Goal: Task Accomplishment & Management: Complete application form

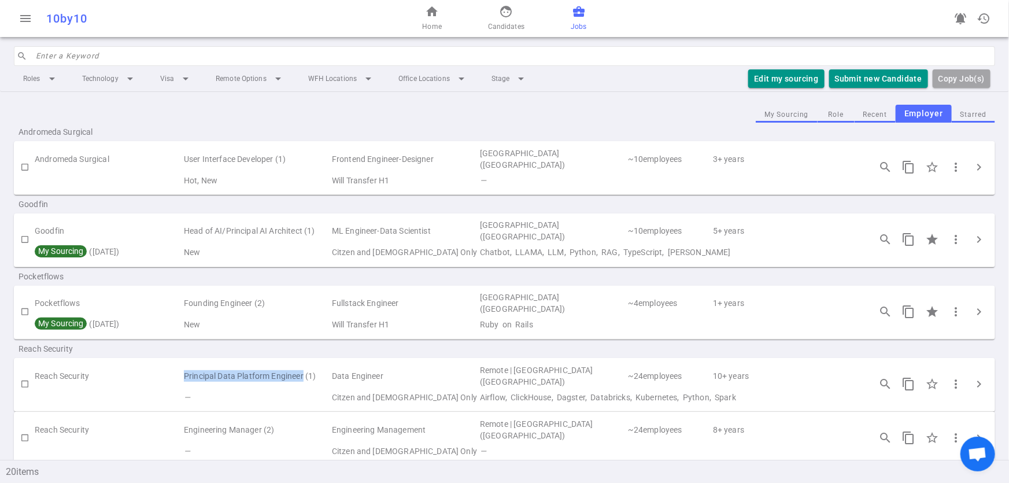
scroll to position [177, 0]
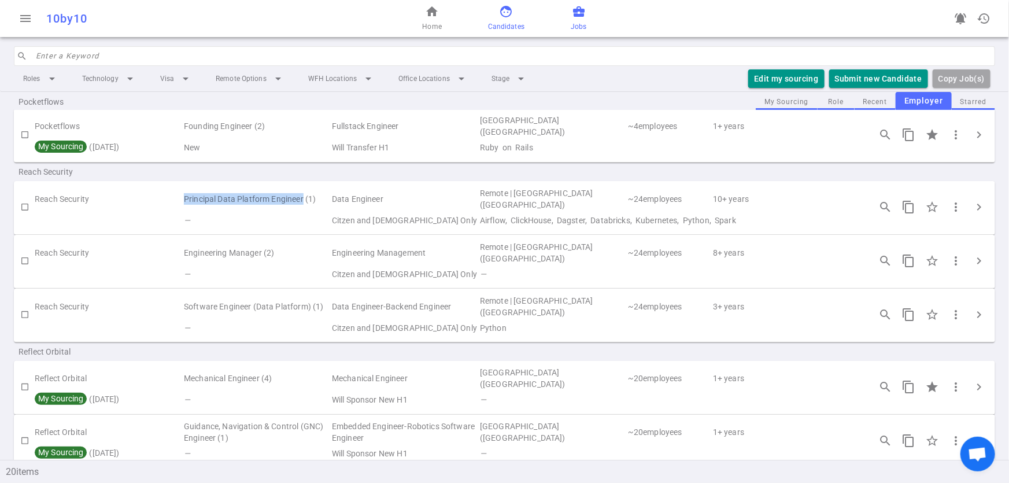
click at [497, 9] on link "face Candidates" at bounding box center [506, 19] width 36 height 28
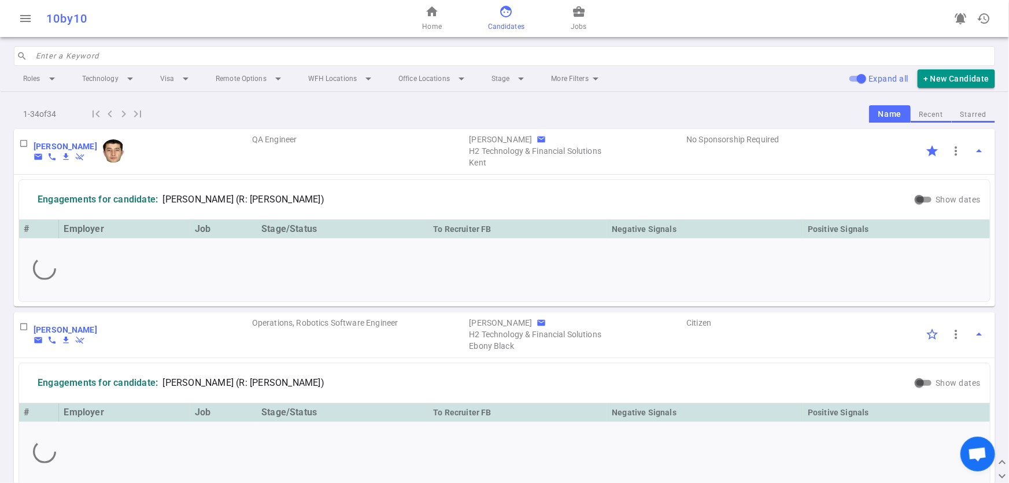
click at [78, 57] on input "search" at bounding box center [512, 56] width 952 height 19
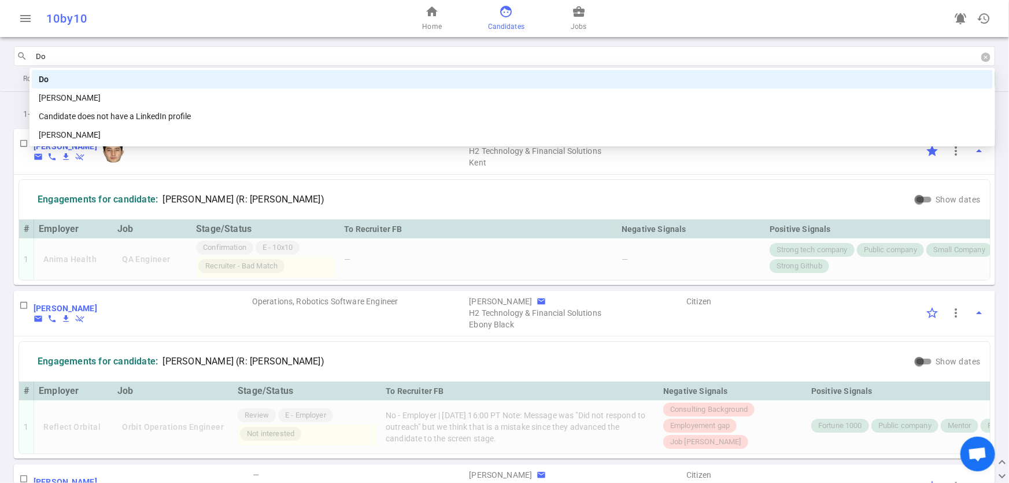
type input "Don"
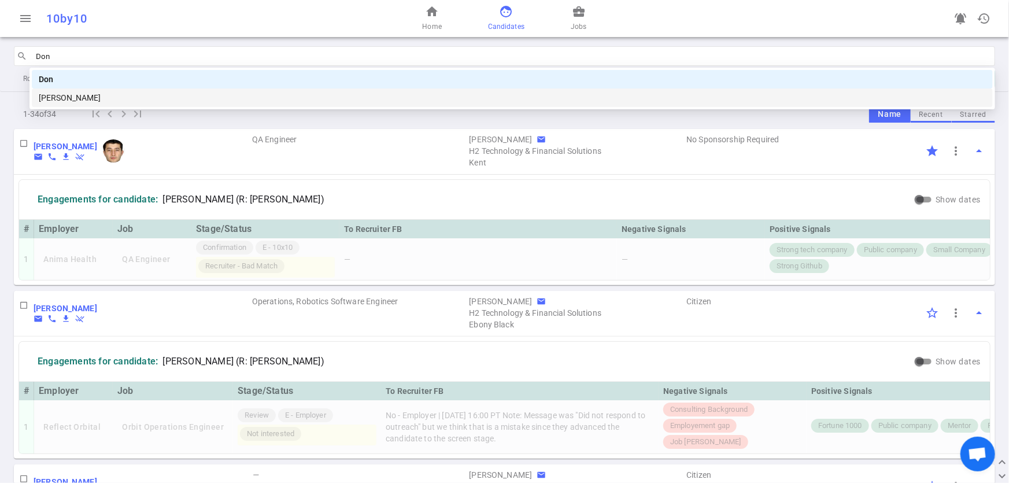
click at [58, 102] on div "DON Tadaya" at bounding box center [512, 97] width 947 height 13
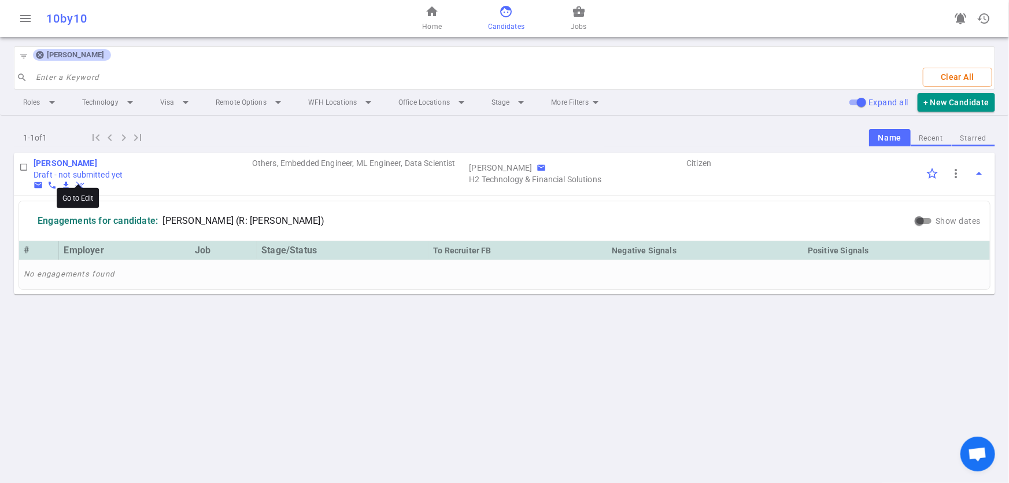
click at [49, 158] on b "DON Tadaya" at bounding box center [66, 162] width 64 height 9
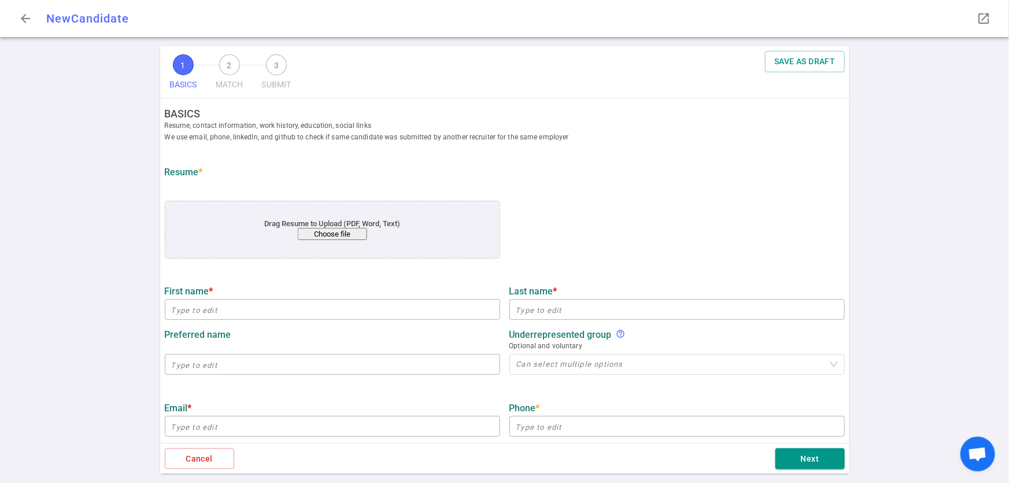
type input "DON"
type input "[PERSON_NAME]"
type input "[EMAIL_ADDRESS][DOMAIN_NAME]"
type input "+1 562-562-3383"
type input "https://linkedin.com/in/dontadaya"
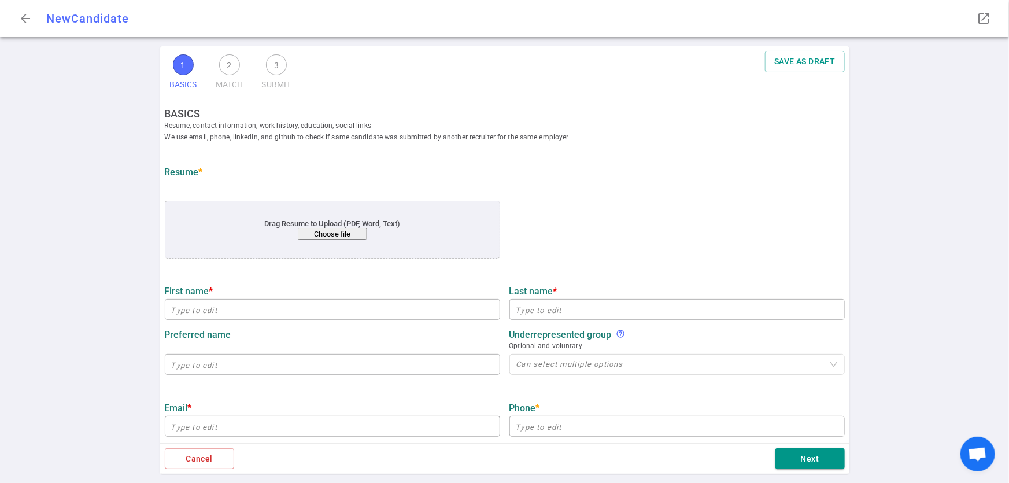
type input "https://github.com/dascient"
type textarea "medium.com/@dascient,kaggle.com/dascient,MLTechniques.com"
type input "Northrop Grumman"
type textarea "Principal Software Engineer, Space Systems"
type input "6.7"
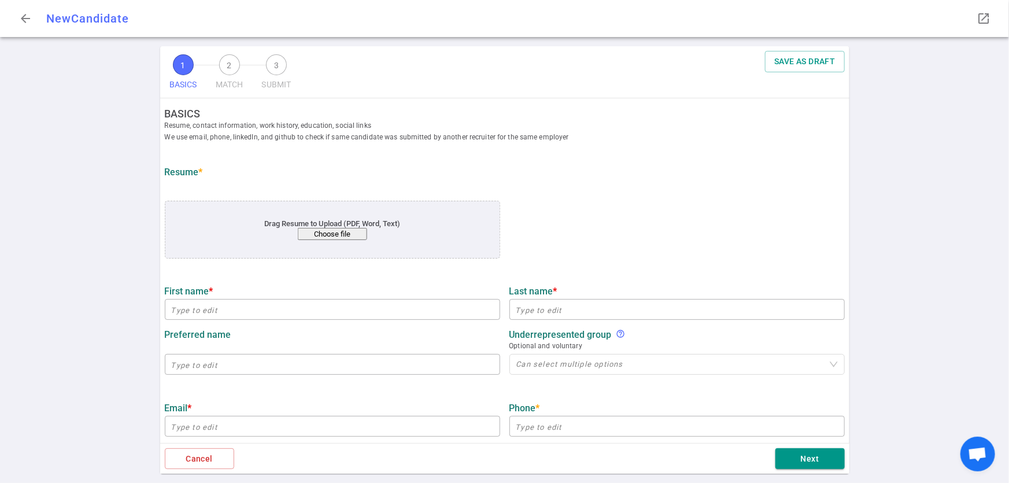
type input "6.7"
type input "[US_STATE] State"
type input "Mathematics"
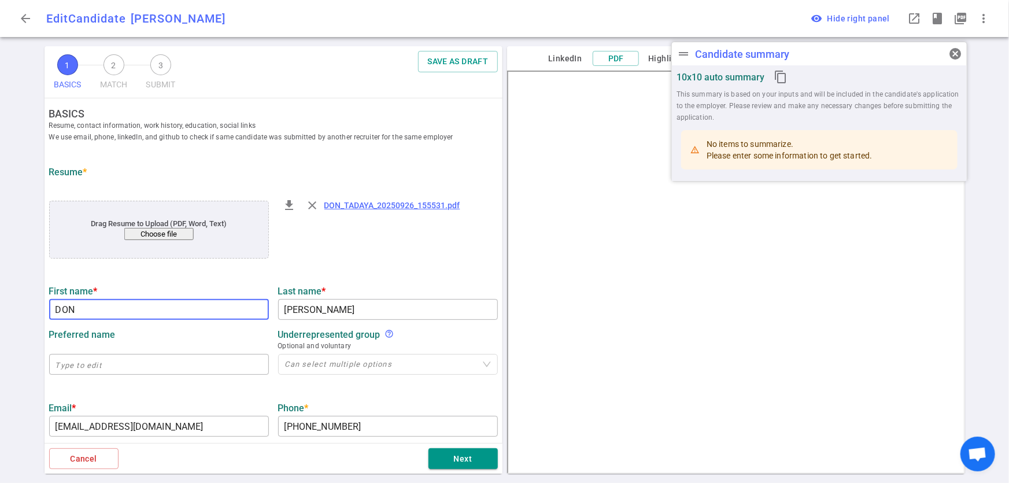
click at [115, 308] on input "DON" at bounding box center [159, 309] width 220 height 19
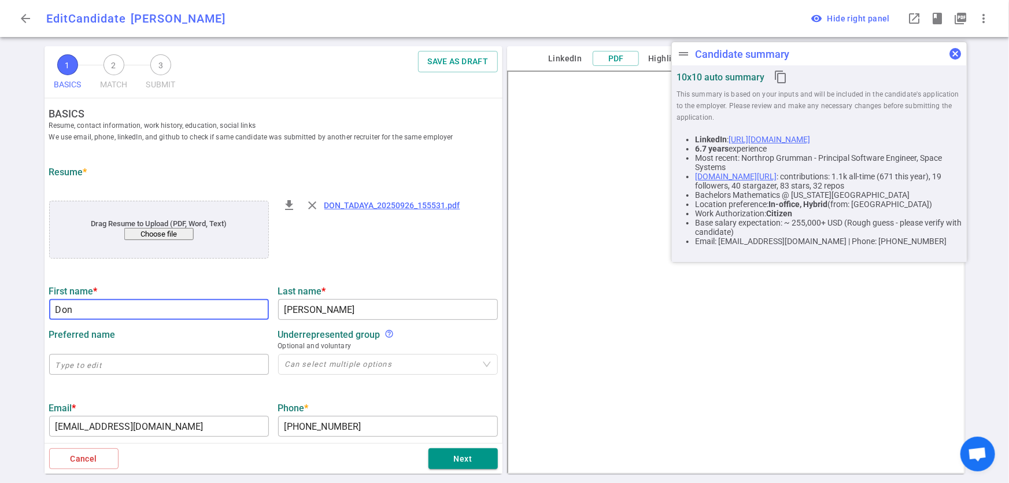
type input "Don"
click at [961, 54] on span "cancel" at bounding box center [955, 54] width 14 height 14
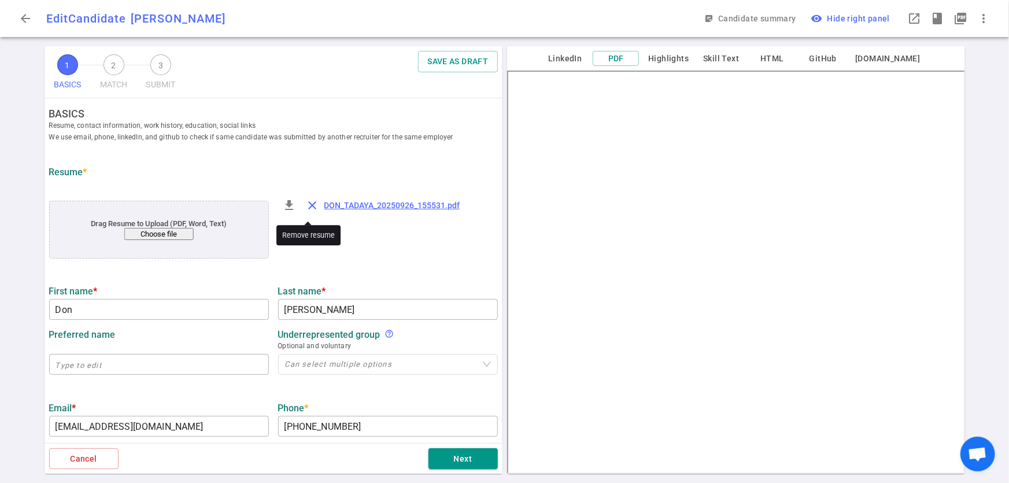
click at [306, 208] on span "close" at bounding box center [313, 205] width 14 height 14
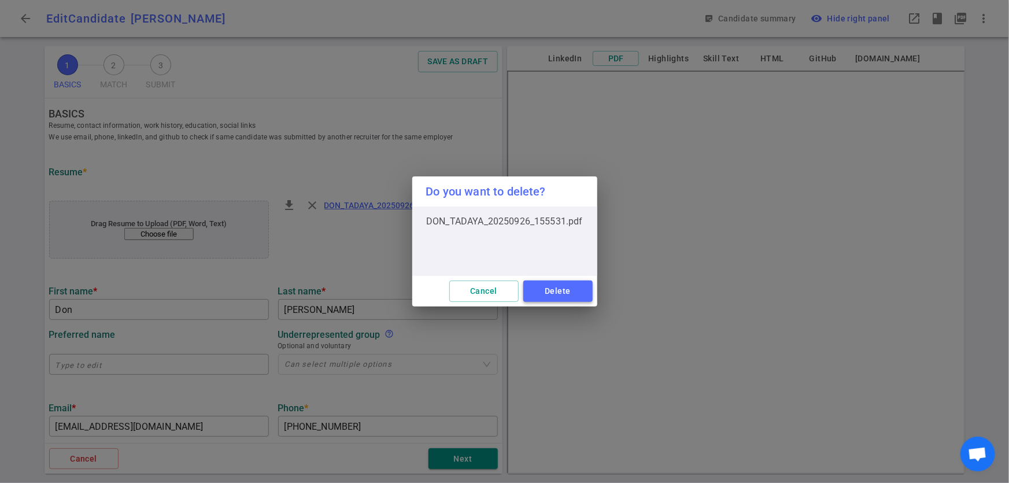
click at [583, 296] on button "Delete" at bounding box center [557, 290] width 69 height 21
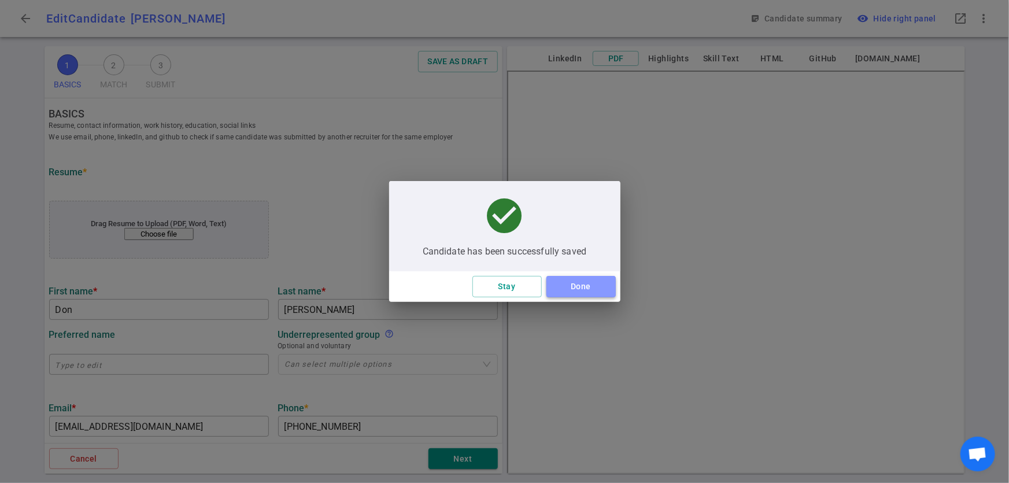
click at [585, 293] on button "Done" at bounding box center [580, 286] width 69 height 21
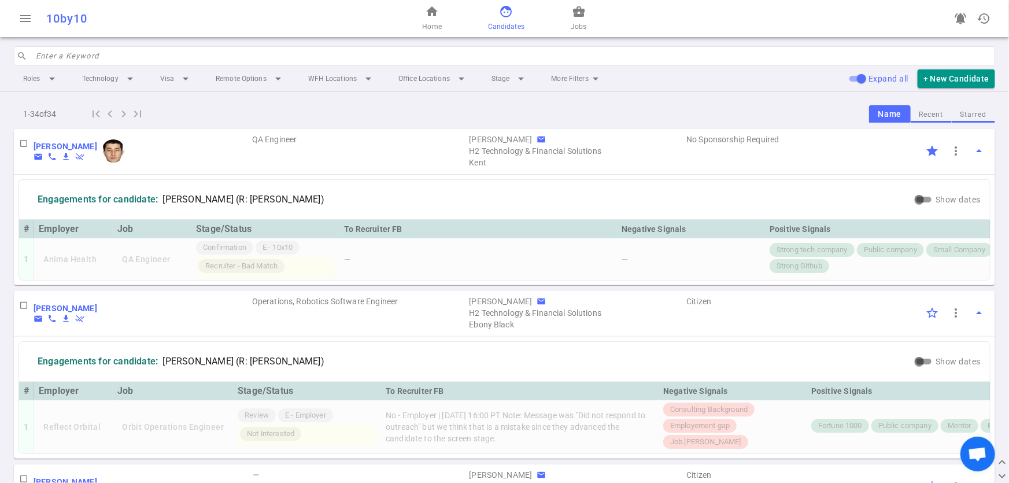
click at [132, 51] on input "search" at bounding box center [512, 56] width 952 height 19
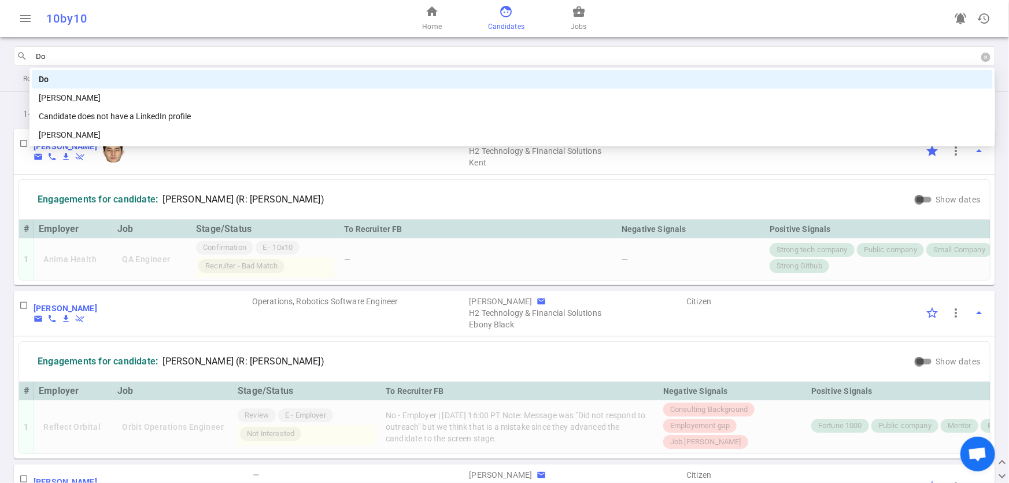
type input "Don"
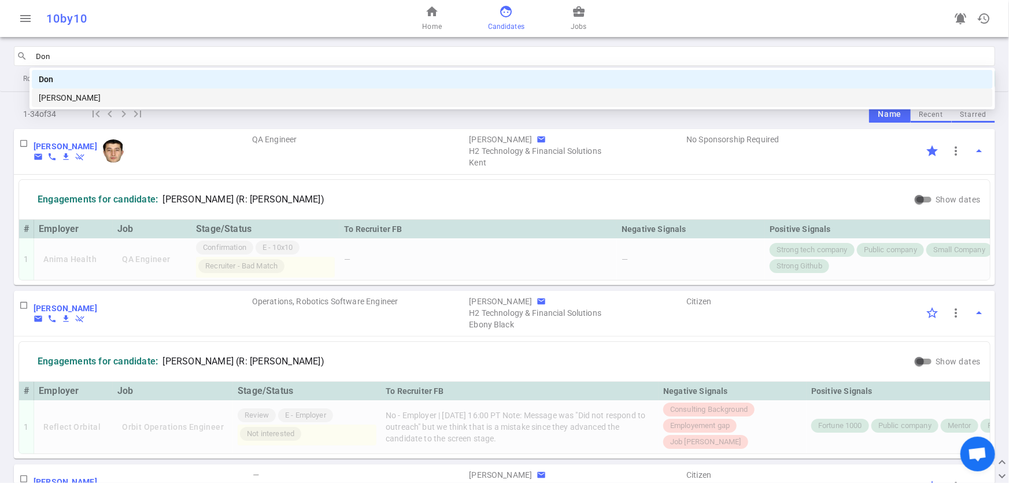
click at [75, 101] on div "[PERSON_NAME]" at bounding box center [512, 97] width 947 height 13
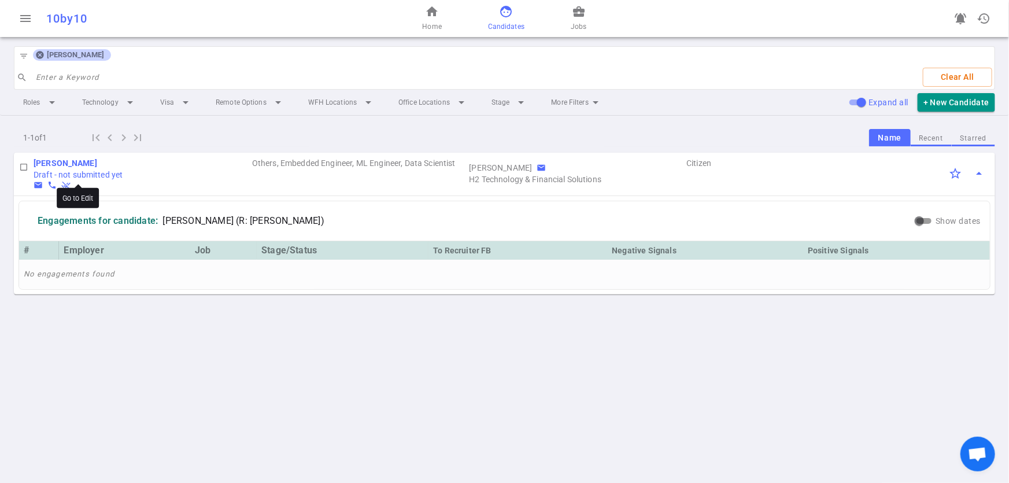
click at [70, 161] on b "[PERSON_NAME]" at bounding box center [66, 162] width 64 height 9
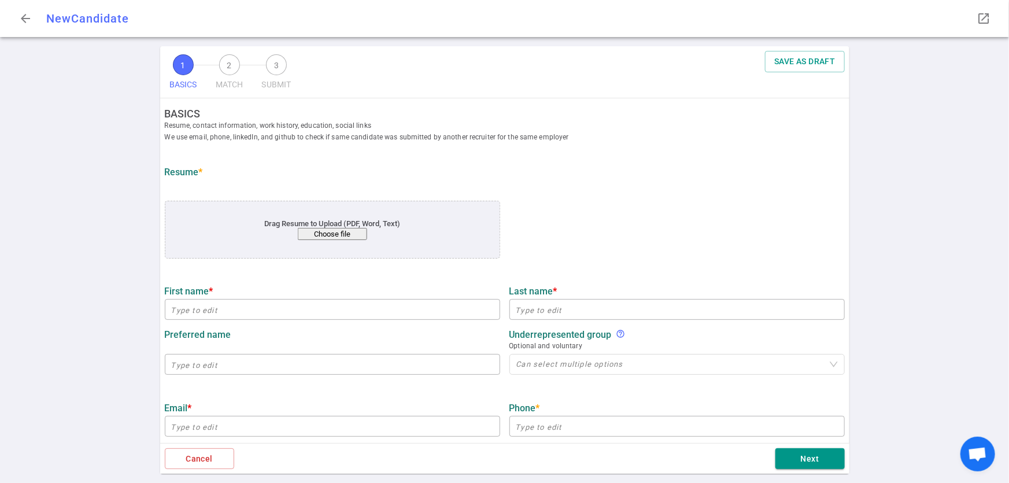
type input "Don"
type input "[PERSON_NAME]"
type input "[EMAIL_ADDRESS][DOMAIN_NAME]"
type input "+1 562-562-3383"
type input "https://linkedin.com/in/dontadaya"
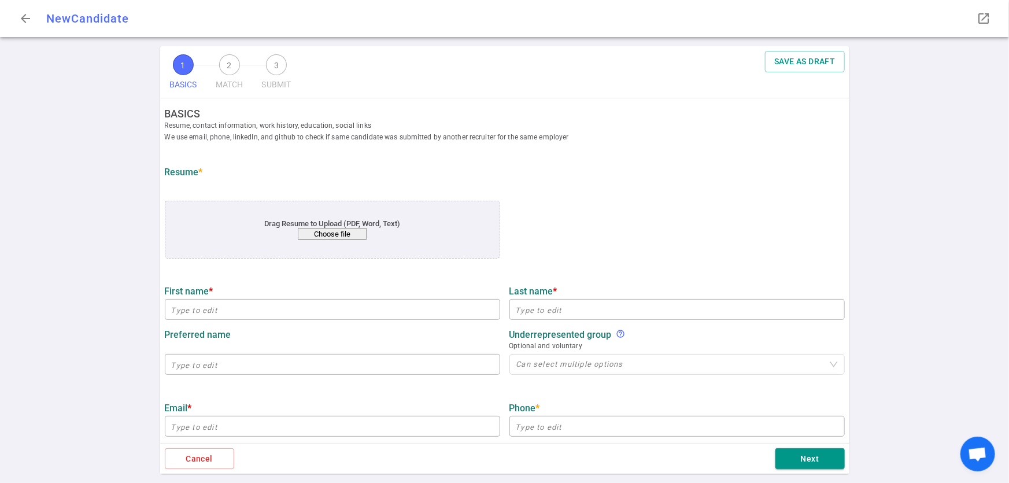
type input "https://github.com/dascient"
type textarea "medium.com/@dascient,kaggle.com/dascient,MLTechniques.com"
type input "Northrop Grumman"
type textarea "Principal Software Engineer, Space Systems"
type input "6.7"
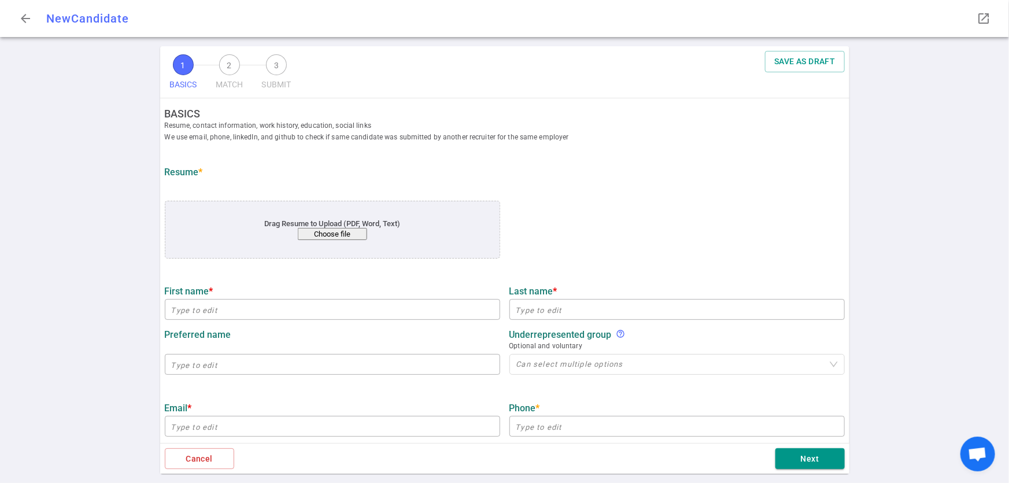
type input "6.7"
type input "[US_STATE] State"
type input "Mathematics"
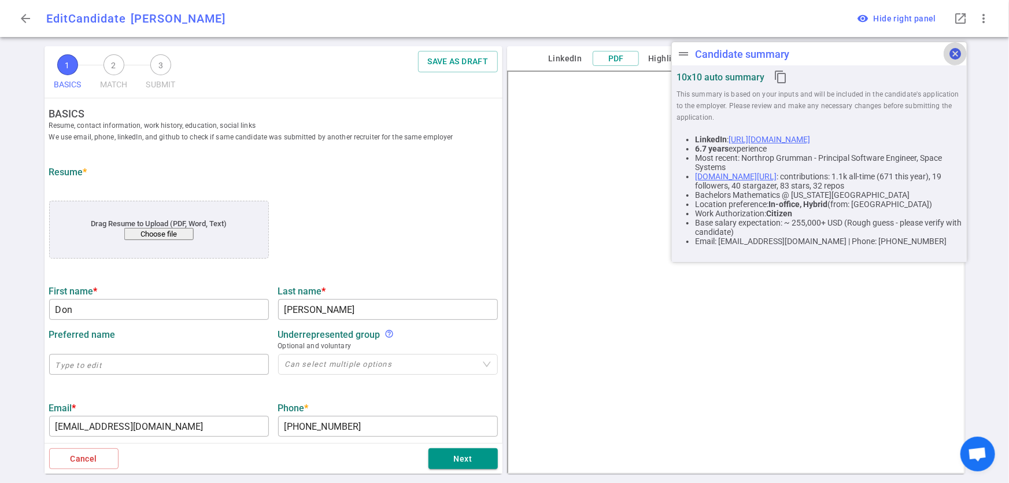
click at [954, 57] on span "cancel" at bounding box center [955, 54] width 14 height 14
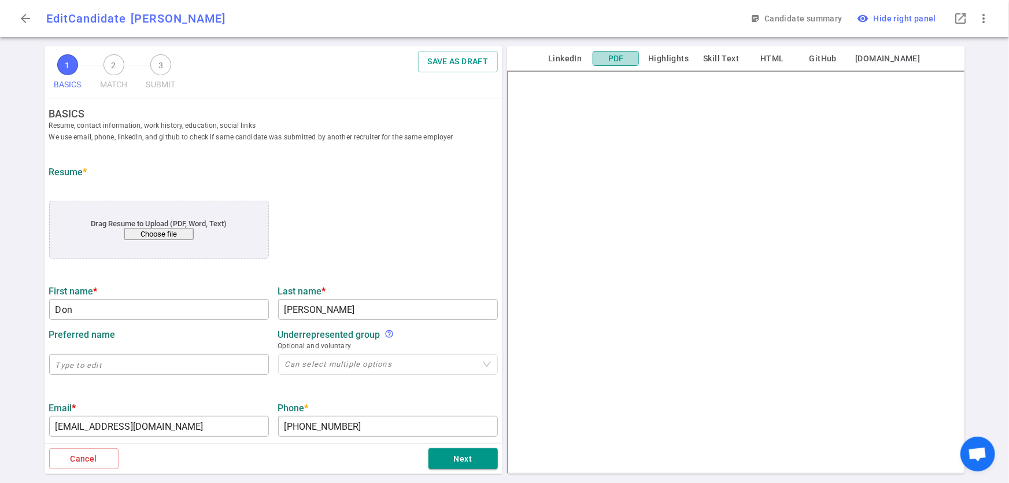
click at [636, 59] on button "PDF" at bounding box center [616, 59] width 46 height 16
click at [90, 463] on button "Cancel" at bounding box center [83, 458] width 69 height 21
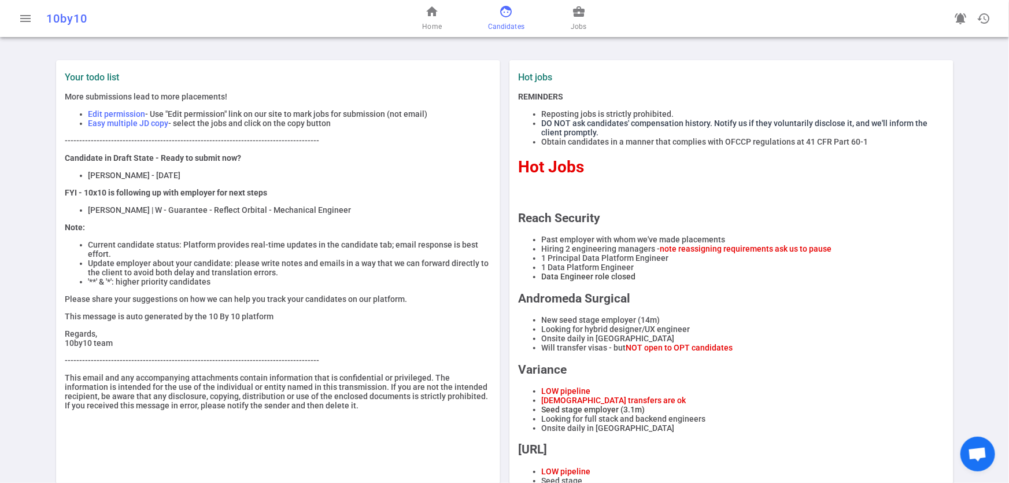
click at [520, 22] on span "Candidates" at bounding box center [506, 27] width 36 height 12
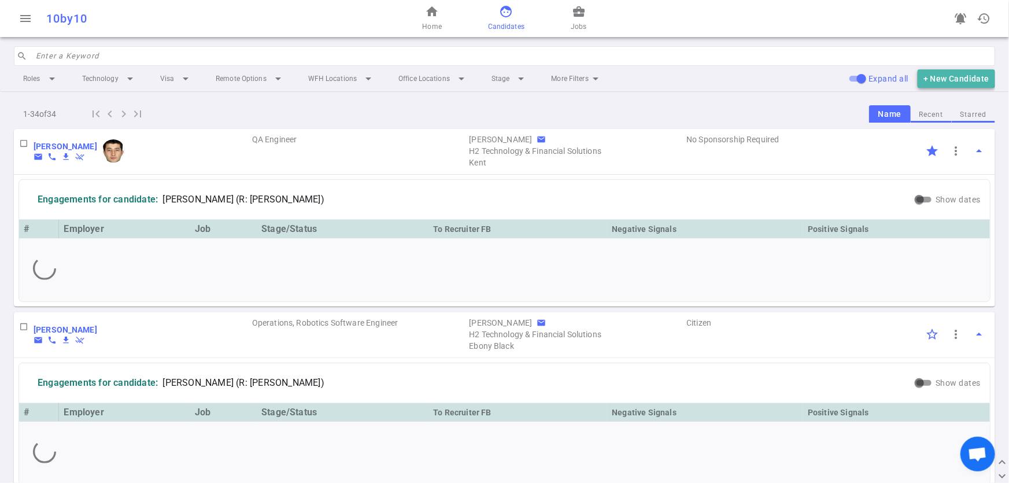
click at [934, 79] on button "+ New Candidate" at bounding box center [956, 78] width 77 height 19
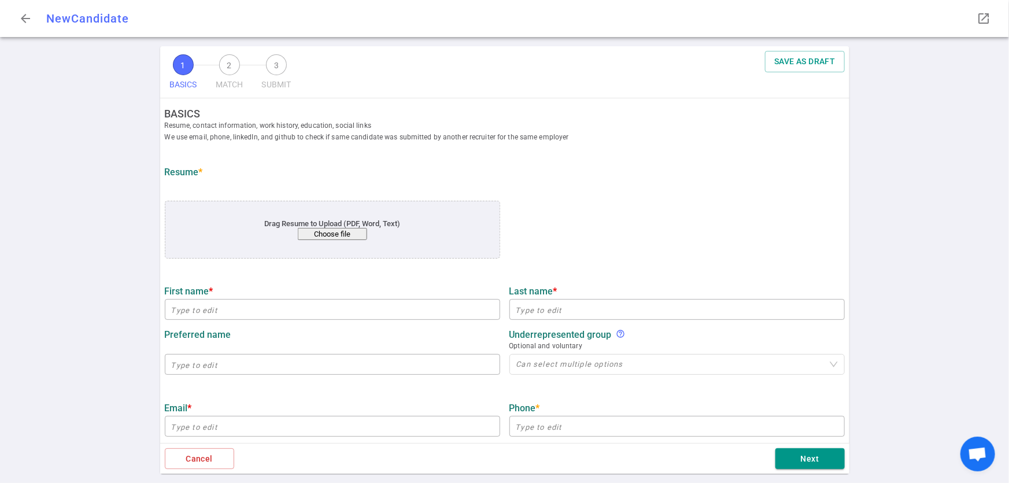
click at [320, 241] on div "Drag Resume to Upload (PDF, Word, Text) Choose file" at bounding box center [332, 230] width 335 height 58
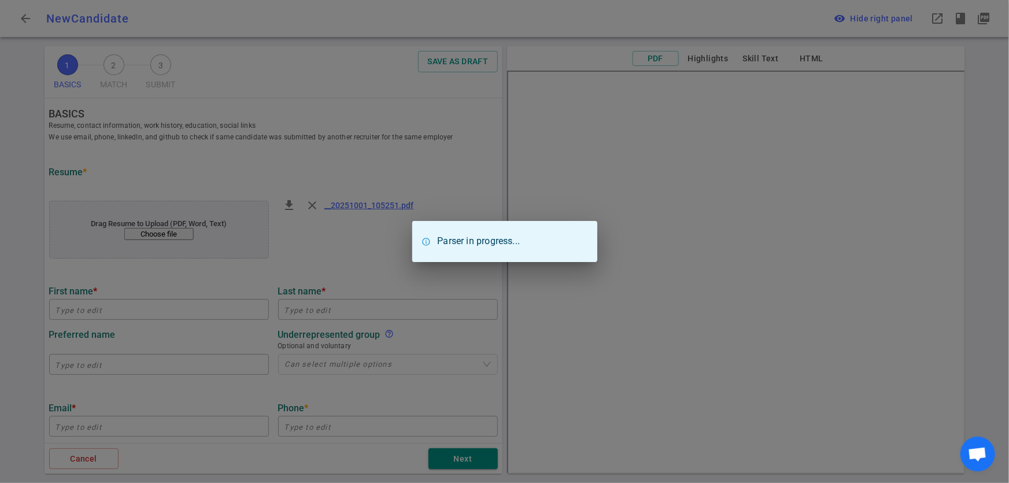
type input "Don"
type input "[PERSON_NAME]"
type input "[EMAIL_ADDRESS][DOMAIN_NAME]"
type input "[PHONE_NUMBER]"
type input "[URL][DOMAIN_NAME]"
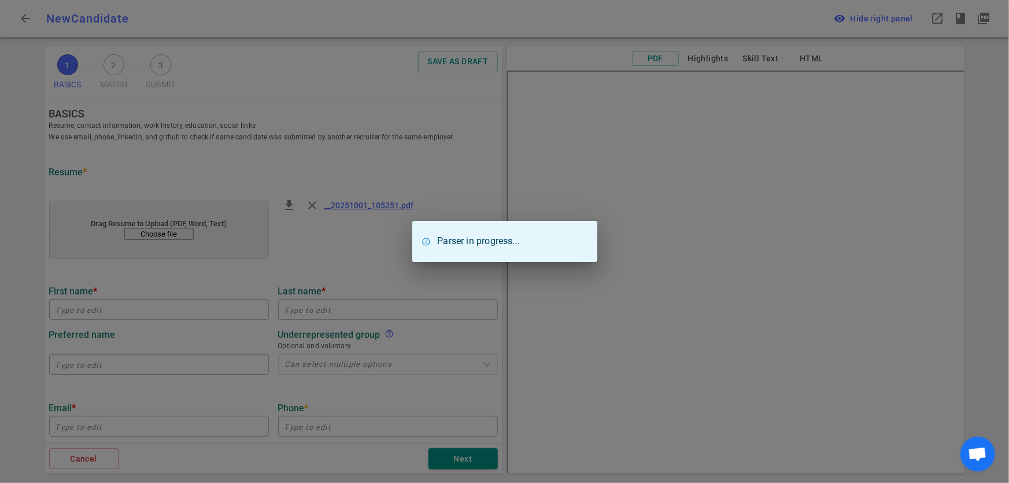
type input "Northrop Grumman"
type textarea "Principal Software Engineer, Space Systems"
type input "9.8"
type input "[US_STATE] State"
type input "Mathematics"
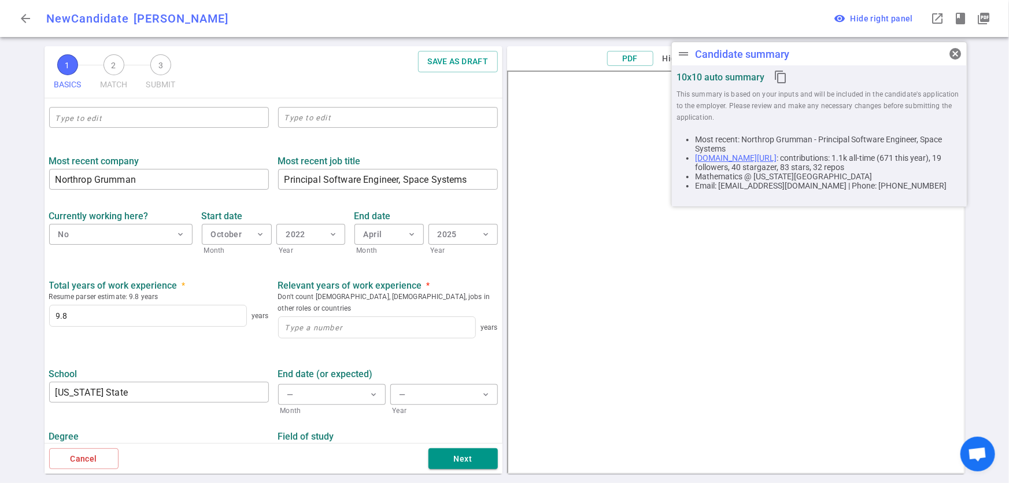
scroll to position [458, 0]
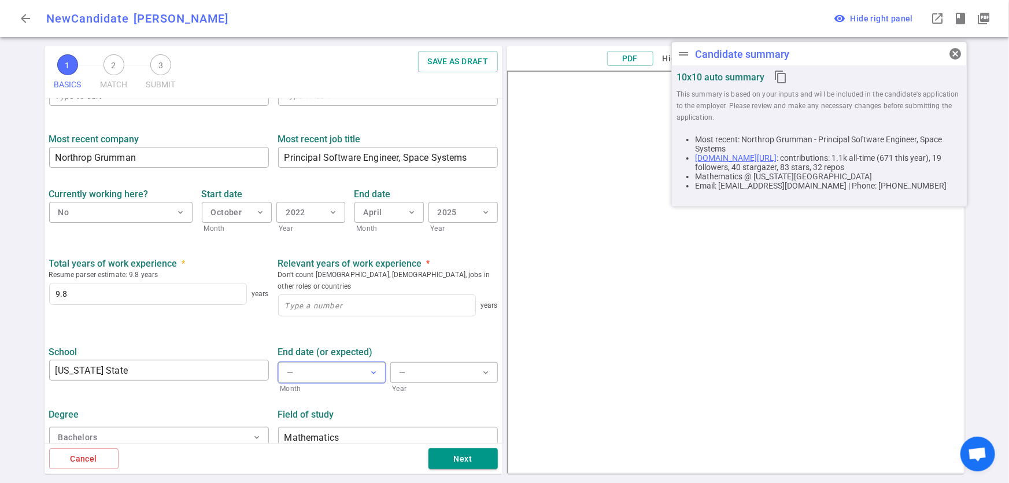
click at [321, 367] on button "— expand_more" at bounding box center [332, 372] width 108 height 21
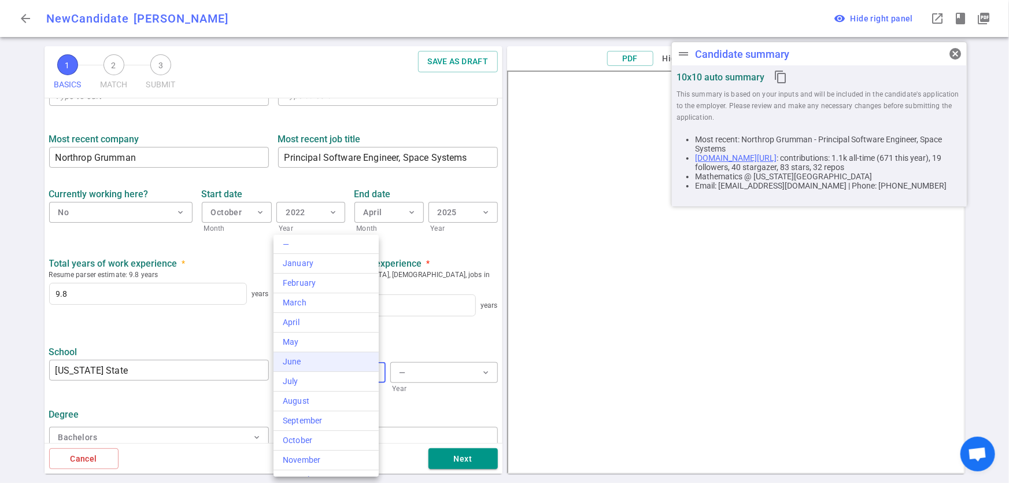
click at [293, 367] on div "June" at bounding box center [326, 362] width 87 height 12
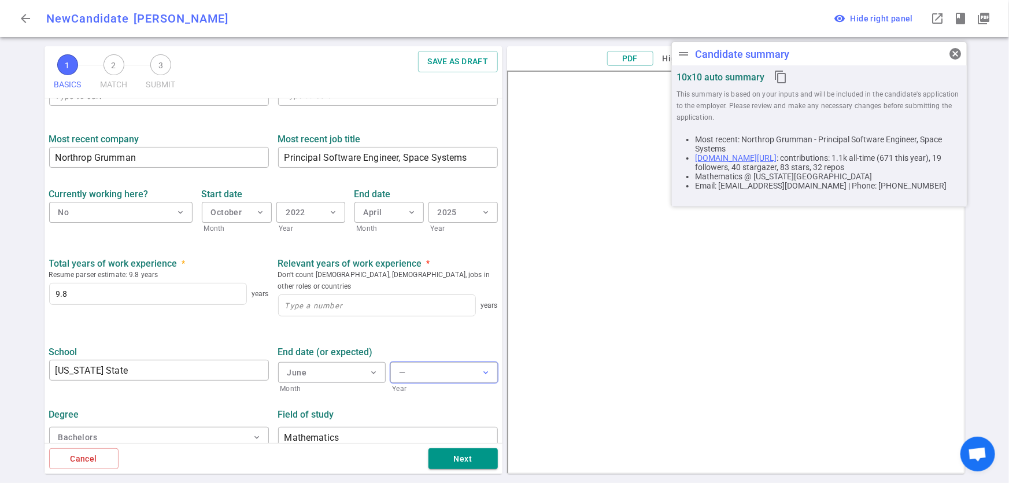
click at [415, 364] on button "— expand_more" at bounding box center [444, 372] width 108 height 21
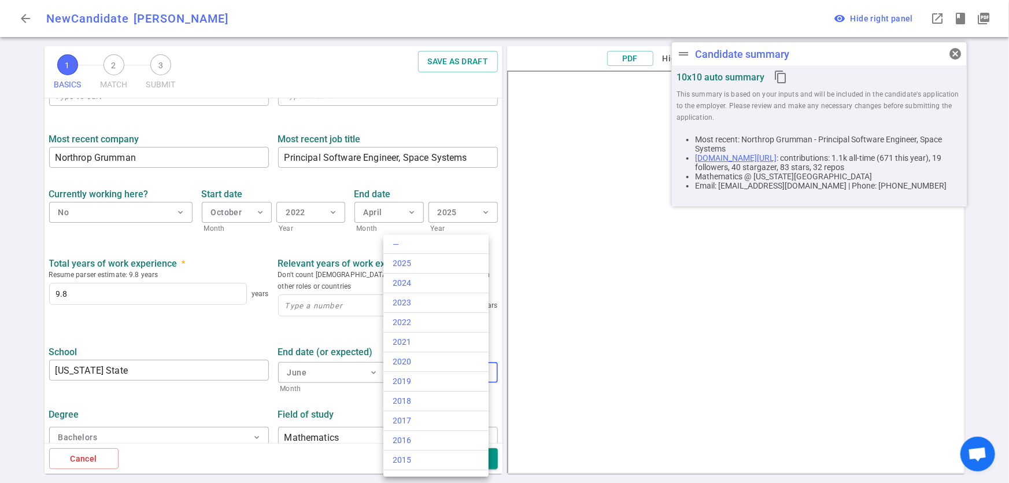
scroll to position [211, 0]
click at [433, 327] on div "2011" at bounding box center [436, 327] width 87 height 12
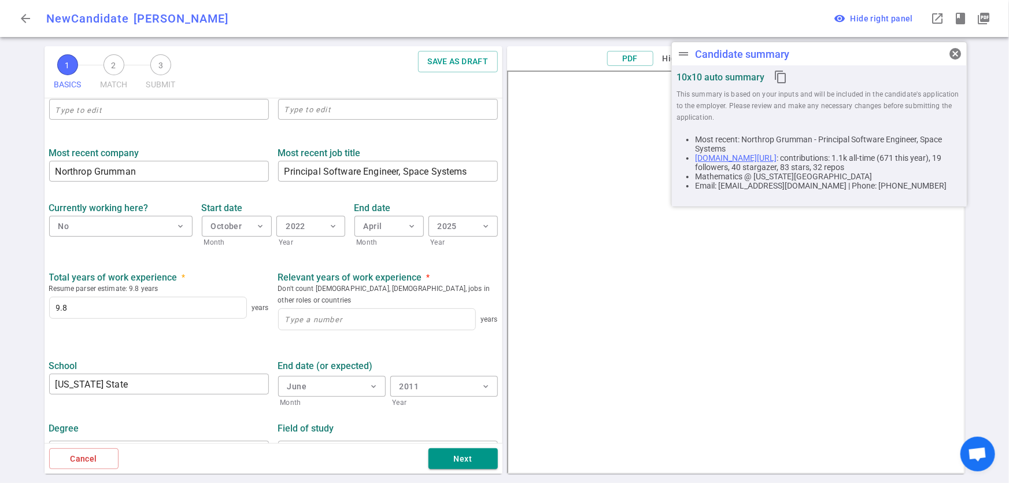
scroll to position [453, 0]
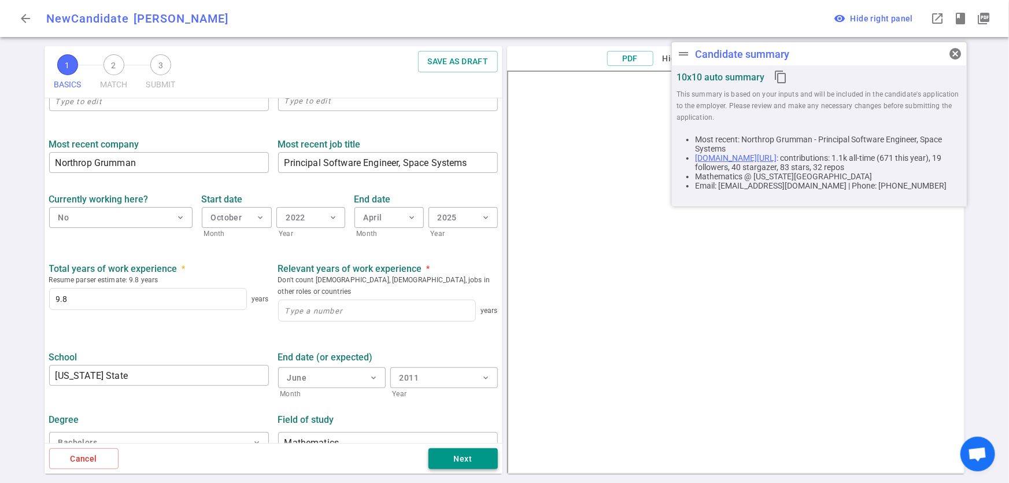
click at [461, 462] on button "Next" at bounding box center [462, 458] width 69 height 21
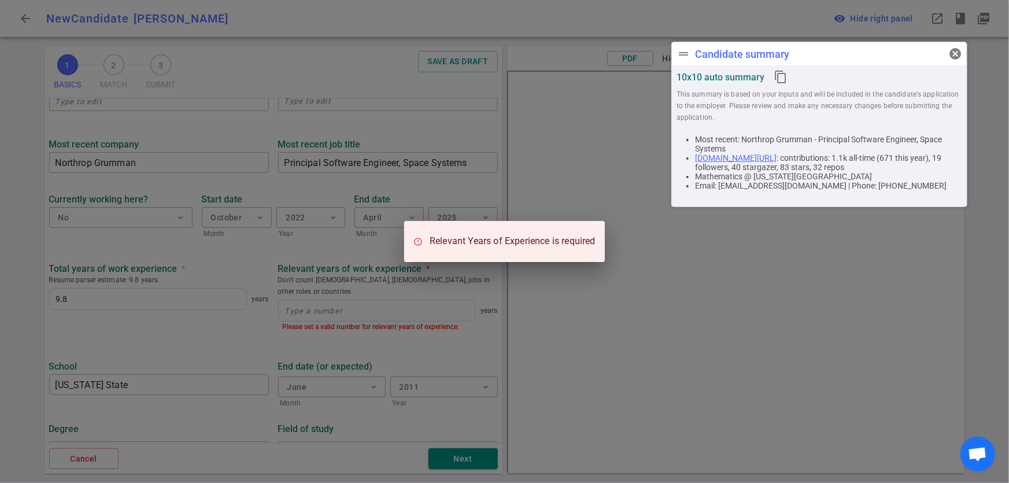
click at [342, 298] on div "Relevant Years of Experience is required" at bounding box center [504, 241] width 1009 height 483
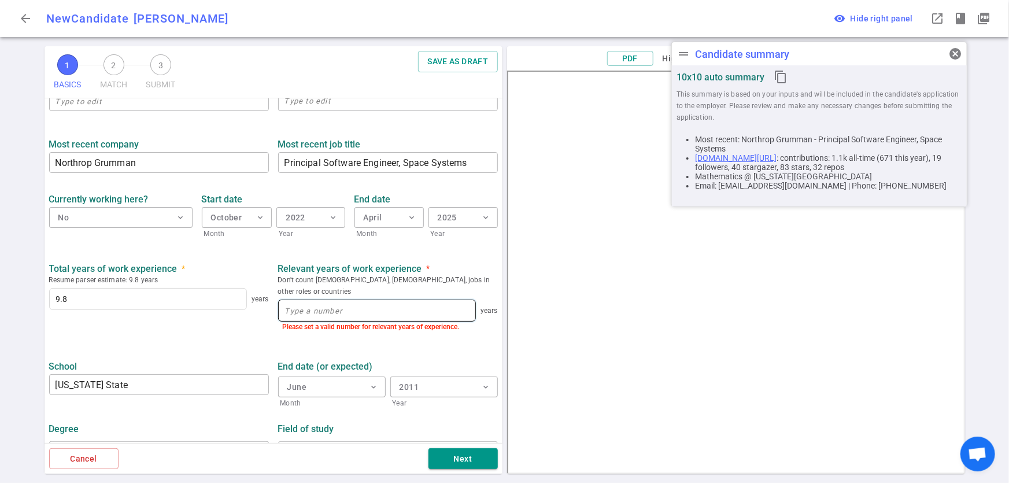
click at [316, 300] on input at bounding box center [377, 310] width 197 height 21
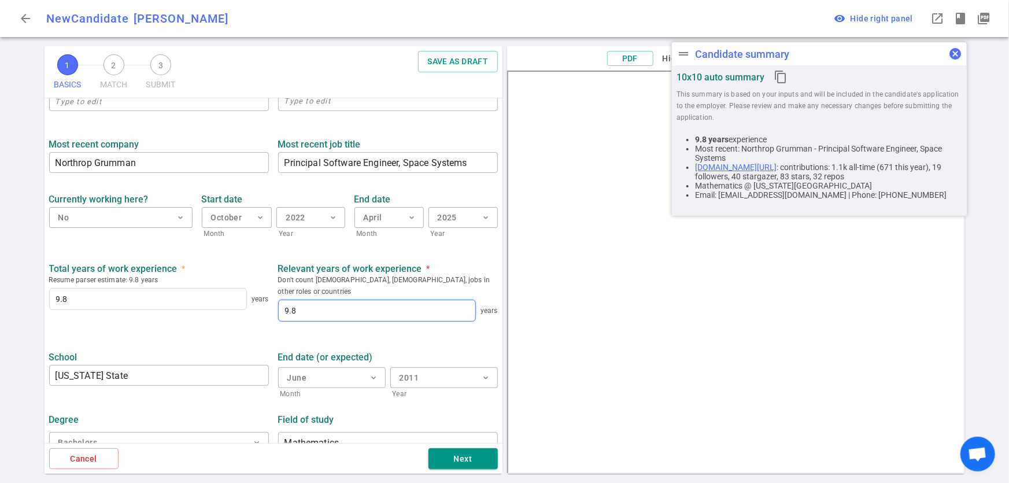
type input "9.8"
click at [955, 55] on span "cancel" at bounding box center [955, 54] width 14 height 14
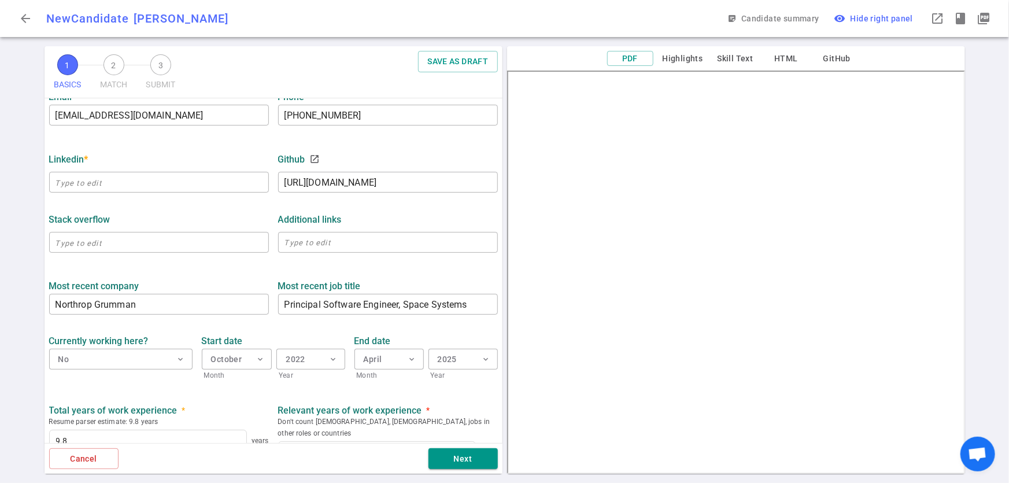
scroll to position [306, 0]
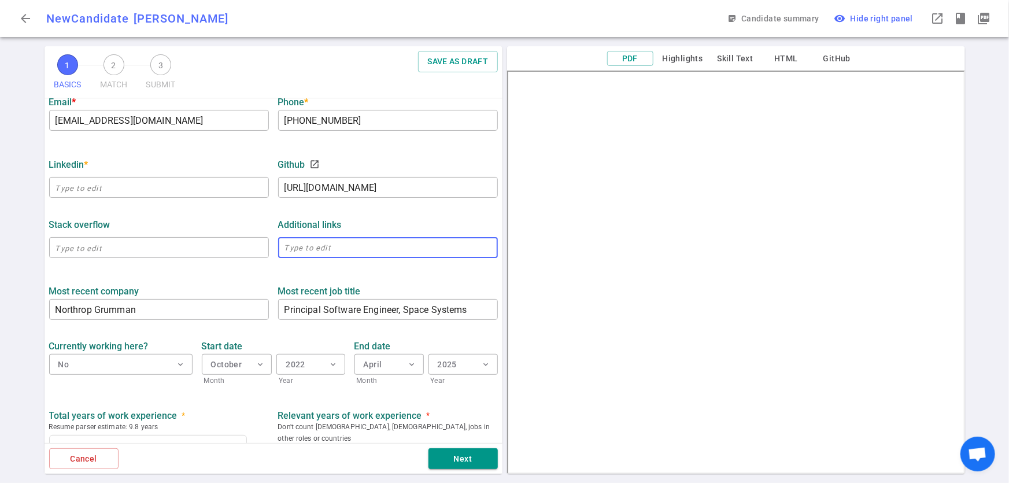
paste textarea "[URL][DOMAIN_NAME]"
type textarea "[URL][DOMAIN_NAME]"
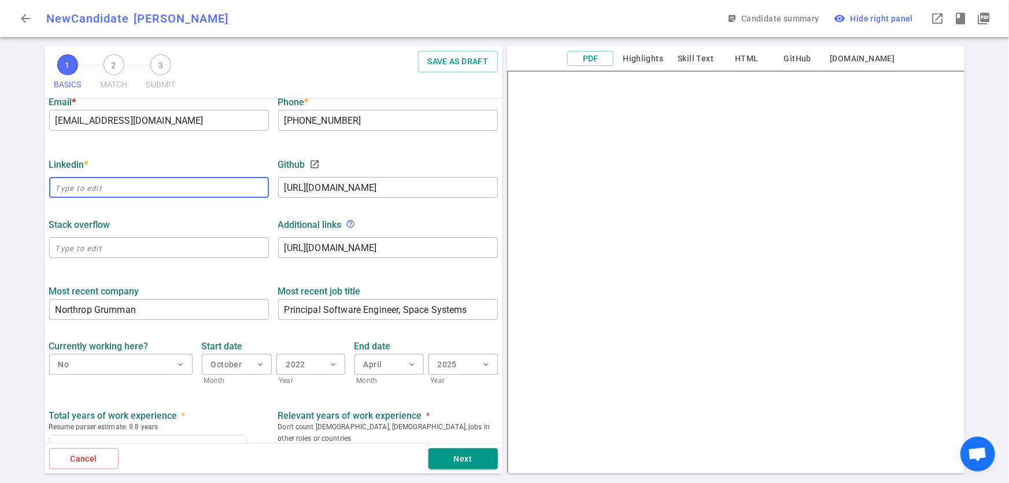
paste input "[URL][DOMAIN_NAME]"
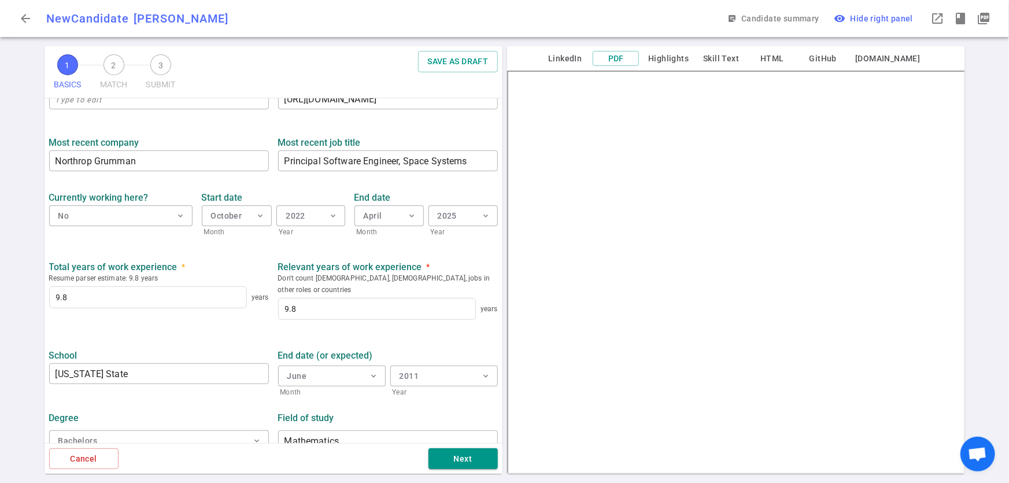
scroll to position [458, 0]
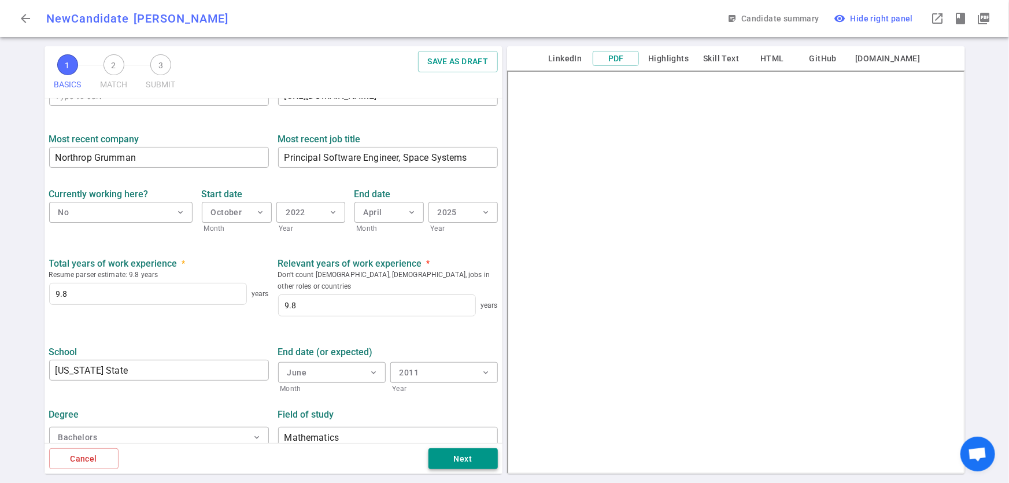
click at [459, 465] on button "Next" at bounding box center [462, 458] width 69 height 21
type input "[URL][DOMAIN_NAME]"
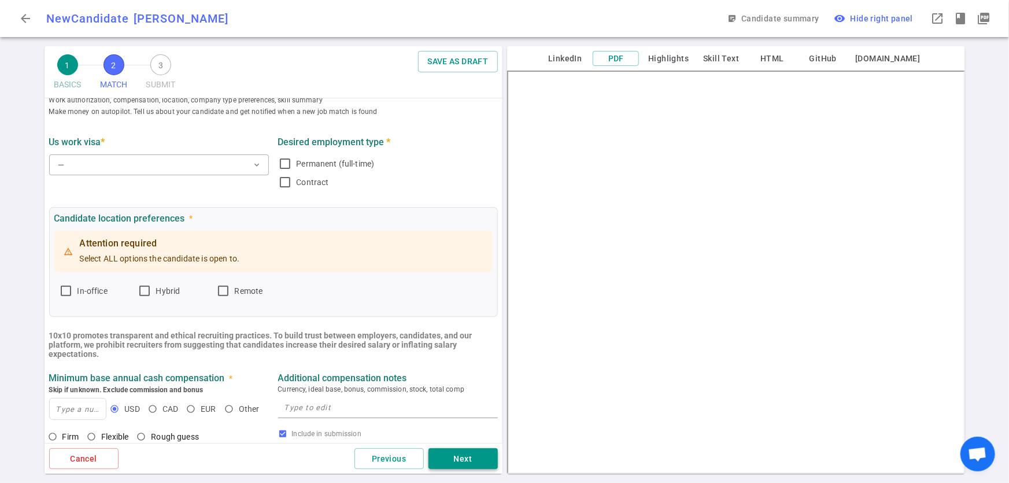
scroll to position [0, 0]
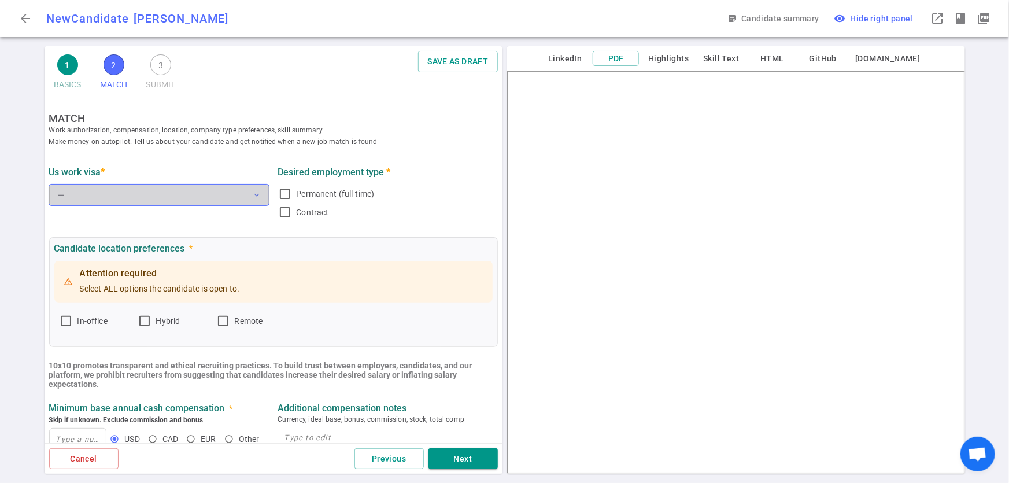
click at [260, 191] on button "— expand_more" at bounding box center [159, 194] width 220 height 21
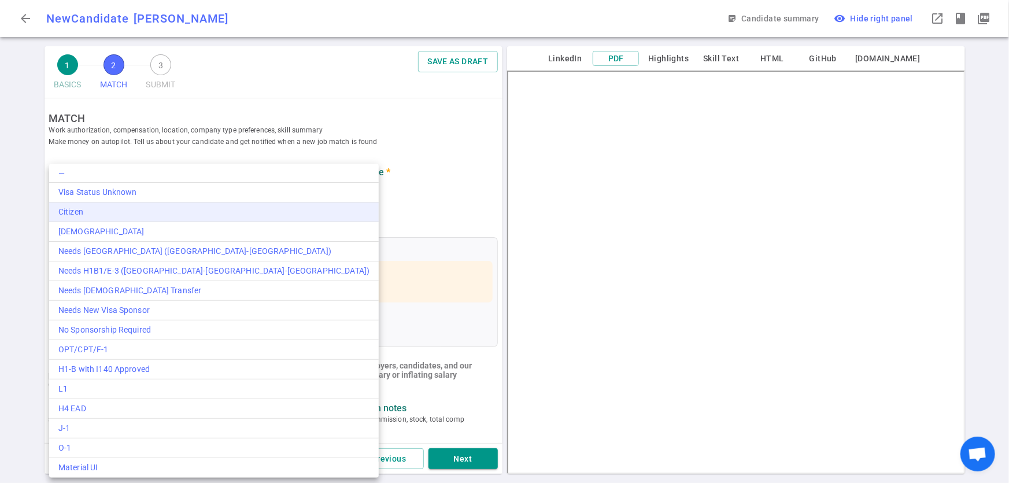
click at [225, 215] on div "Citizen" at bounding box center [213, 212] width 311 height 12
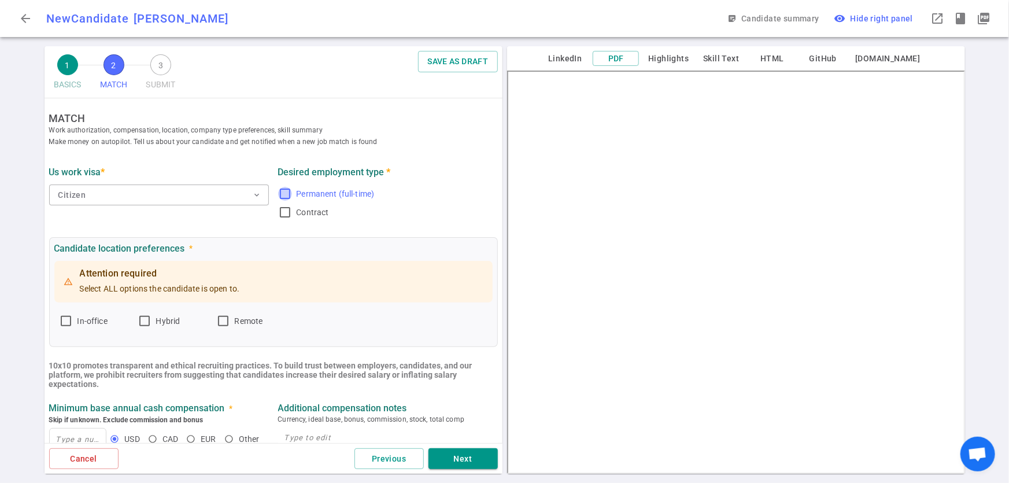
click at [283, 193] on input "Permanent (full-time)" at bounding box center [285, 194] width 14 height 14
checkbox input "true"
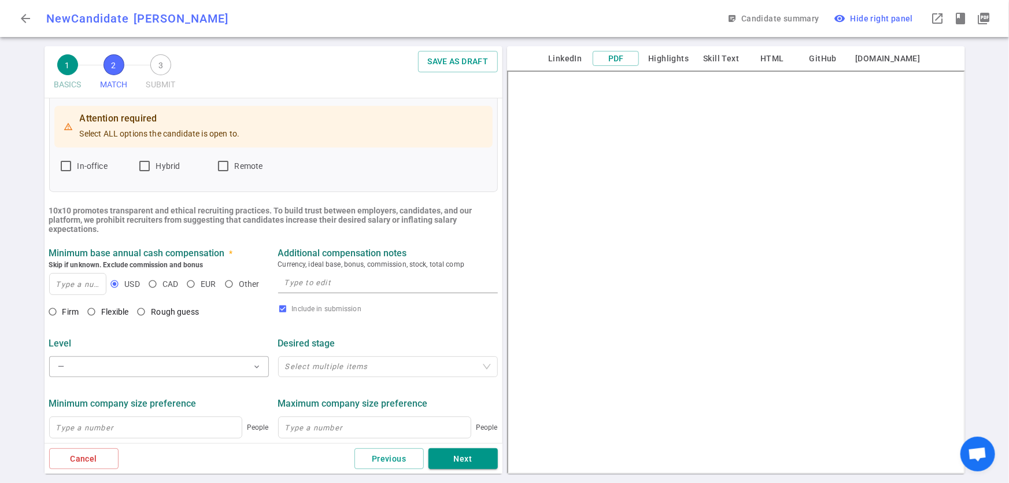
scroll to position [162, 0]
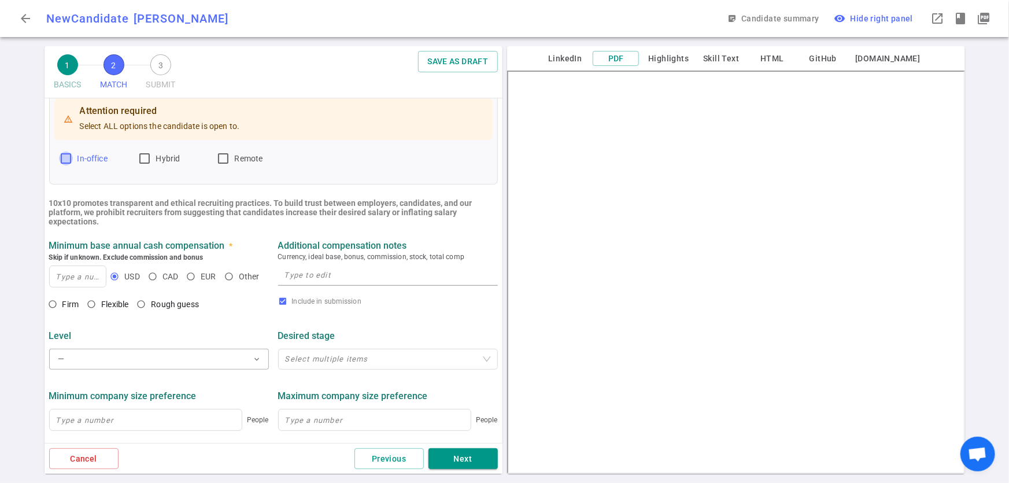
click at [61, 162] on input "In-office" at bounding box center [66, 158] width 14 height 14
checkbox input "true"
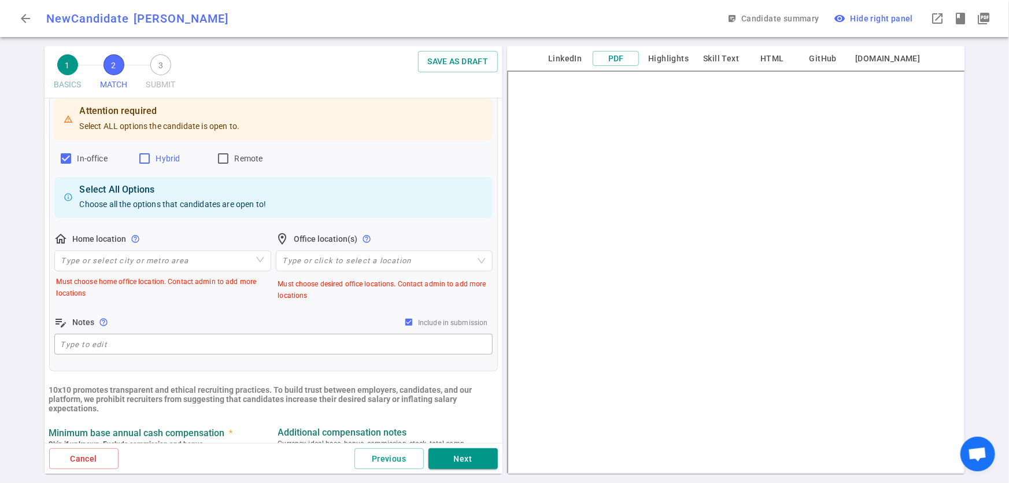
click at [140, 162] on input "Hybrid" at bounding box center [145, 158] width 14 height 14
checkbox input "true"
click at [220, 160] on input "Remote" at bounding box center [223, 158] width 14 height 14
checkbox input "true"
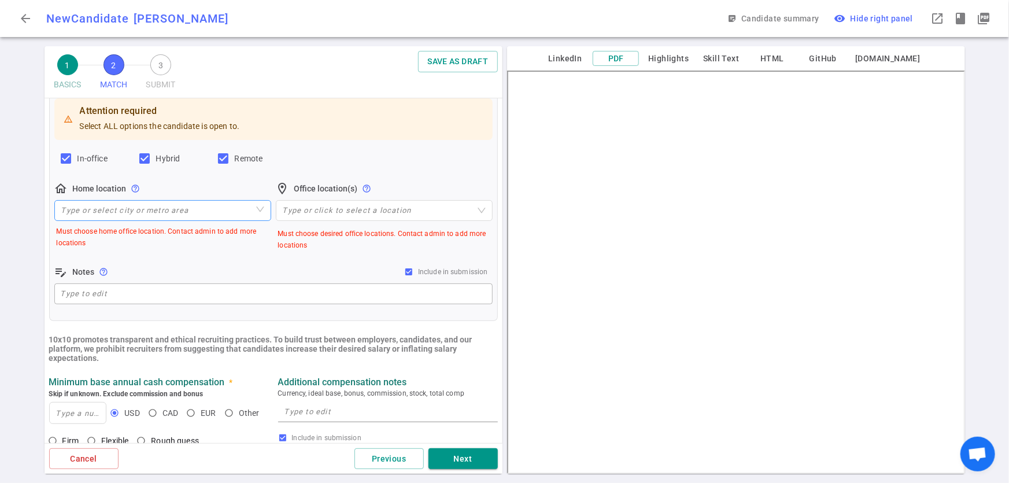
click at [194, 210] on input "search" at bounding box center [162, 211] width 203 height 20
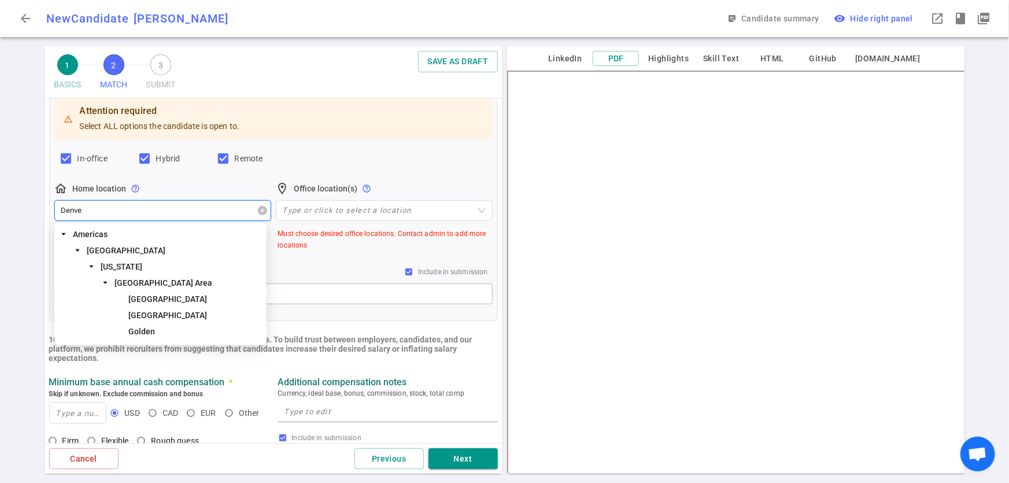
type input "[GEOGRAPHIC_DATA]"
click at [140, 313] on span "[GEOGRAPHIC_DATA]" at bounding box center [167, 315] width 79 height 9
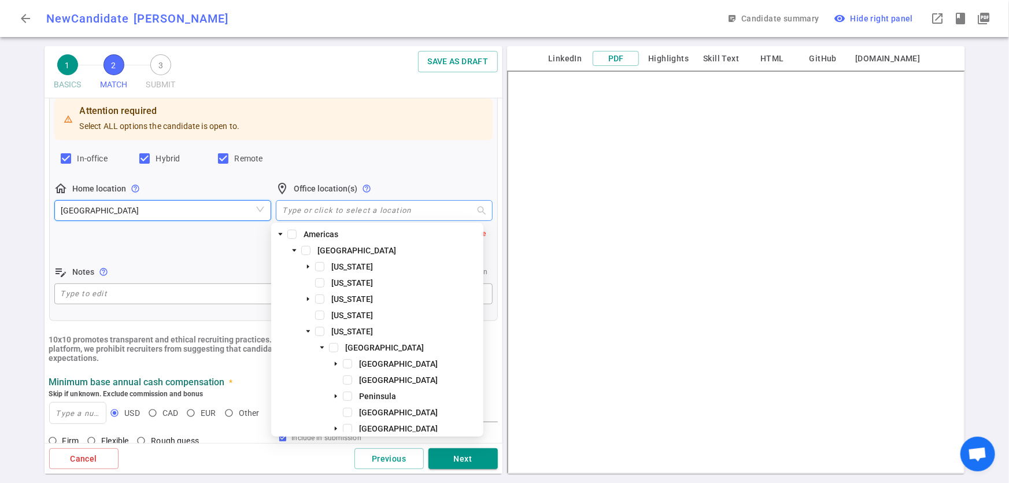
click at [326, 208] on div at bounding box center [378, 210] width 200 height 9
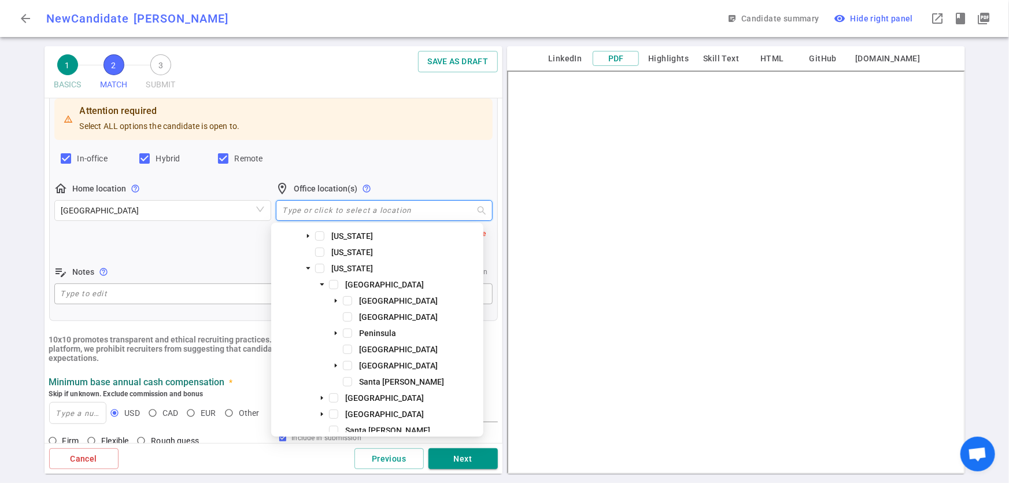
scroll to position [84, 0]
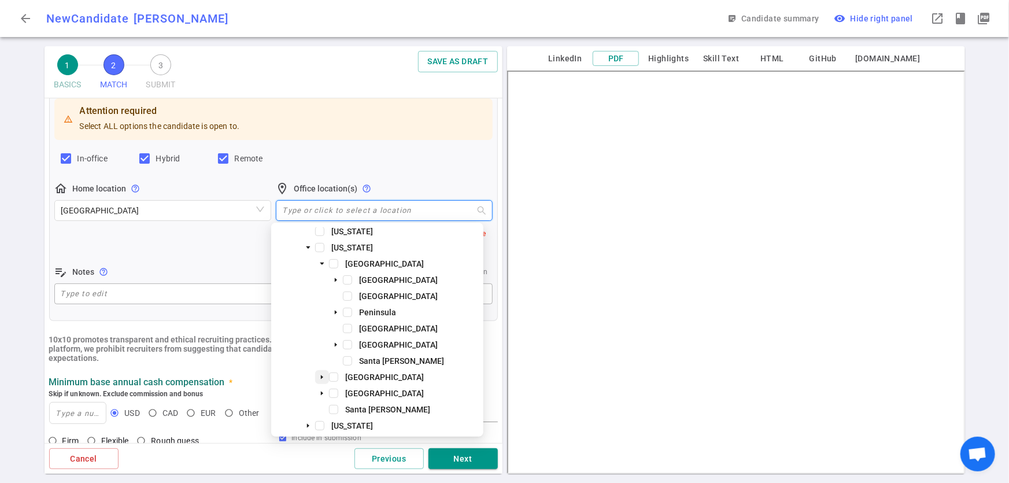
click at [323, 375] on icon "caret-down" at bounding box center [322, 377] width 6 height 6
click at [394, 394] on span "[GEOGRAPHIC_DATA]" at bounding box center [398, 393] width 79 height 9
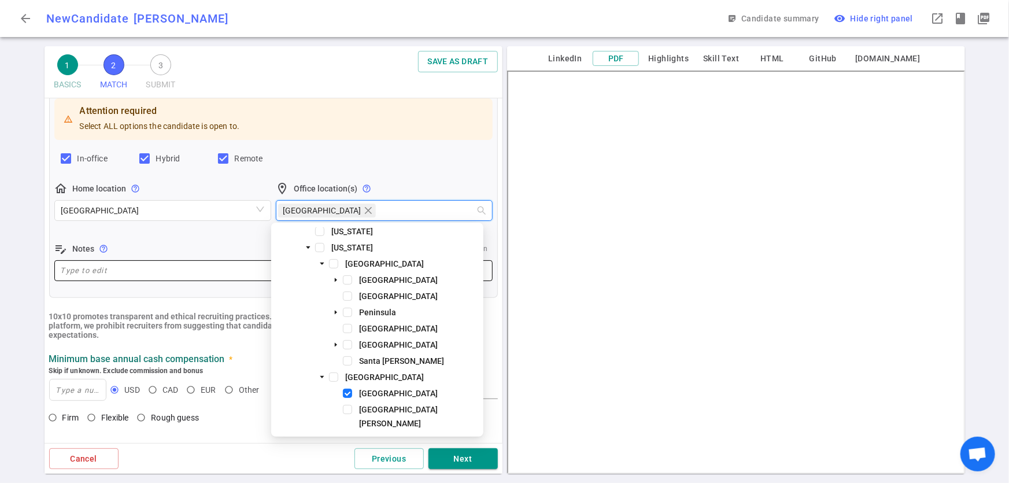
click at [132, 265] on textarea at bounding box center [274, 270] width 426 height 13
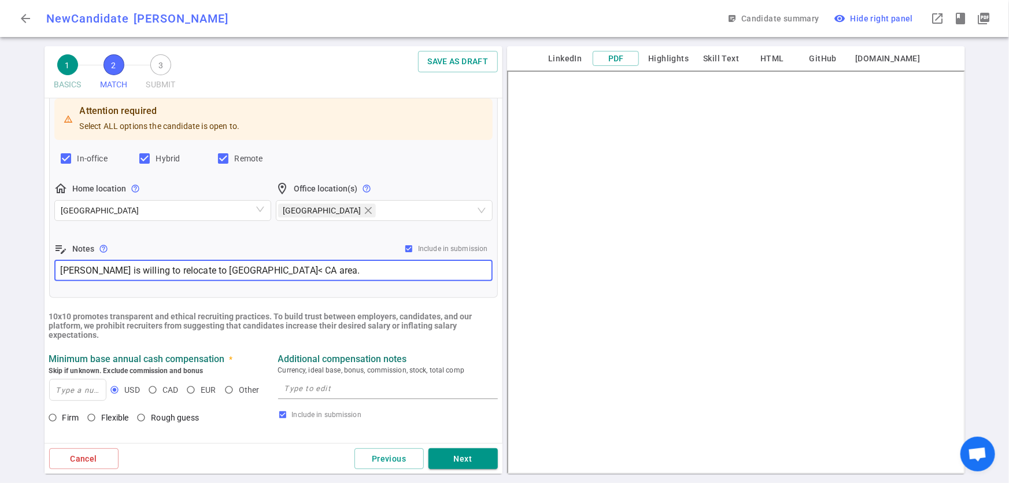
click at [230, 271] on textarea "[PERSON_NAME] is willing to relocate to [GEOGRAPHIC_DATA]< CA area." at bounding box center [274, 270] width 426 height 13
click at [289, 271] on textarea "[PERSON_NAME] is willing to relocate to [GEOGRAPHIC_DATA], [GEOGRAPHIC_DATA] ar…" at bounding box center [274, 270] width 426 height 13
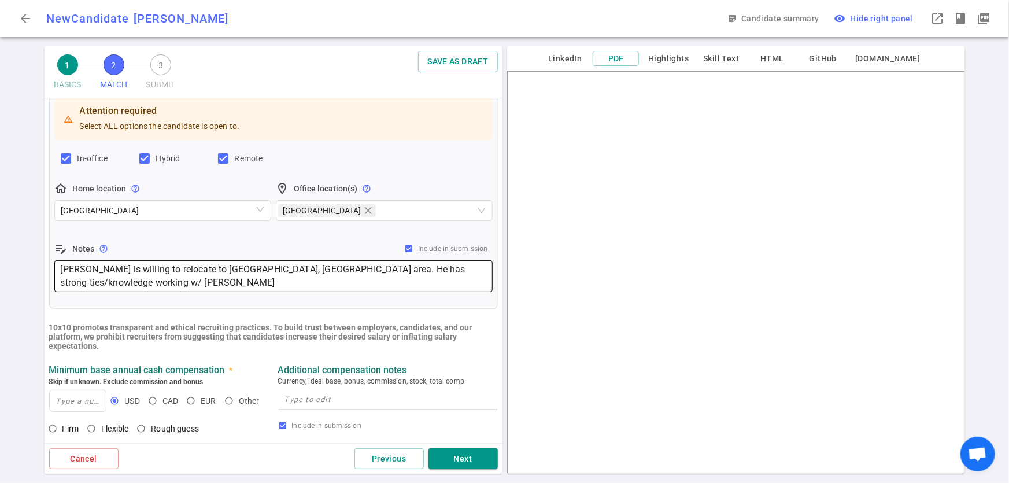
click at [176, 283] on textarea "[PERSON_NAME] is willing to relocate to [GEOGRAPHIC_DATA], [GEOGRAPHIC_DATA] ar…" at bounding box center [274, 276] width 426 height 27
paste textarea "[GEOGRAPHIC_DATA], [GEOGRAPHIC_DATA]"
click at [135, 280] on textarea "[PERSON_NAME] is willing to relocate to [GEOGRAPHIC_DATA], [GEOGRAPHIC_DATA] ar…" at bounding box center [274, 276] width 426 height 27
click at [389, 312] on ul "MATCH Work authorization, compensation, location, company type preferences, ski…" at bounding box center [274, 352] width 458 height 832
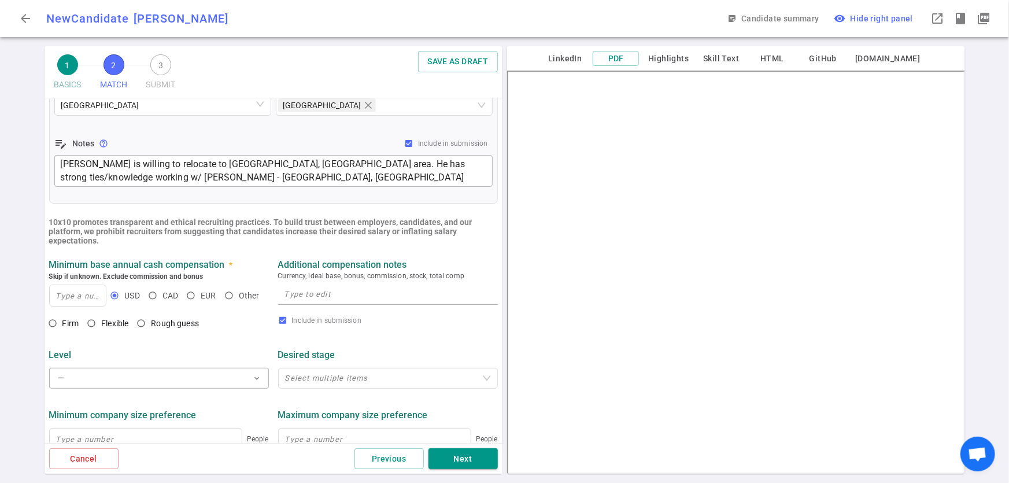
scroll to position [289, 0]
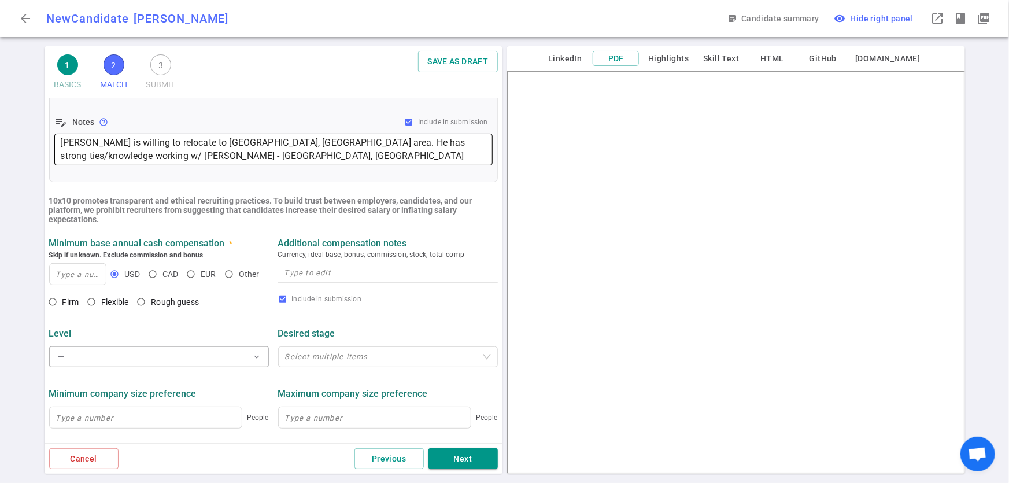
click at [234, 156] on textarea "[PERSON_NAME] is willing to relocate to [GEOGRAPHIC_DATA], [GEOGRAPHIC_DATA] ar…" at bounding box center [274, 149] width 426 height 27
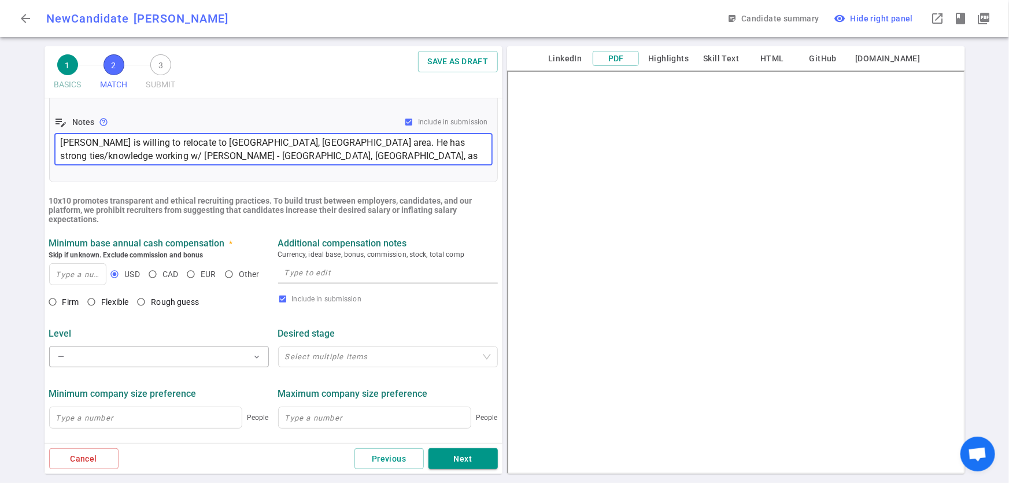
paste textarea "Principal Software Engineer, Space Systems"
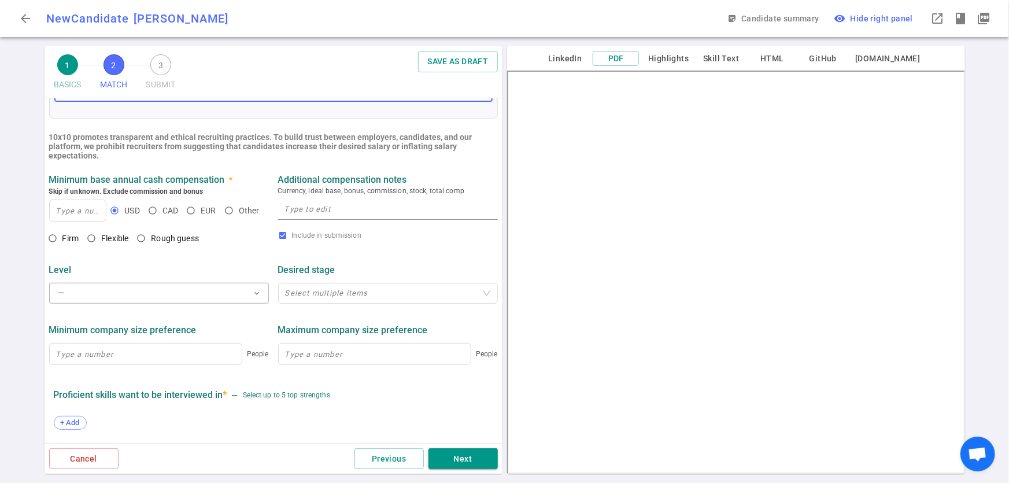
scroll to position [359, 0]
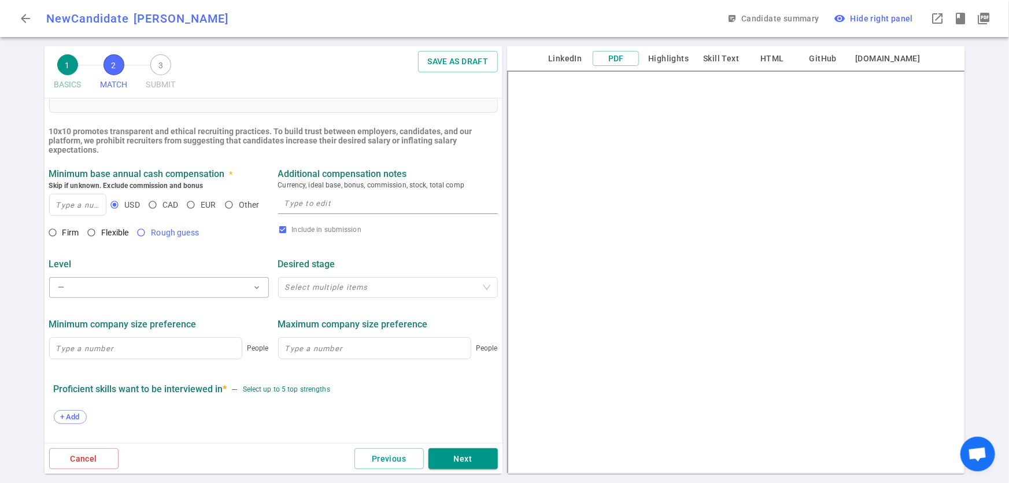
type textarea "[PERSON_NAME] is willing to relocate to [GEOGRAPHIC_DATA], [GEOGRAPHIC_DATA] ar…"
click at [142, 236] on input "Rough guess" at bounding box center [141, 233] width 20 height 20
radio input "false"
click at [93, 234] on input "Flexible" at bounding box center [92, 233] width 20 height 20
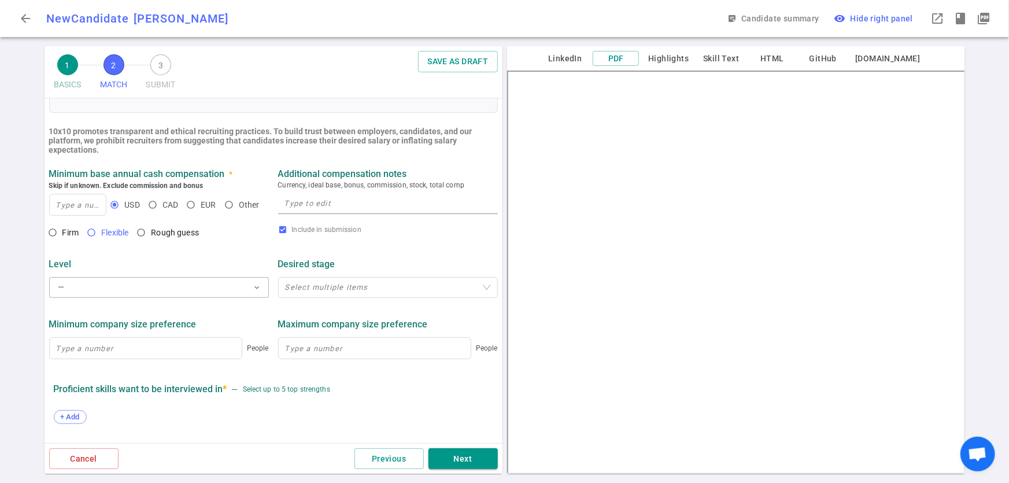
radio input "true"
click at [64, 204] on input at bounding box center [78, 204] width 57 height 21
type input "265,000"
click at [188, 260] on div "Level" at bounding box center [159, 263] width 220 height 11
click at [439, 460] on button "Next" at bounding box center [462, 458] width 69 height 21
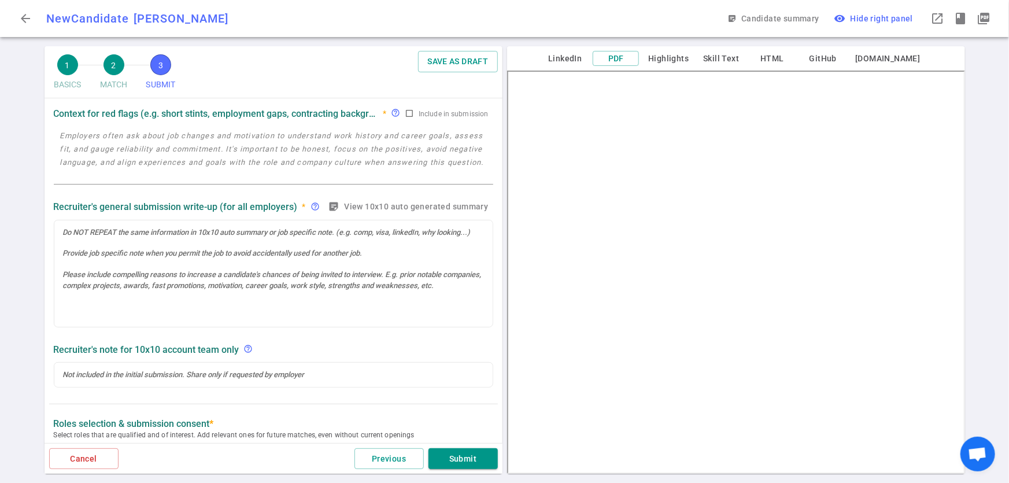
scroll to position [0, 0]
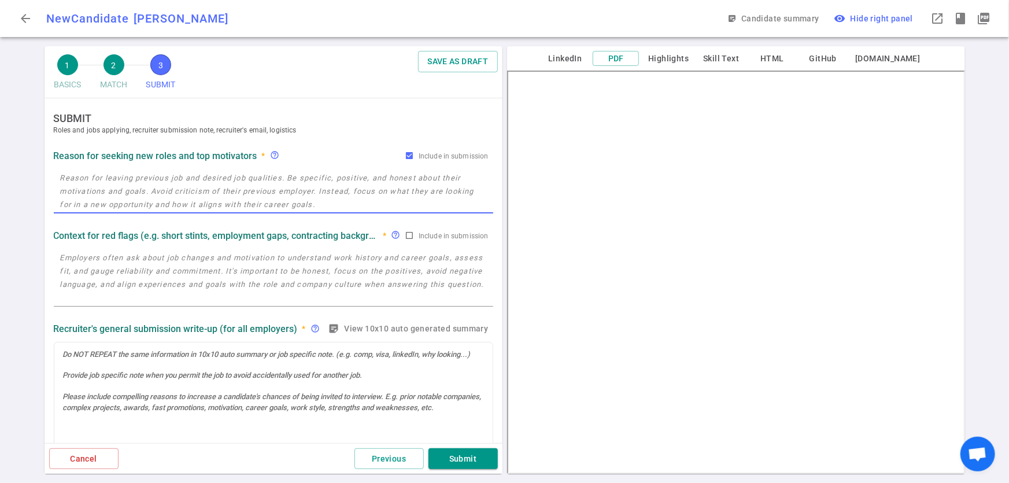
click at [217, 176] on textarea at bounding box center [273, 191] width 427 height 40
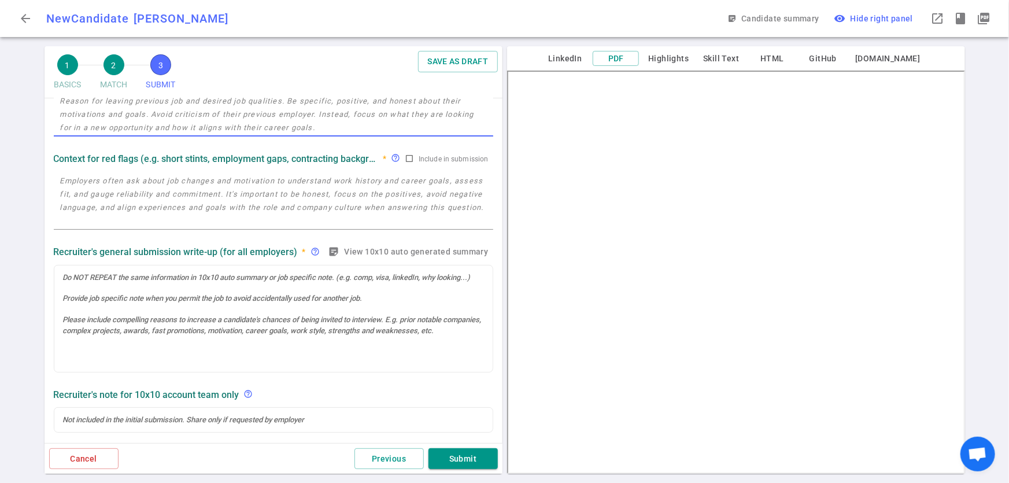
scroll to position [77, 0]
click at [265, 184] on textarea at bounding box center [273, 199] width 427 height 53
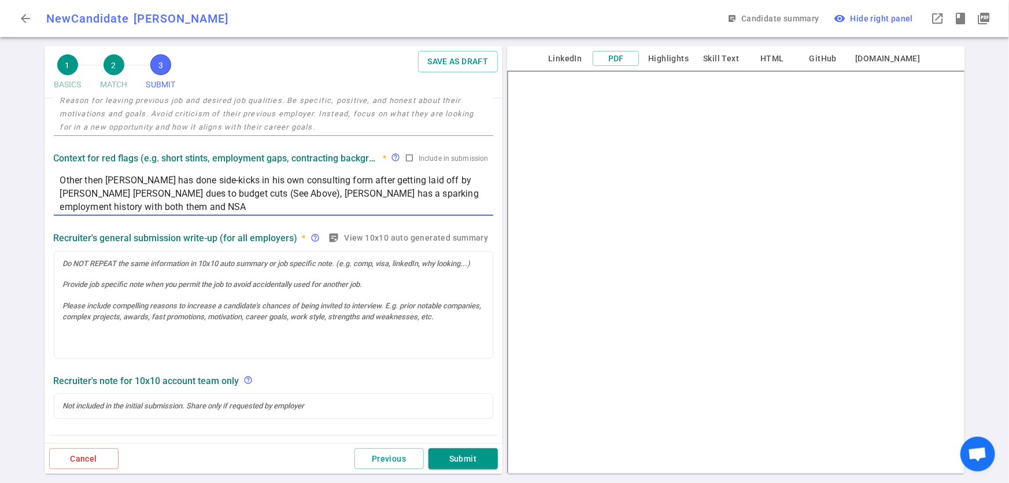
click at [311, 181] on textarea "Other then [PERSON_NAME] has done side-kicks in his own consulting form after g…" at bounding box center [273, 193] width 427 height 40
click at [308, 180] on textarea "Other then [PERSON_NAME] has done side-kicks in his own consulting form after g…" at bounding box center [273, 193] width 427 height 40
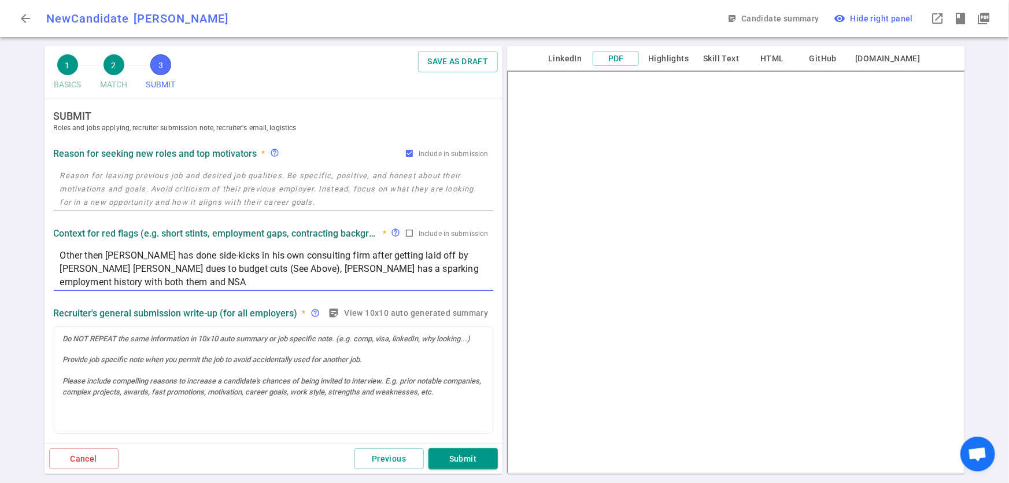
scroll to position [0, 0]
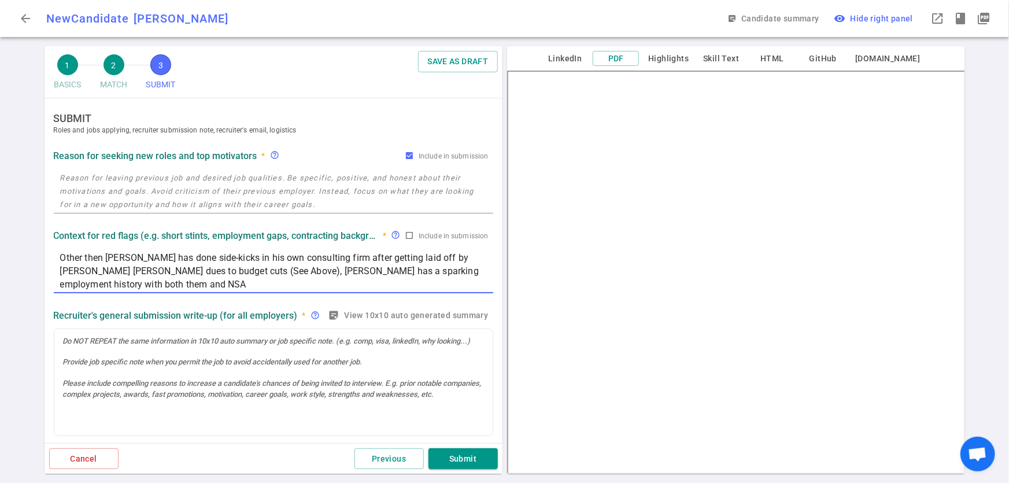
type textarea "Other then [PERSON_NAME] has done side-kicks in his own consulting firm after g…"
click at [296, 176] on textarea at bounding box center [273, 191] width 427 height 40
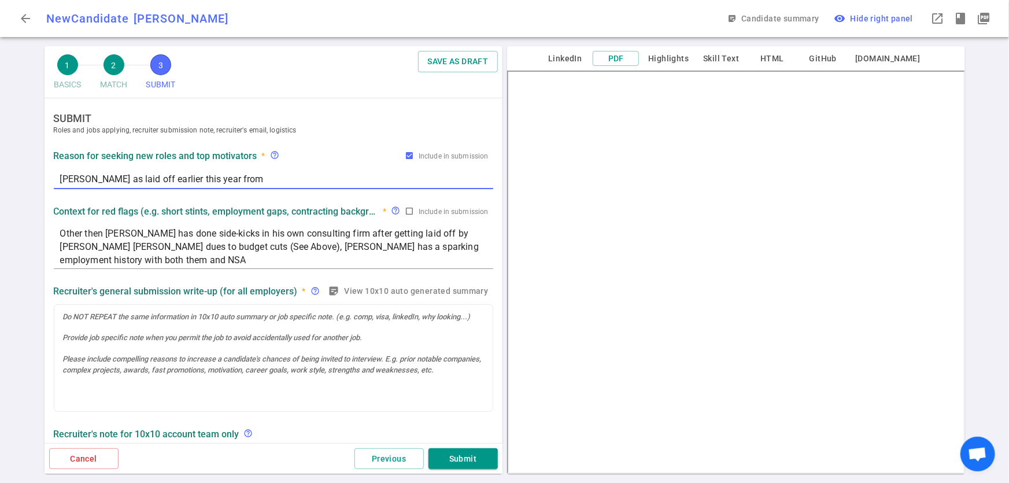
paste textarea "It was budget cuts and decommissioning of several space park projects."
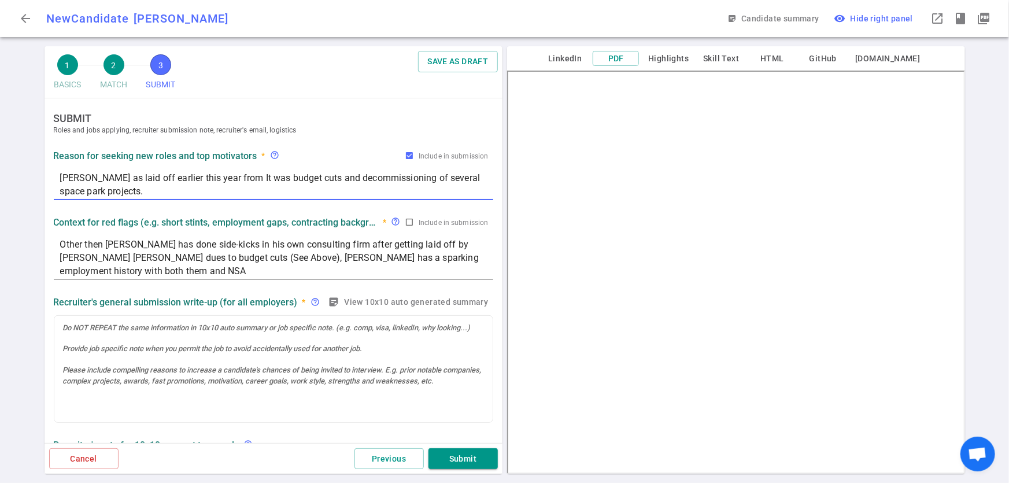
click at [246, 176] on textarea "[PERSON_NAME] as laid off earlier this year from It was budget cuts and decommi…" at bounding box center [273, 184] width 427 height 27
type textarea "[PERSON_NAME] as laid off earlier this year from budget cuts and decommissionin…"
click at [81, 256] on textarea "Other then [PERSON_NAME] has done side-kicks in his own consulting firm after g…" at bounding box center [273, 258] width 427 height 40
type textarea "Other then [PERSON_NAME] has done side-kicks in his own consulting firm after g…"
click at [218, 179] on textarea "[PERSON_NAME] as laid off earlier this year from budget cuts and decommissionin…" at bounding box center [273, 184] width 427 height 27
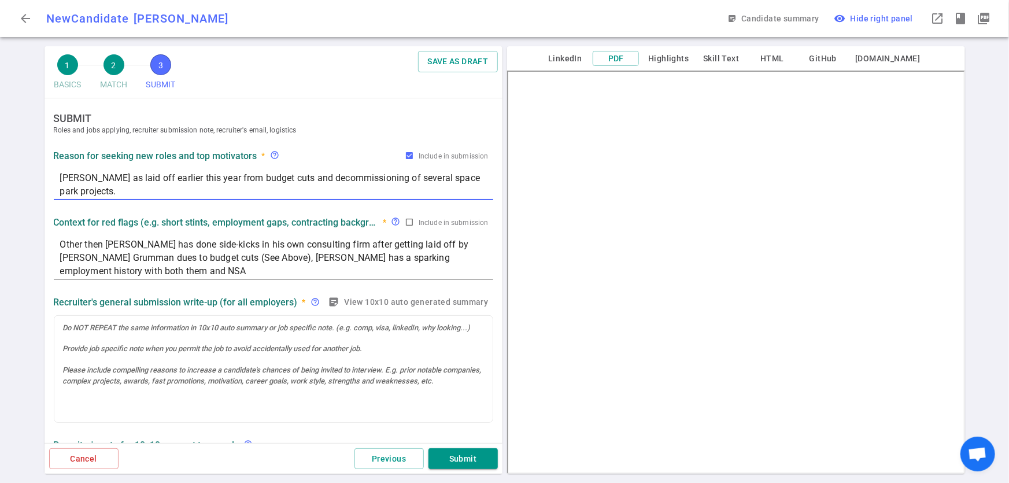
paste textarea "Northrop Grumman"
click at [202, 196] on textarea "[PERSON_NAME] as laid off earlier this year from Northrop Grumman, due to budge…" at bounding box center [273, 184] width 427 height 27
click at [81, 179] on textarea "[PERSON_NAME] as laid off earlier this year from Northrop Grumman, due to budge…" at bounding box center [273, 184] width 427 height 27
type textarea "[PERSON_NAME] as laid off earlier this year from Northrop Grumman, due to budge…"
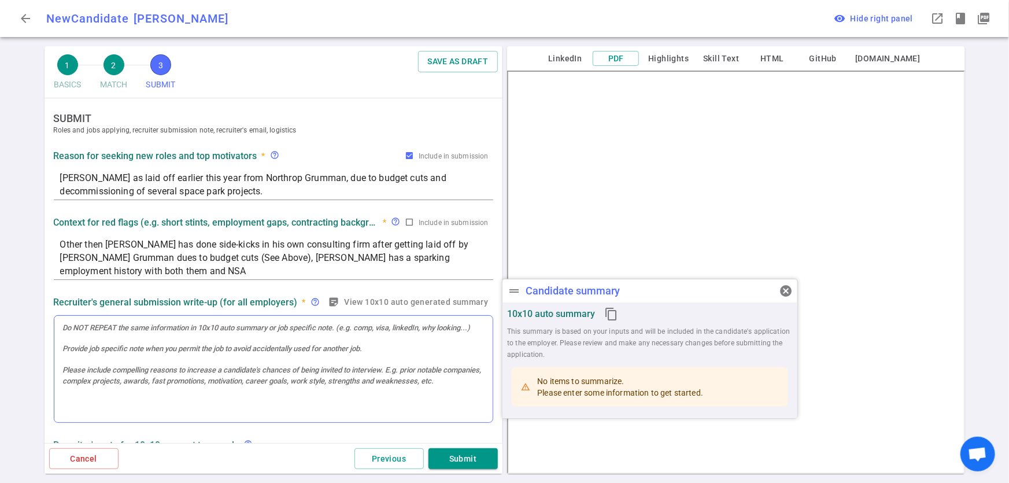
click at [245, 350] on div at bounding box center [273, 369] width 438 height 107
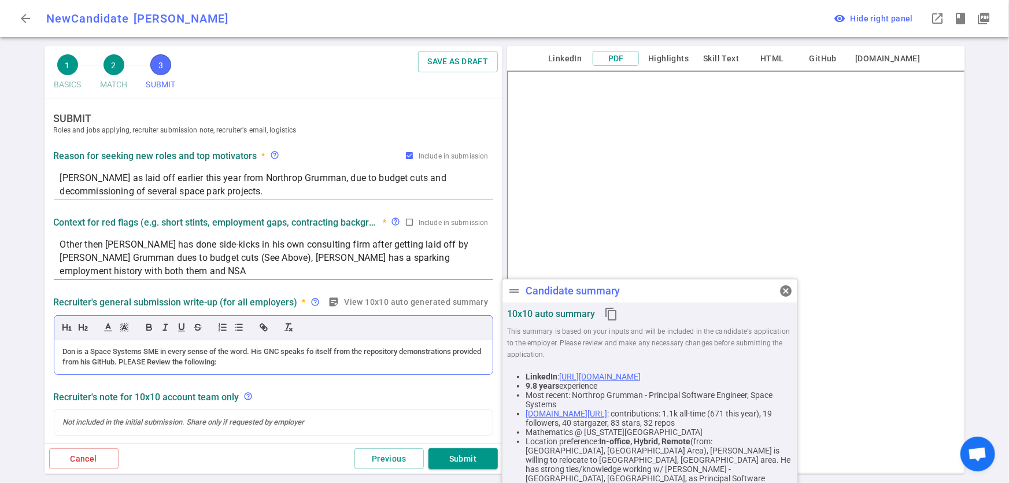
click at [154, 363] on div "Don is a Space Systems SME in every sense of the word. His GNC speaks fo itself…" at bounding box center [273, 356] width 421 height 21
click at [151, 361] on div "Don is a Space Systems SME in every sense of the word. His GNC speaks fo itself…" at bounding box center [273, 356] width 421 height 21
click at [262, 359] on div "Don is a Space Systems SME in every sense of the word. His GNC speaks fo itself…" at bounding box center [273, 356] width 421 height 21
click at [150, 363] on div "Don is a Space Systems SME in every sense of the word. His GNC speaks fo itself…" at bounding box center [273, 356] width 421 height 21
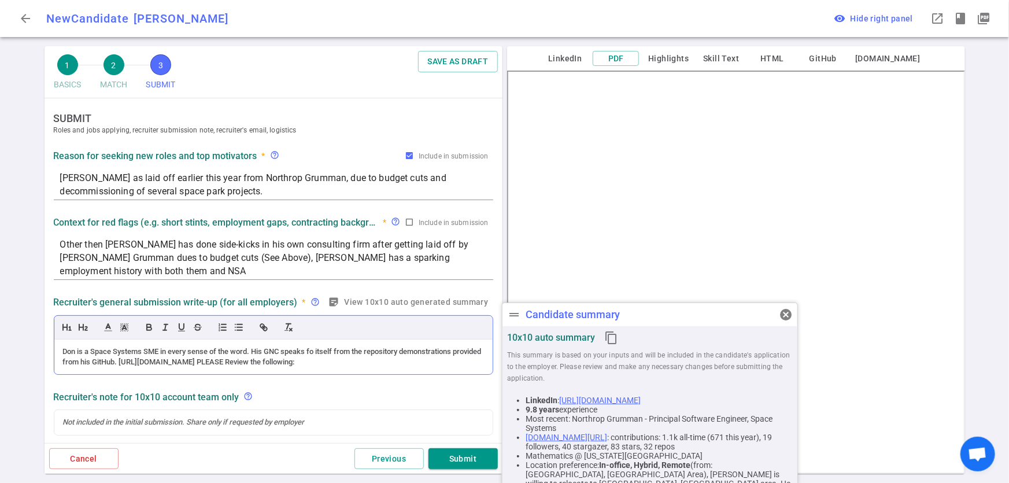
click at [379, 358] on div "Don is a Space Systems SME in every sense of the word. His GNC speaks fo itself…" at bounding box center [273, 356] width 421 height 21
click at [450, 362] on div "Don is a Space Systems SME in every sense of the word. His GNC speaks fo itself…" at bounding box center [273, 356] width 421 height 21
click at [318, 359] on div "Don is a Space Systems SME in every sense of the word. His GNC speaks fo itself…" at bounding box center [273, 356] width 421 height 21
click at [411, 359] on div "Don is a Space Systems SME in every sense of the word. His GNC speaks fo itself…" at bounding box center [273, 356] width 421 height 21
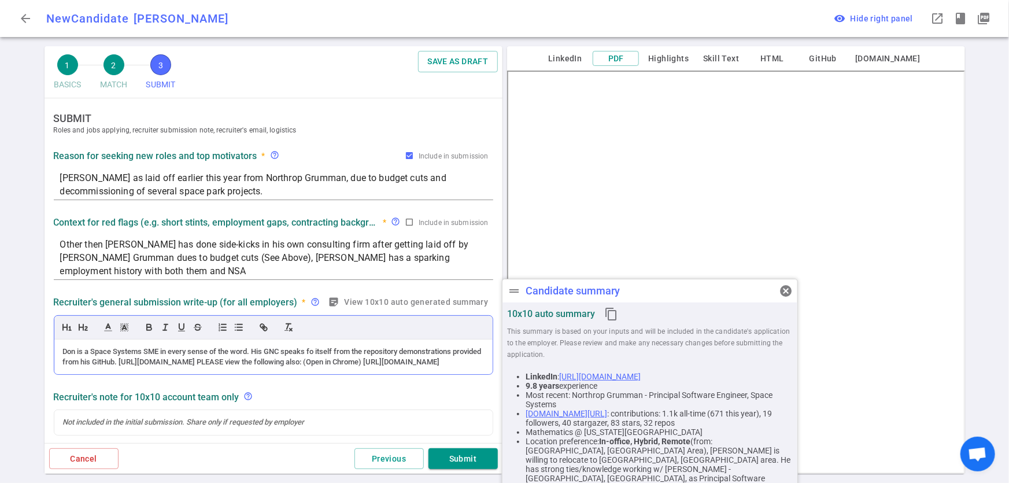
click at [263, 368] on div "Don is a Space Systems SME in every sense of the word. His GNC speaks fo itself…" at bounding box center [273, 356] width 421 height 21
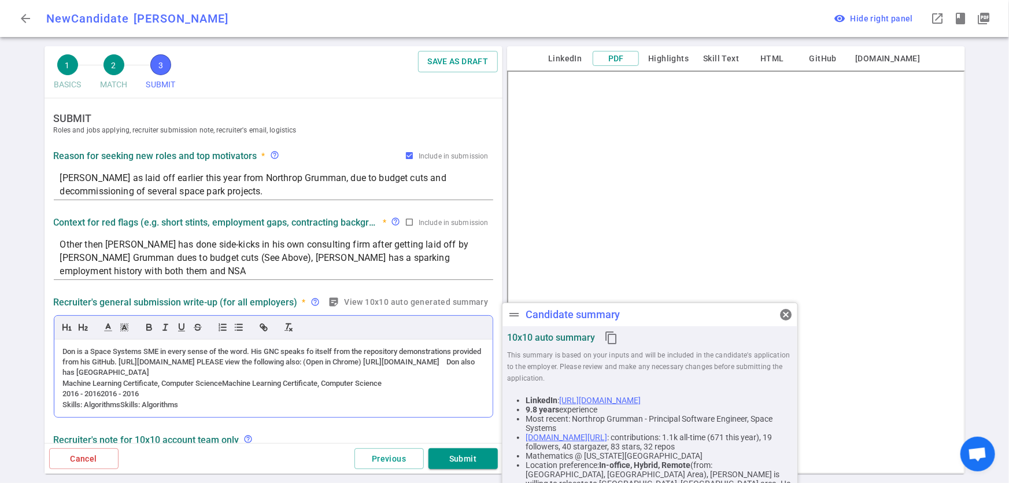
click at [329, 369] on div "Don is a Space Systems SME in every sense of the word. His GNC speaks fo itself…" at bounding box center [273, 362] width 421 height 32
click at [340, 371] on div "Don is a Space Systems SME in every sense of the word. His GNC speaks fo itself…" at bounding box center [273, 362] width 421 height 32
drag, startPoint x: 340, startPoint y: 371, endPoint x: 264, endPoint y: 373, distance: 76.3
click at [264, 373] on div "Don is a Space Systems SME in every sense of the word. His GNC speaks fo itself…" at bounding box center [273, 362] width 421 height 32
click at [60, 386] on div "Don is a Space Systems SME in every sense of the word. His GNC speaks fo itself…" at bounding box center [273, 378] width 438 height 78
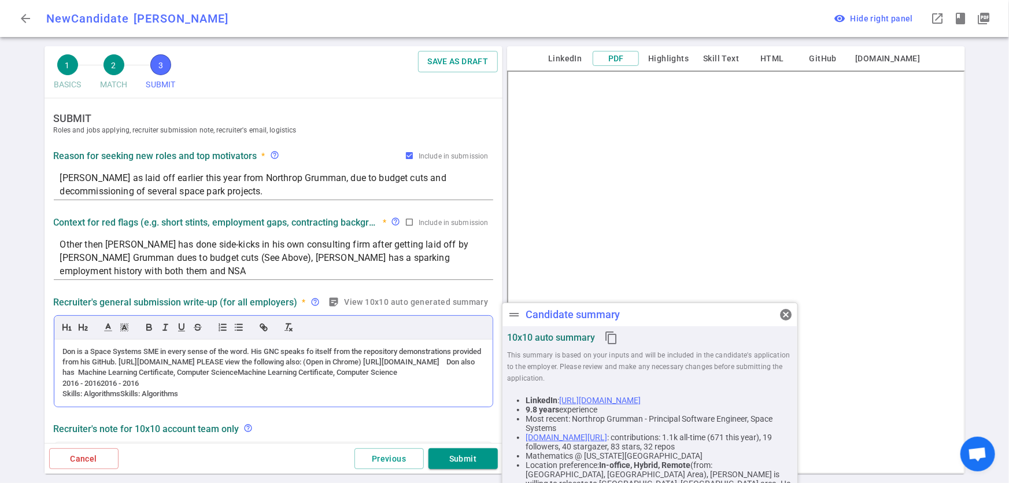
click at [198, 378] on div "Don is a Space Systems SME in every sense of the word. His GNC speaks fo itself…" at bounding box center [273, 362] width 421 height 32
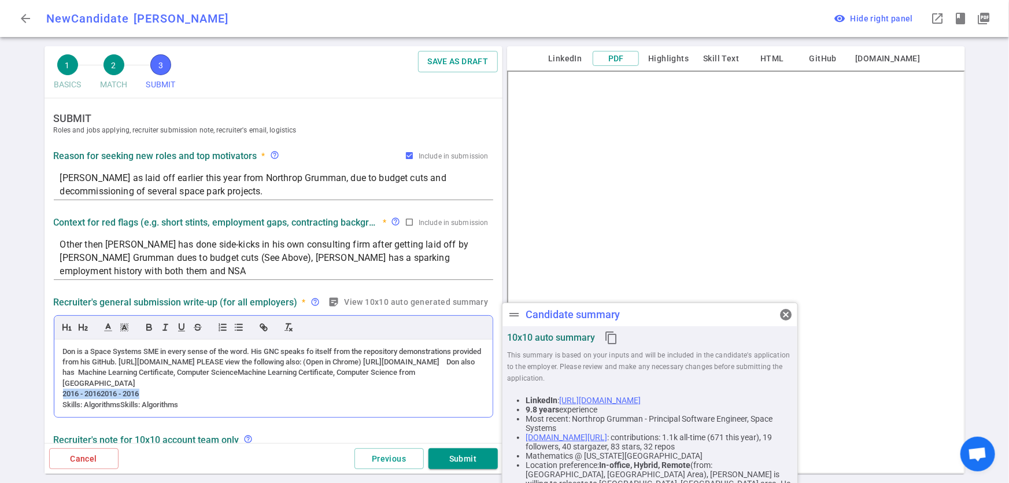
drag, startPoint x: 209, startPoint y: 396, endPoint x: 54, endPoint y: 395, distance: 154.4
click at [54, 395] on div "Don is a Space Systems SME in every sense of the word. His GNC speaks fo itself…" at bounding box center [273, 378] width 438 height 78
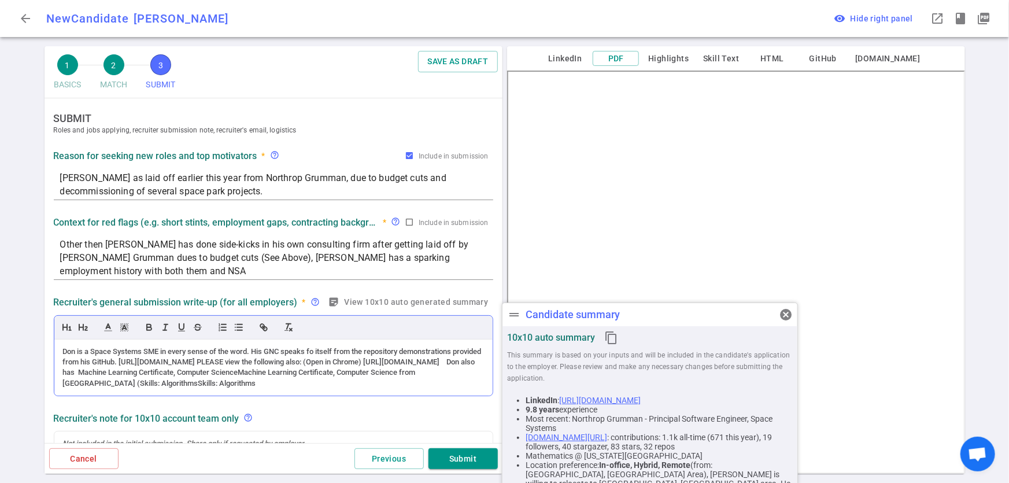
click at [457, 387] on div "Don is a Space Systems SME in every sense of the word. His GNC speaks fo itself…" at bounding box center [273, 367] width 421 height 43
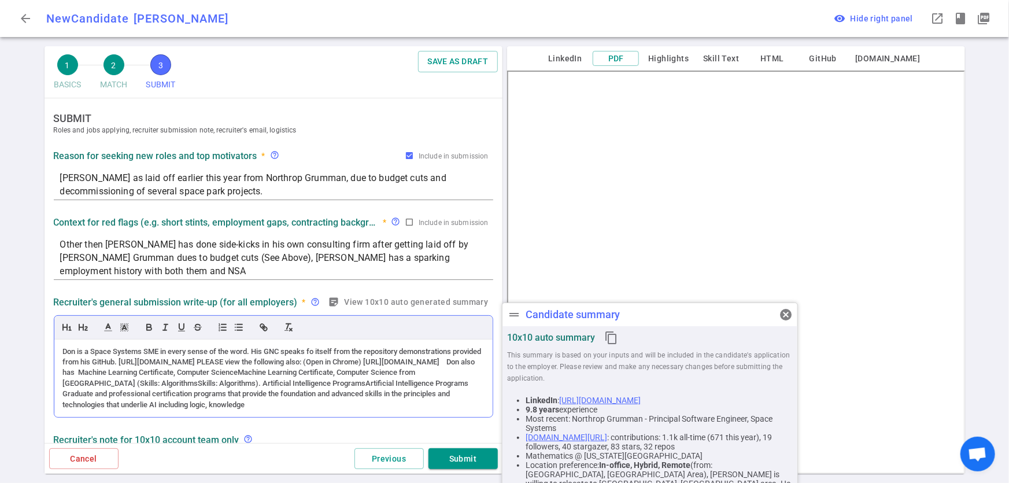
click at [63, 405] on div "Graduate and professional certification programs that provide the foundation an…" at bounding box center [273, 399] width 421 height 21
click at [408, 382] on div "Don is a Space Systems SME in every sense of the word. His GNC speaks fo itself…" at bounding box center [273, 378] width 421 height 64
click at [239, 394] on div "Don is a Space Systems SME in every sense of the word. His GNC speaks fo itself…" at bounding box center [273, 378] width 421 height 64
click at [408, 383] on div "Don is a Space Systems SME in every sense of the word. His GNC speaks fo itself…" at bounding box center [273, 378] width 421 height 64
click at [430, 379] on div "Don is a Space Systems SME in every sense of the word. His GNC speaks fo itself…" at bounding box center [273, 378] width 421 height 64
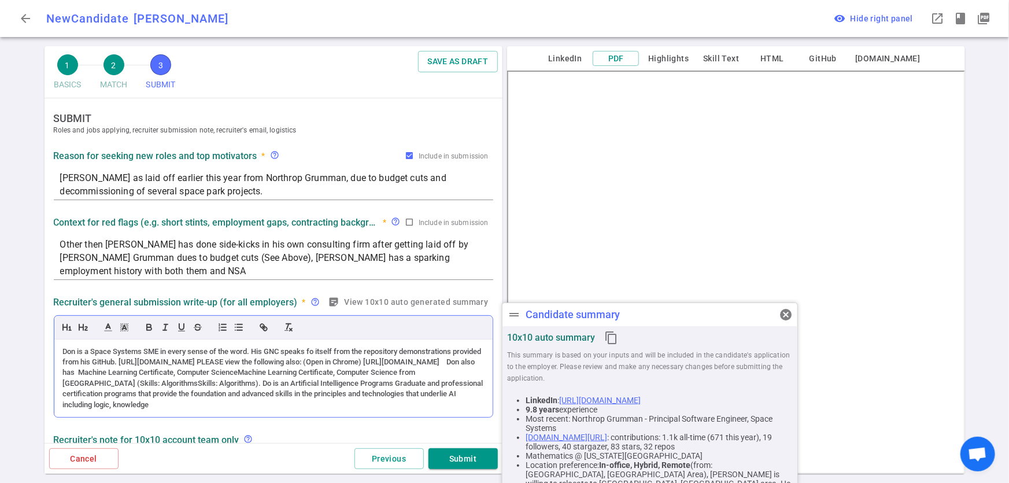
click at [181, 394] on div "Don is a Space Systems SME in every sense of the word. His GNC speaks fo itself…" at bounding box center [273, 378] width 421 height 64
click at [427, 409] on div "Don is a Space Systems SME in every sense of the word. His GNC speaks fo itself…" at bounding box center [273, 378] width 421 height 64
click at [219, 373] on div "Don is a Space Systems SME in every sense of the word. His GNC speaks fo itself…" at bounding box center [273, 378] width 421 height 64
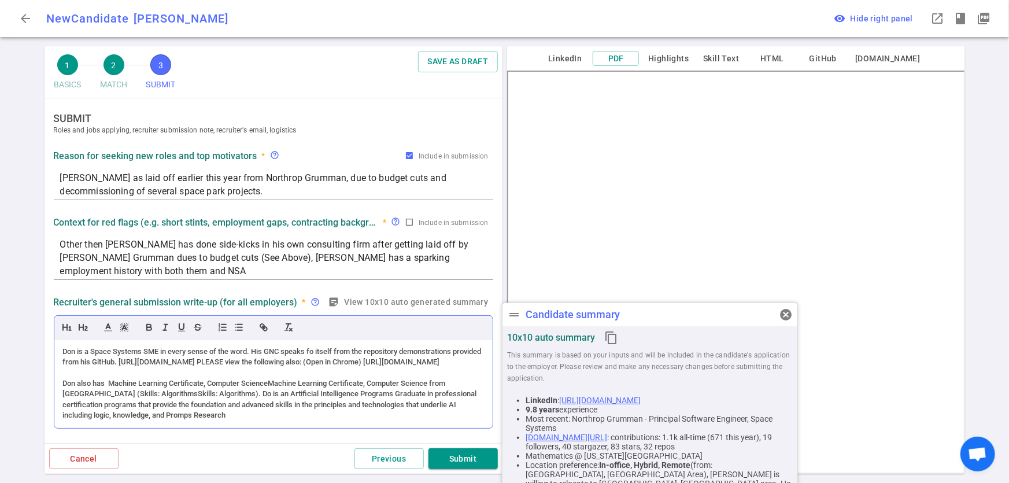
click at [261, 428] on div "Don is a Space Systems SME in every sense of the word. His GNC speaks fo itself…" at bounding box center [273, 383] width 438 height 88
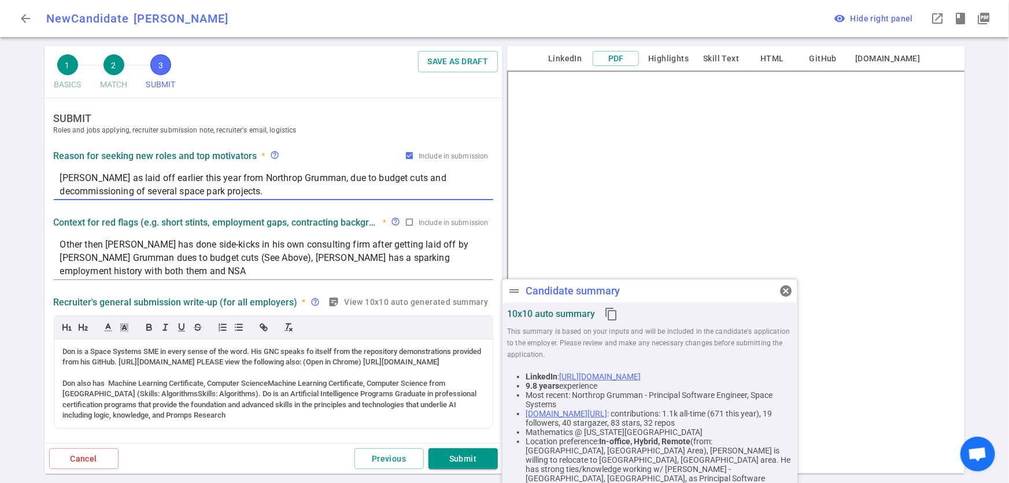
click at [208, 190] on textarea "[PERSON_NAME] as laid off earlier this year from Northrop Grumman, due to budge…" at bounding box center [273, 184] width 427 height 27
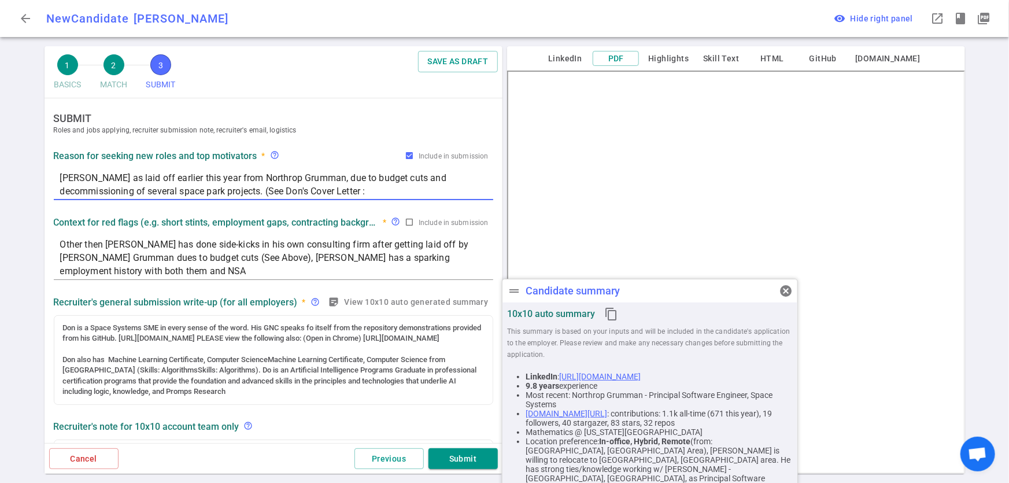
paste textarea "[URL][DOMAIN_NAME]"
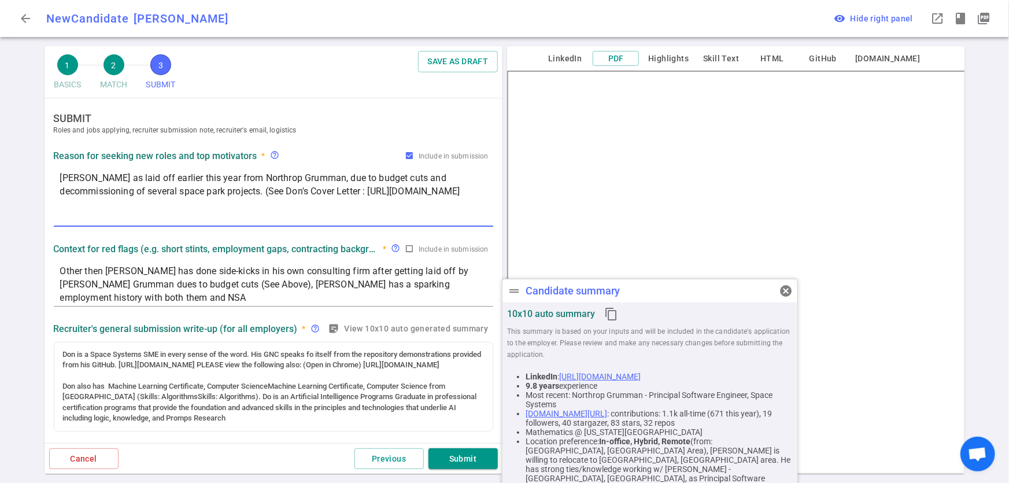
click at [288, 190] on textarea "[PERSON_NAME] as laid off earlier this year from Northrop Grumman, due to budge…" at bounding box center [273, 197] width 427 height 53
click at [296, 188] on textarea "[PERSON_NAME] as laid off earlier this year from Northrop Grumman, due to budge…" at bounding box center [273, 197] width 427 height 53
click at [289, 189] on textarea "[PERSON_NAME] as laid off earlier this year from Northrop Grumman, due to budge…" at bounding box center [273, 197] width 427 height 53
click at [341, 184] on textarea "[PERSON_NAME] as laid off earlier this year from Northrop Grumman, due to budge…" at bounding box center [273, 197] width 427 height 53
click at [366, 191] on textarea "[PERSON_NAME] as laid off earlier this year from Northrop Grumman, due to budge…" at bounding box center [273, 197] width 427 height 53
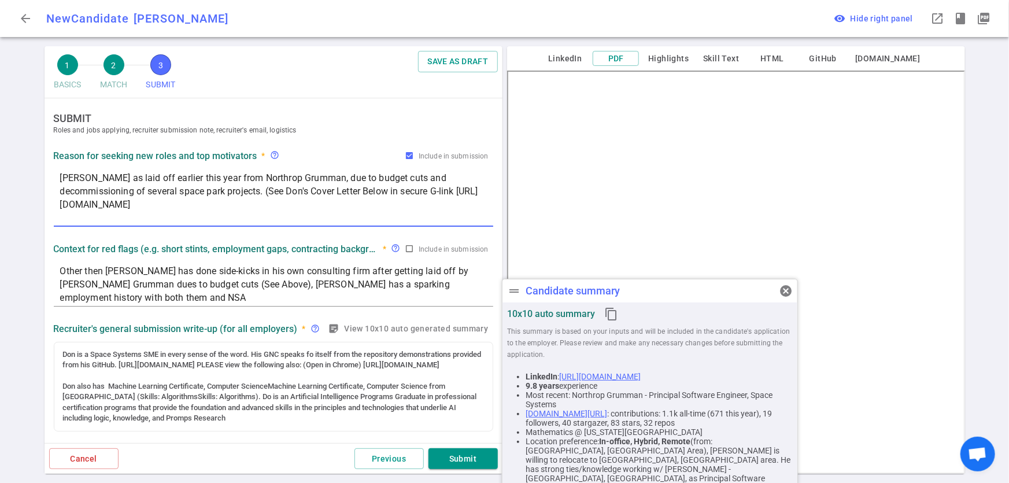
click at [367, 188] on textarea "[PERSON_NAME] as laid off earlier this year from Northrop Grumman, due to budge…" at bounding box center [273, 197] width 427 height 53
click at [443, 188] on textarea "[PERSON_NAME] as laid off earlier this year from Northrop Grumman, due to budge…" at bounding box center [273, 197] width 427 height 53
type textarea "[PERSON_NAME] as laid off earlier this year from Northrop Grumman, due to budge…"
click at [104, 268] on textarea "Other then [PERSON_NAME] has done side-kicks in his own consulting firm after g…" at bounding box center [273, 284] width 427 height 40
click at [123, 270] on textarea "Other than [PERSON_NAME] has done side-kicks in his own consulting firm after g…" at bounding box center [273, 284] width 427 height 40
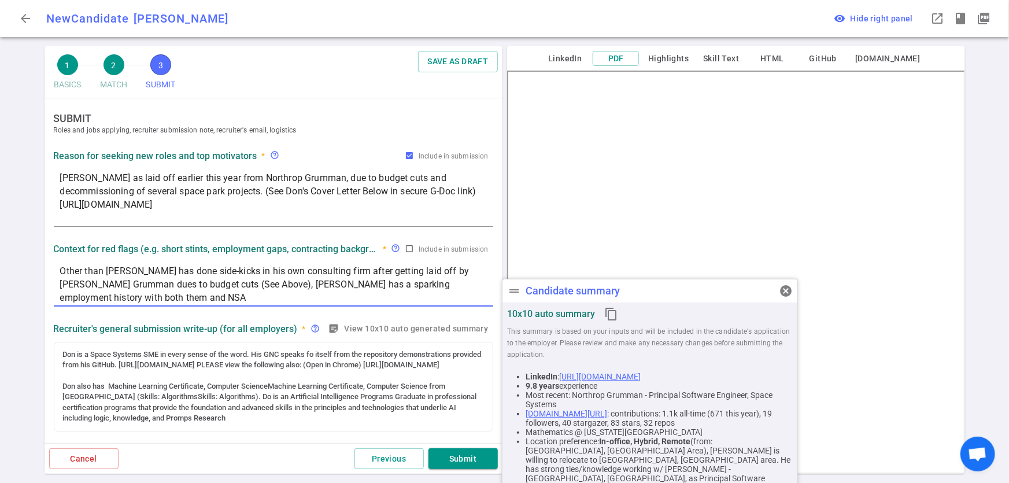
click at [162, 271] on textarea "Other than [PERSON_NAME] has done side-kicks in his own consulting firm after g…" at bounding box center [273, 284] width 427 height 40
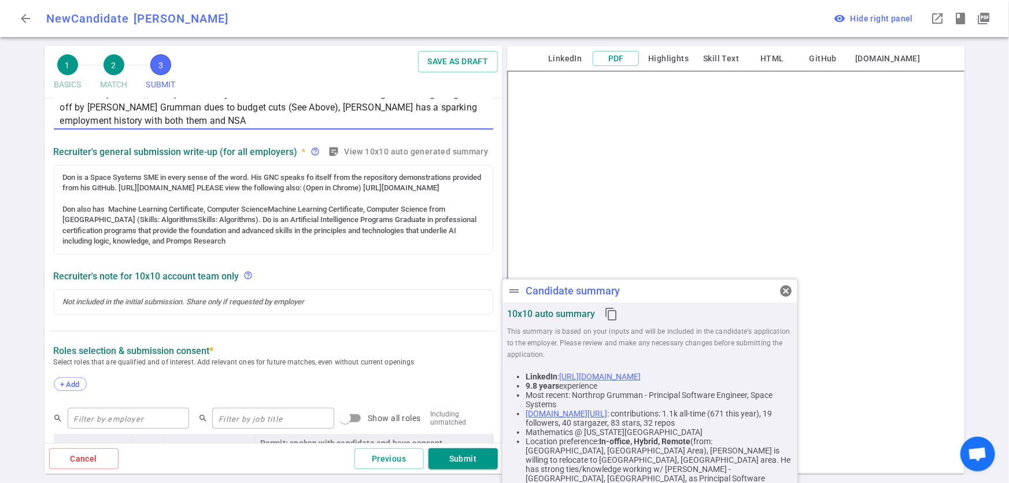
scroll to position [177, 0]
type textarea "Other than [PERSON_NAME] has recently done side-kicks in his own consulting fir…"
click at [265, 247] on div "Don also has Machine Learning Certificate, Computer ScienceMachine Learning Cer…" at bounding box center [273, 225] width 421 height 43
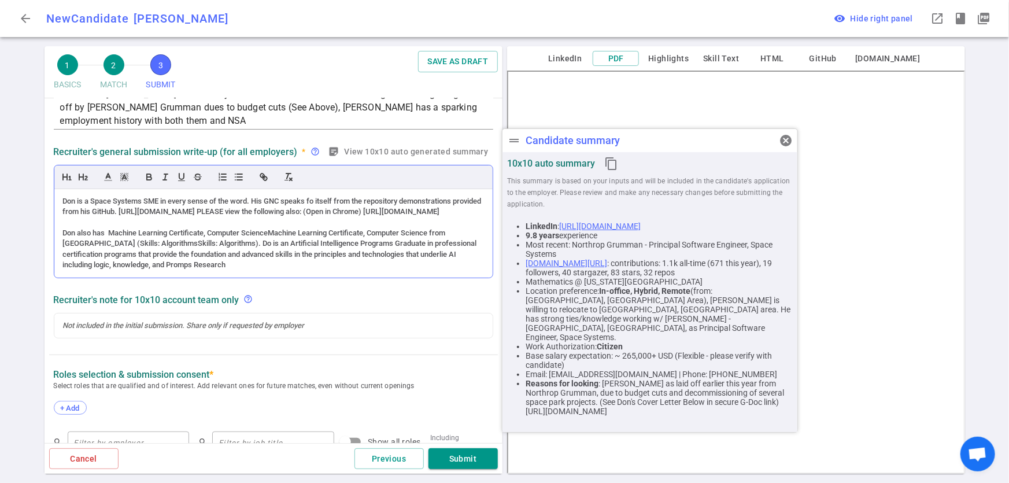
scroll to position [201, 0]
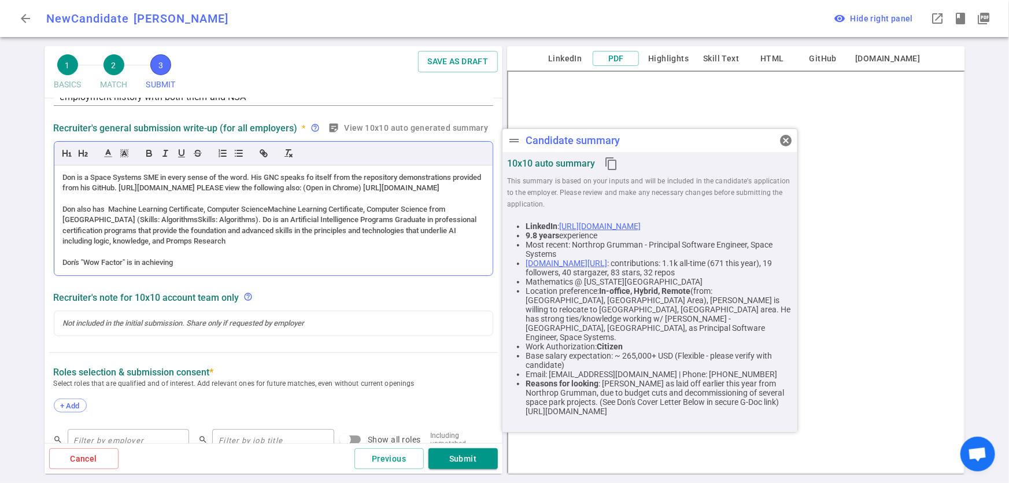
click at [140, 268] on div "Don's "Wow Factor" is in achieving" at bounding box center [273, 262] width 421 height 10
click at [226, 268] on div "Don's "Wow Factor" is from achieving" at bounding box center [273, 262] width 421 height 10
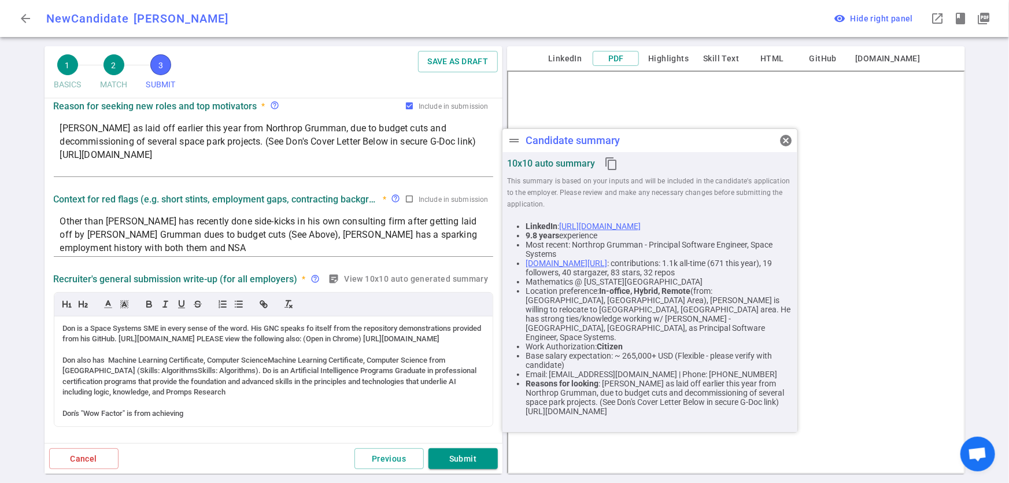
scroll to position [45, 0]
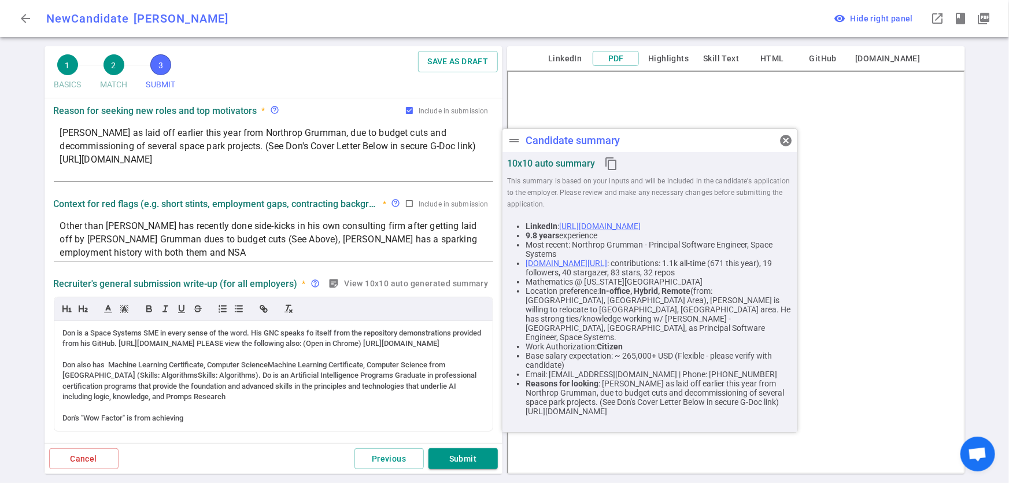
click at [79, 157] on textarea "[PERSON_NAME] as laid off earlier this year from Northrop Grumman, due to budge…" at bounding box center [273, 152] width 427 height 53
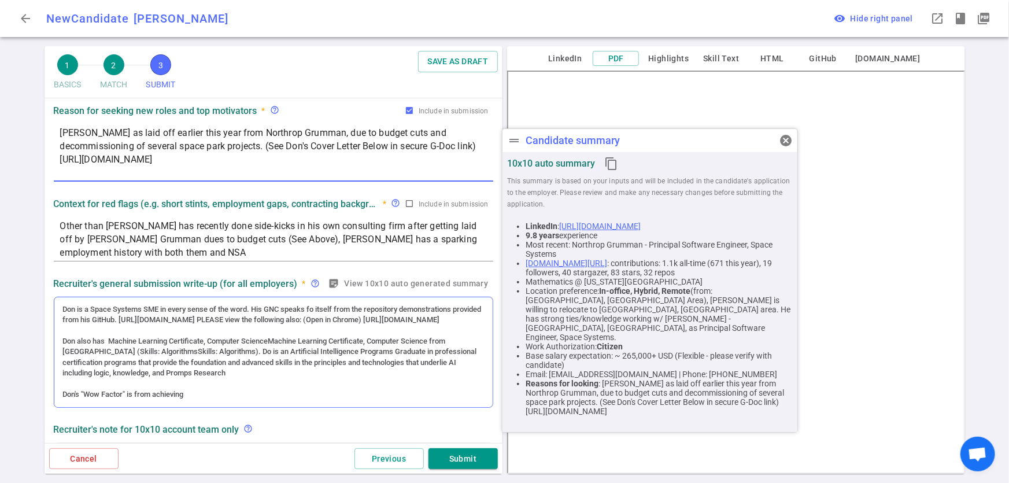
click at [260, 400] on div "Don's "Wow Factor" is from achieving" at bounding box center [273, 394] width 421 height 10
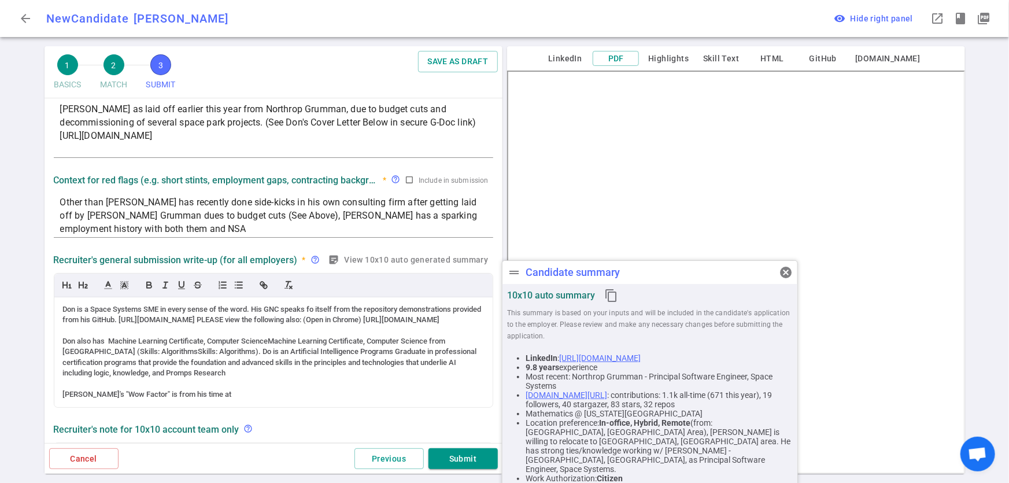
scroll to position [69, 0]
click at [348, 141] on textarea "[PERSON_NAME] as laid off earlier this year from Northrop Grumman, due to budge…" at bounding box center [273, 128] width 427 height 53
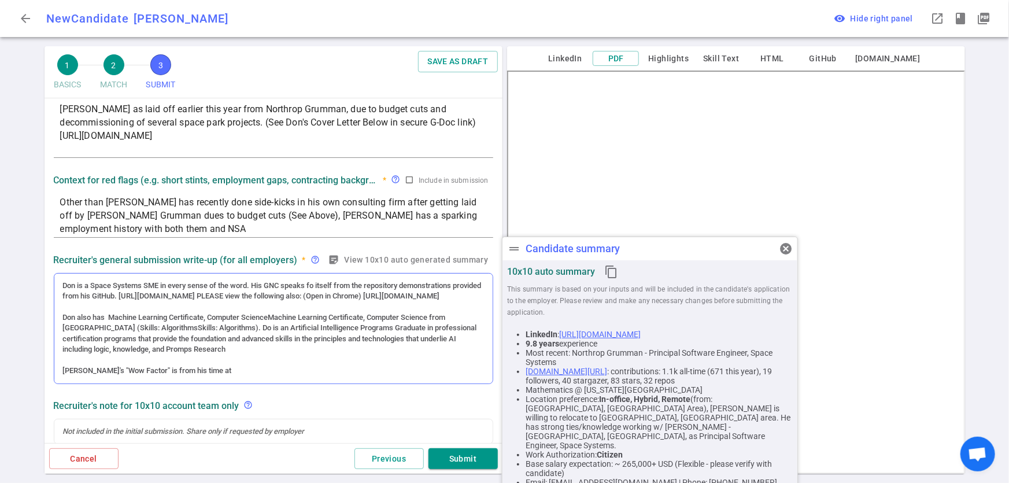
click at [246, 376] on div "[PERSON_NAME]'s "Wow Factor" is from his time at" at bounding box center [273, 370] width 421 height 10
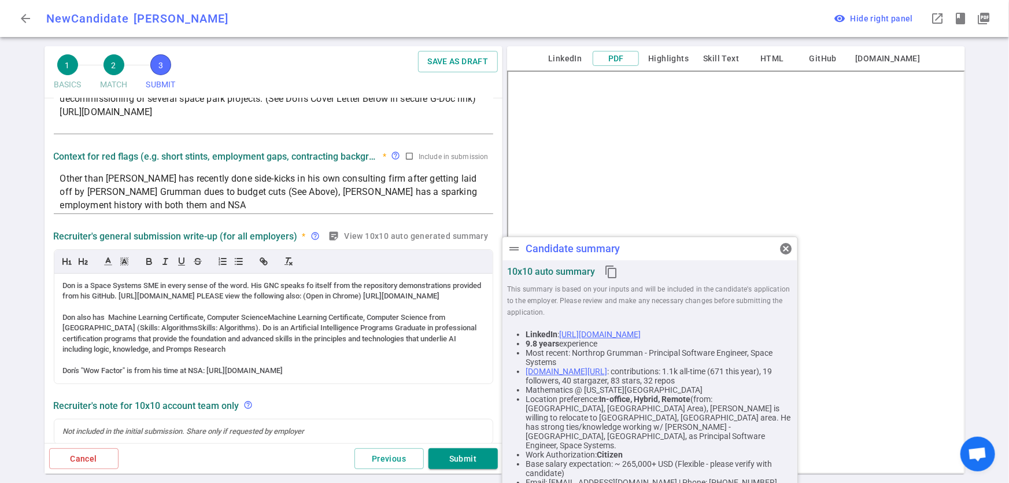
scroll to position [71, 0]
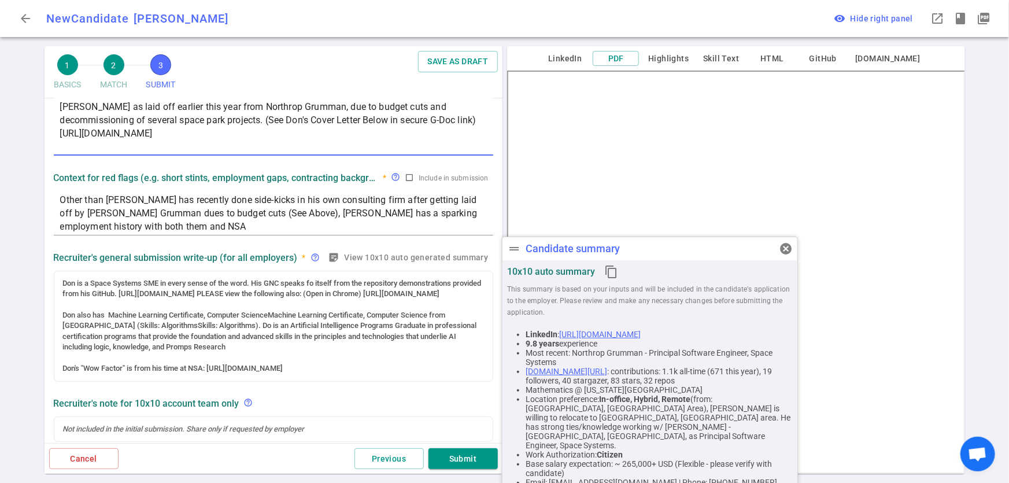
drag, startPoint x: 420, startPoint y: 119, endPoint x: 191, endPoint y: 119, distance: 229.0
click at [191, 119] on textarea "[PERSON_NAME] as laid off earlier this year from Northrop Grumman, due to budge…" at bounding box center [273, 126] width 427 height 53
click at [247, 373] on div "Don's "Wow Factor" is from his time at NSA: [URL][DOMAIN_NAME]" at bounding box center [273, 368] width 421 height 10
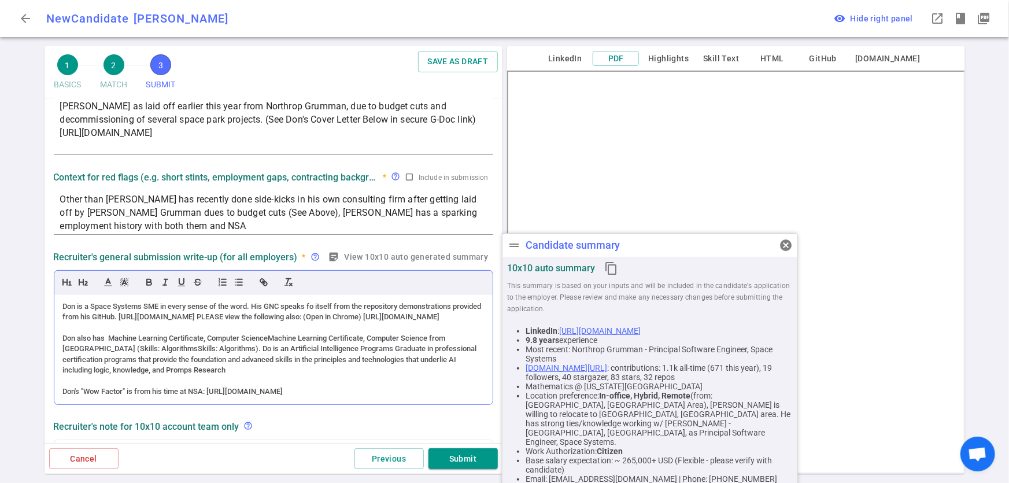
scroll to position [95, 0]
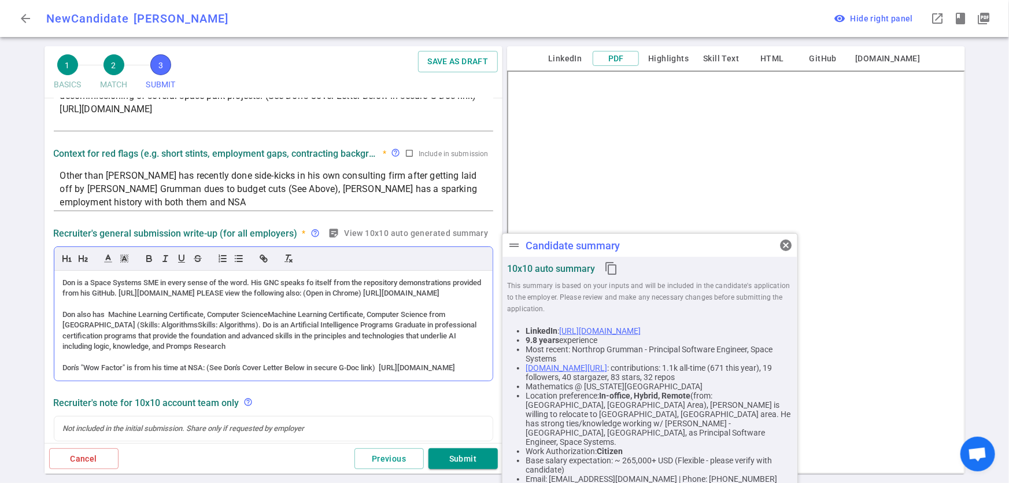
click at [287, 373] on div "Don's "Wow Factor" is from his time at NSA: (See Don's Cover Letter Below in se…" at bounding box center [273, 368] width 421 height 10
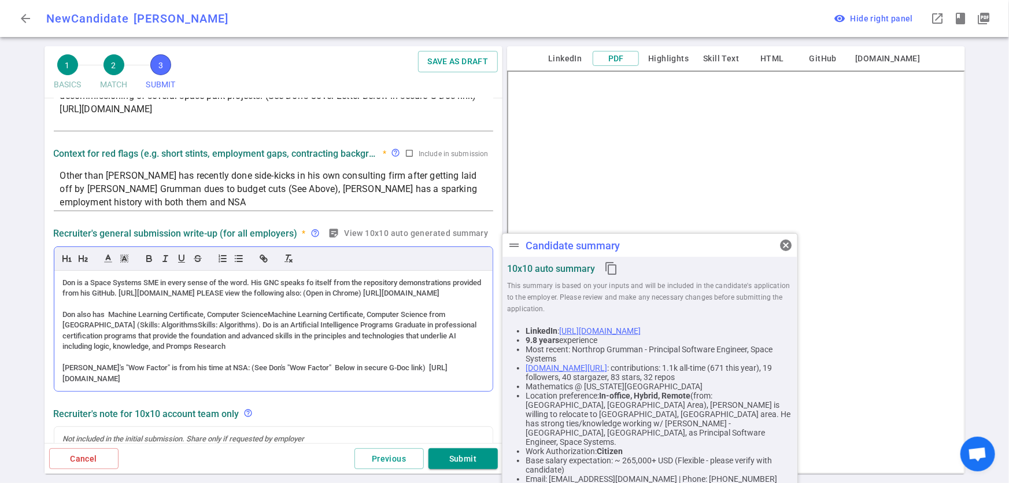
click at [298, 379] on div "[PERSON_NAME]'s "Wow Factor" is from his time at NSA: (See Don's "Wow Factor" B…" at bounding box center [273, 373] width 421 height 21
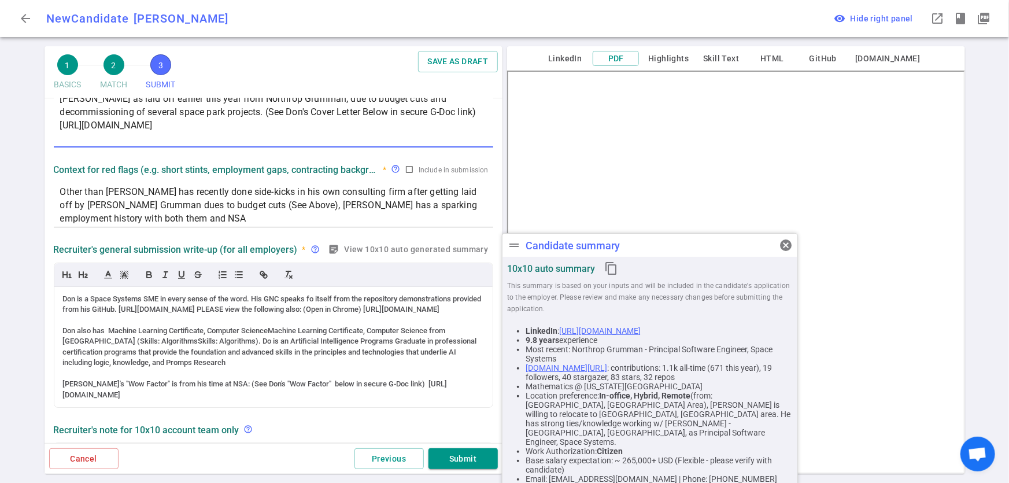
click at [293, 112] on textarea "[PERSON_NAME] as laid off earlier this year from Northrop Grumman, due to budge…" at bounding box center [273, 118] width 427 height 53
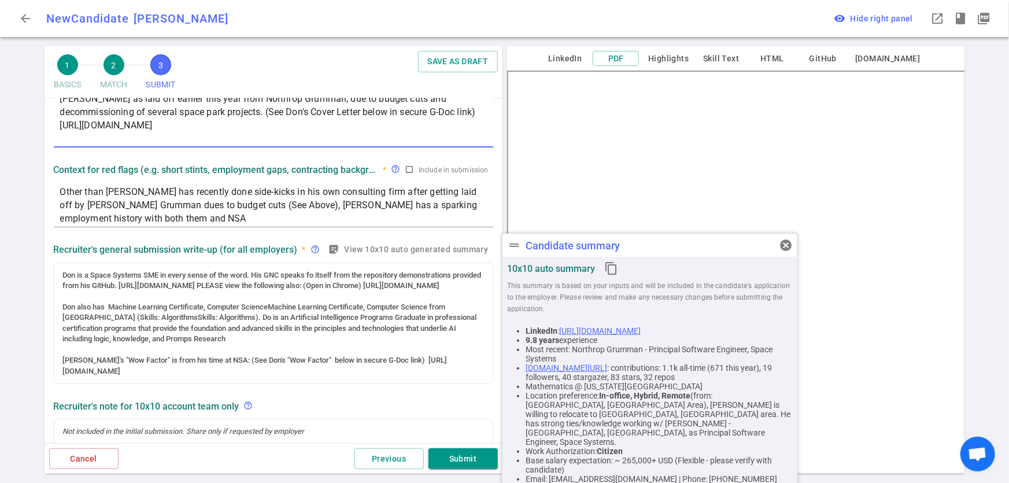
click at [328, 109] on textarea "[PERSON_NAME] as laid off earlier this year from Northrop Grumman, due to budge…" at bounding box center [273, 118] width 427 height 53
type textarea "[PERSON_NAME] as laid off earlier this year from Northrop Grumman, due to budge…"
click at [326, 369] on div "[PERSON_NAME]'s "Wow Factor" is from his time at NSA: (See Don's "Wow Factor" b…" at bounding box center [273, 364] width 421 height 21
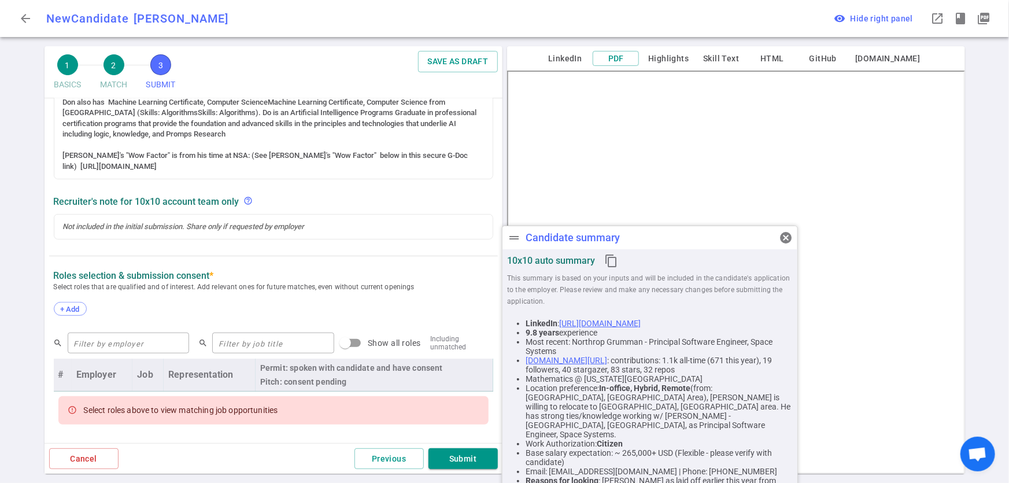
scroll to position [318, 0]
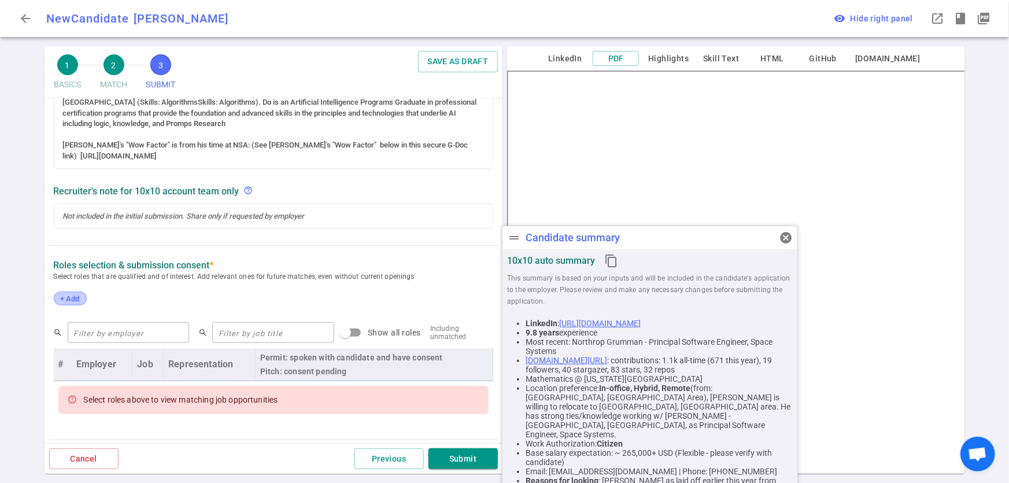
click at [76, 303] on span "+ Add" at bounding box center [70, 298] width 27 height 9
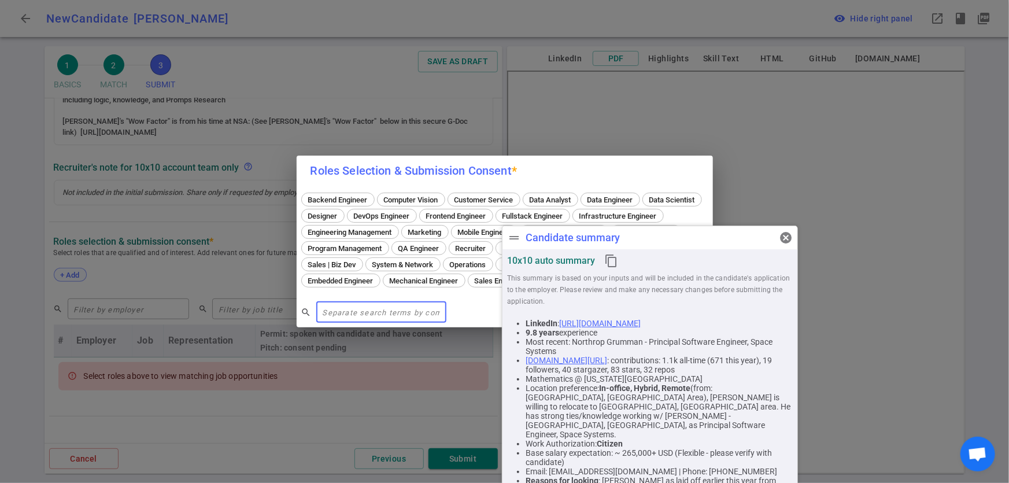
scroll to position [295, 0]
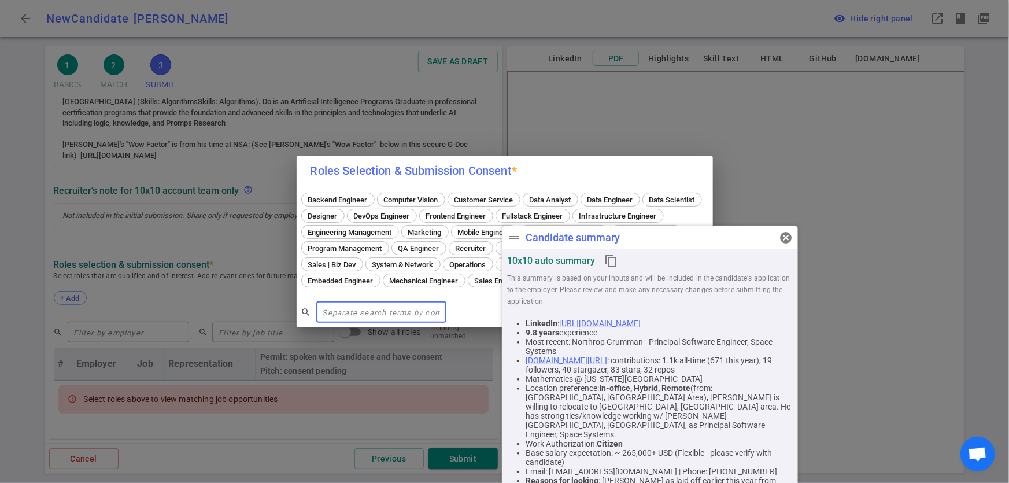
click at [787, 239] on div "drag_handle Candidate summary cancel 10x10 auto summary content_copy This summa…" at bounding box center [650, 378] width 296 height 304
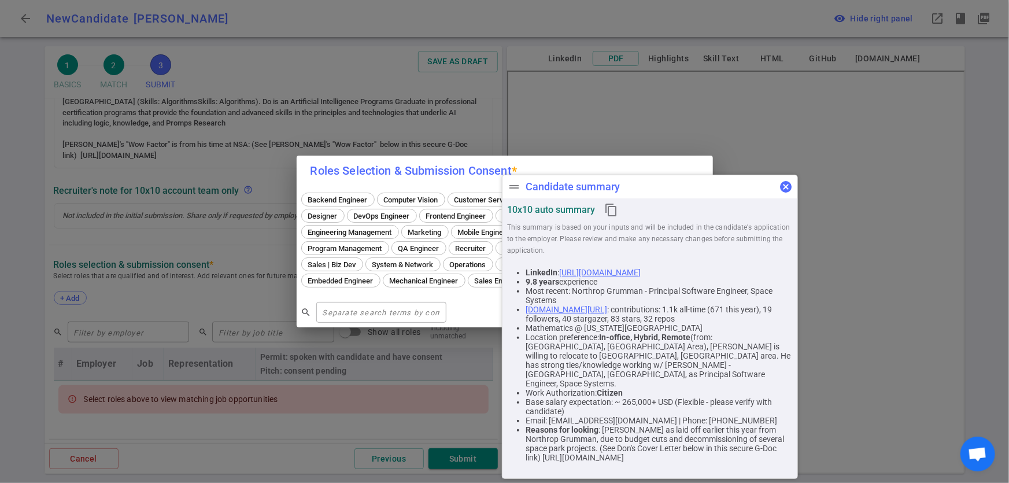
click at [782, 185] on span "cancel" at bounding box center [786, 187] width 14 height 14
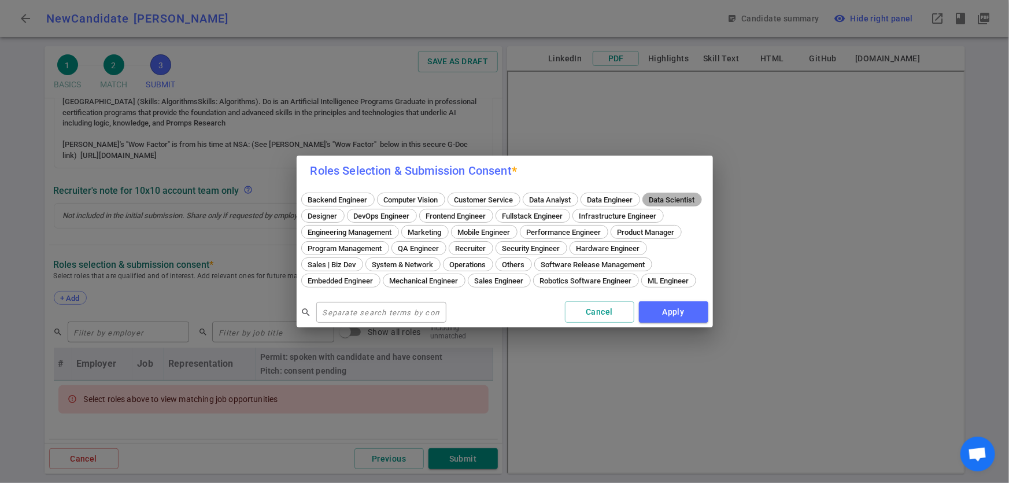
click at [645, 202] on span "Data Scientist" at bounding box center [672, 199] width 54 height 9
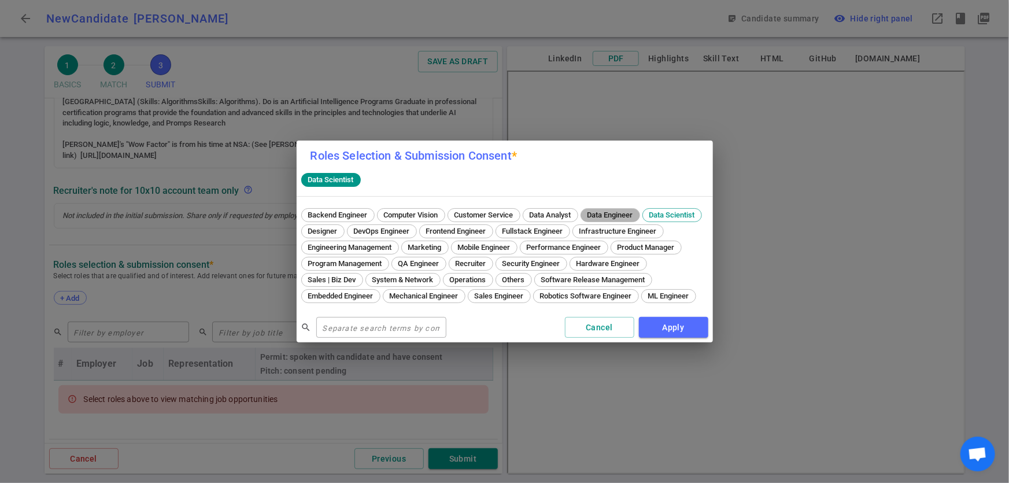
click at [601, 210] on span "Data Engineer" at bounding box center [610, 214] width 54 height 9
click at [396, 243] on span "Engineering Management" at bounding box center [350, 247] width 92 height 9
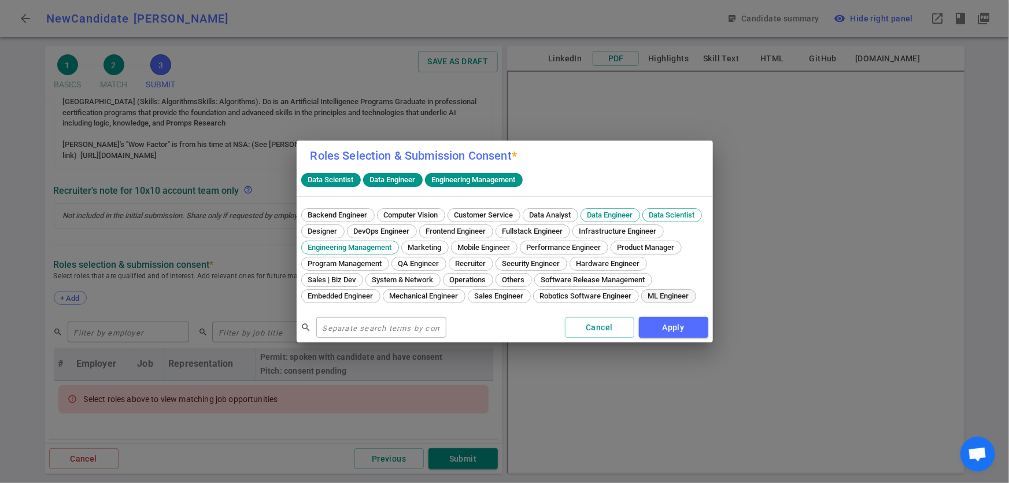
click at [644, 300] on span "ML Engineer" at bounding box center [668, 295] width 49 height 9
click at [536, 300] on span "Robotics Software Engineer" at bounding box center [586, 295] width 100 height 9
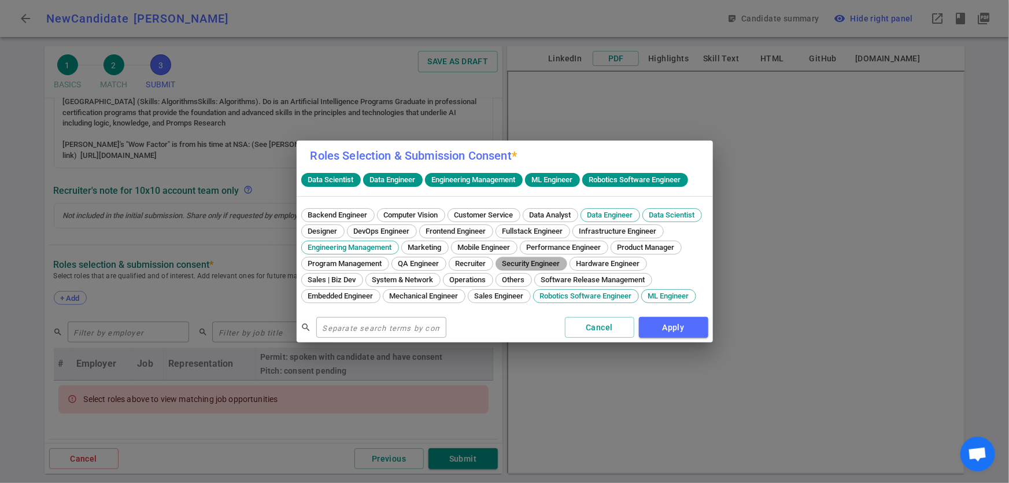
click at [498, 268] on span "Security Engineer" at bounding box center [531, 263] width 66 height 9
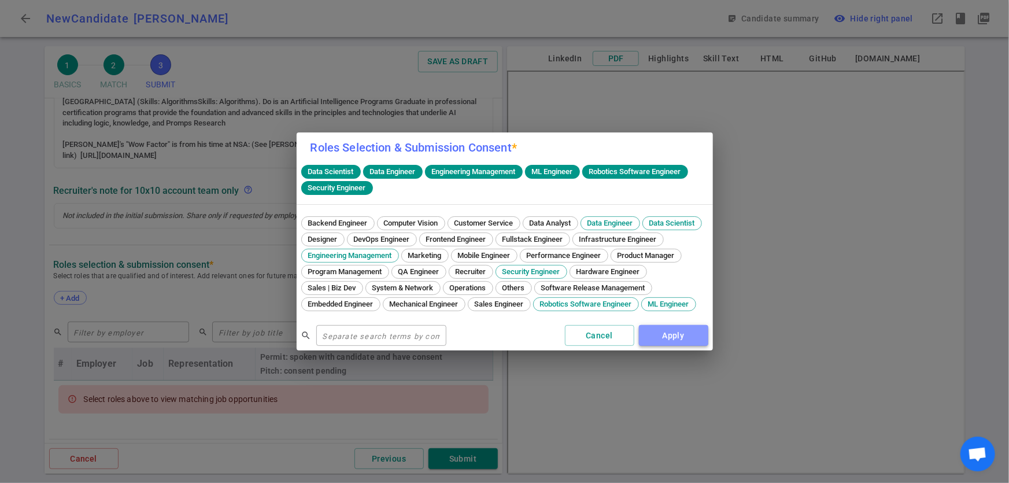
click at [676, 340] on button "Apply" at bounding box center [673, 335] width 69 height 21
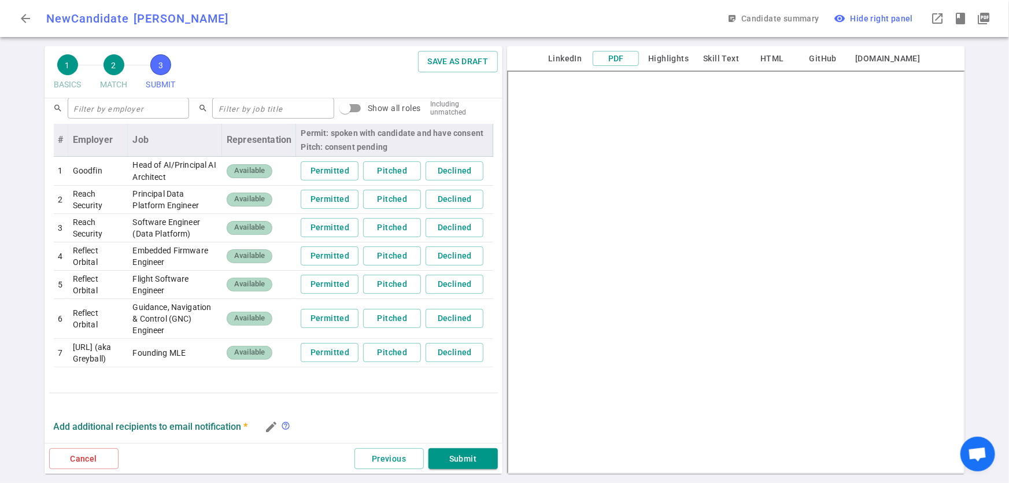
scroll to position [545, 0]
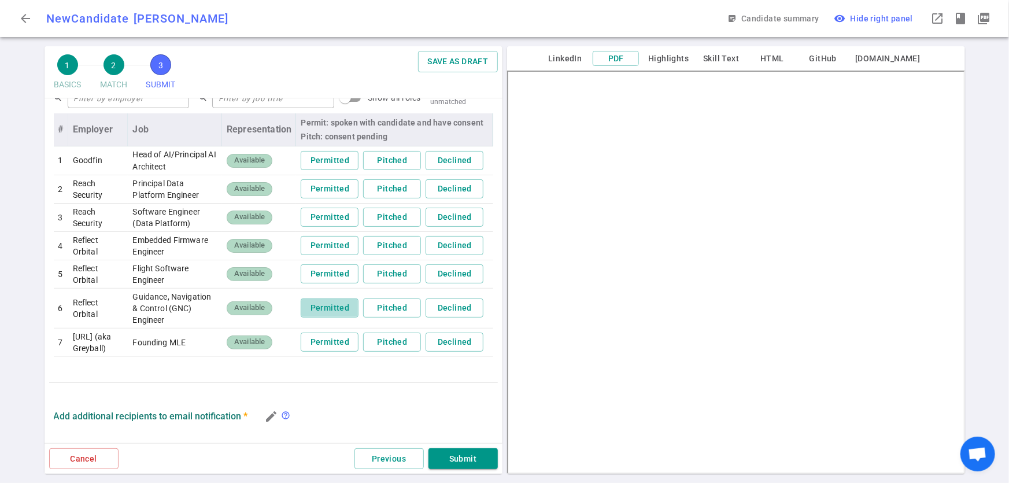
click at [319, 317] on button "Permitted" at bounding box center [330, 307] width 58 height 19
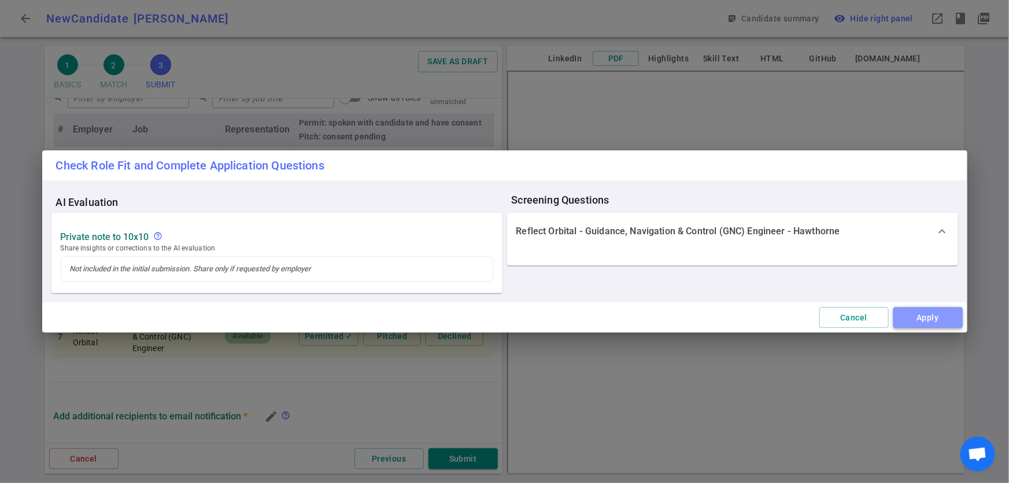
click at [947, 320] on button "Apply" at bounding box center [927, 317] width 69 height 21
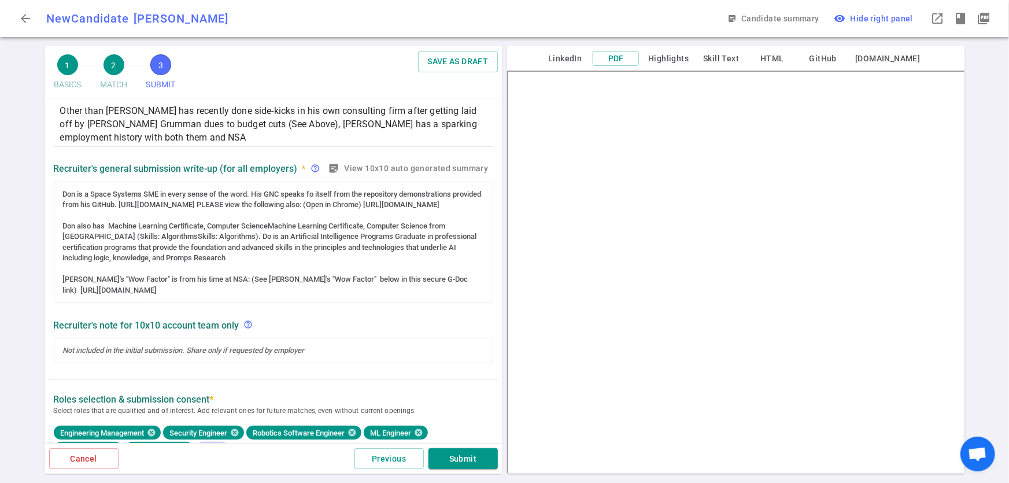
scroll to position [144, 0]
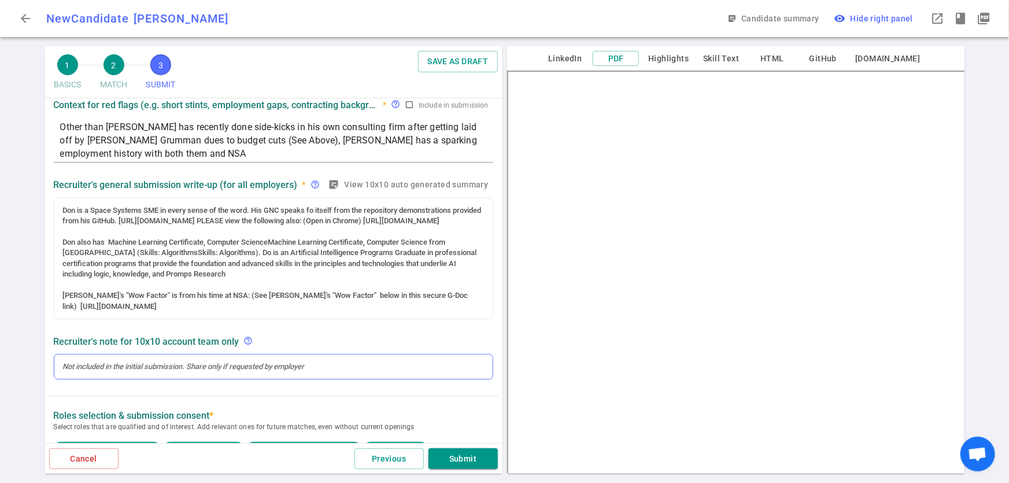
click at [168, 372] on div at bounding box center [273, 366] width 421 height 10
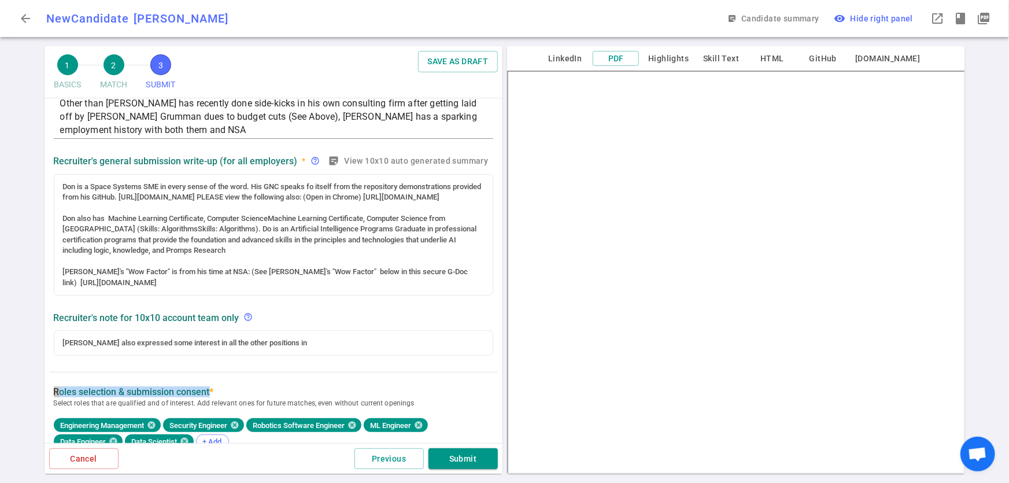
drag, startPoint x: 52, startPoint y: 425, endPoint x: 209, endPoint y: 403, distance: 158.2
click at [209, 403] on div "Roles Selection & Submission Consent * Select roles that are qualified and of i…" at bounding box center [273, 421] width 449 height 71
copy label "Roles Selection & Submission Consent"
click at [278, 348] on div "[PERSON_NAME] also expressed some interest in all the other positions in" at bounding box center [273, 343] width 421 height 10
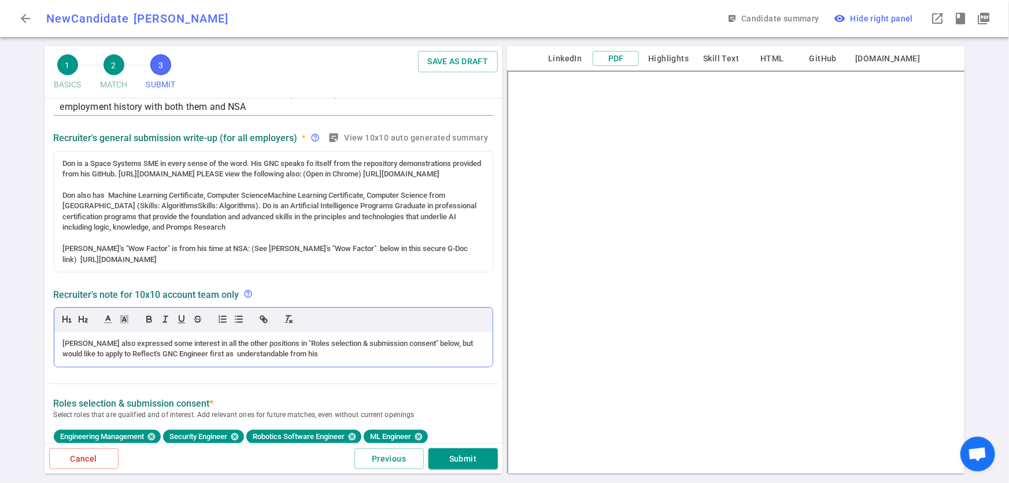
click at [205, 360] on div "[PERSON_NAME] also expressed some interest in all the other positions in "Roles…" at bounding box center [273, 348] width 421 height 21
click at [301, 360] on div "[PERSON_NAME] also expressed some interest in all the other positions in "Roles…" at bounding box center [273, 348] width 421 height 21
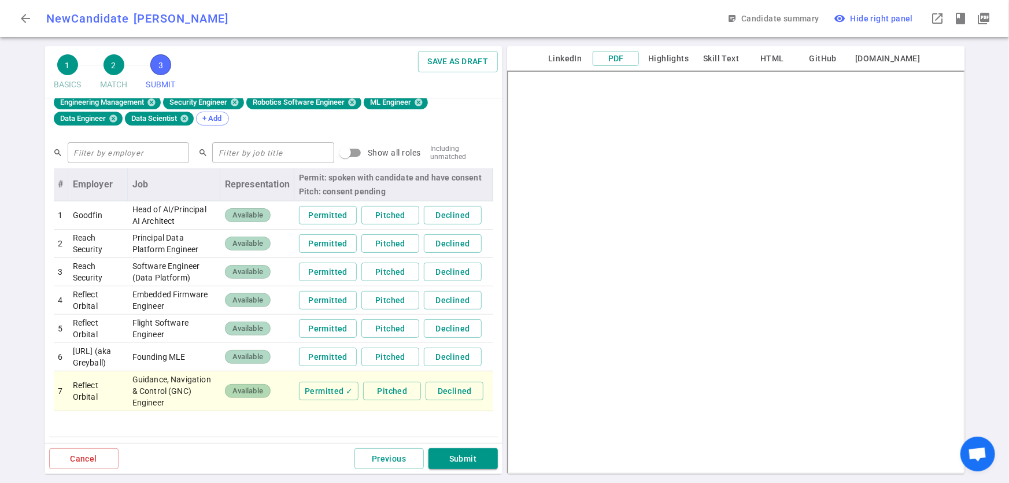
scroll to position [549, 0]
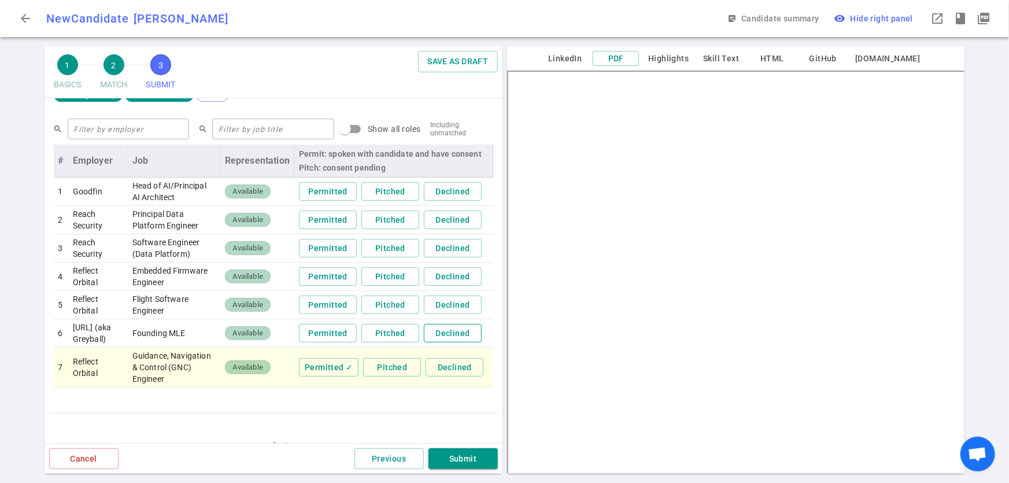
click at [442, 343] on button "Declined" at bounding box center [453, 333] width 58 height 19
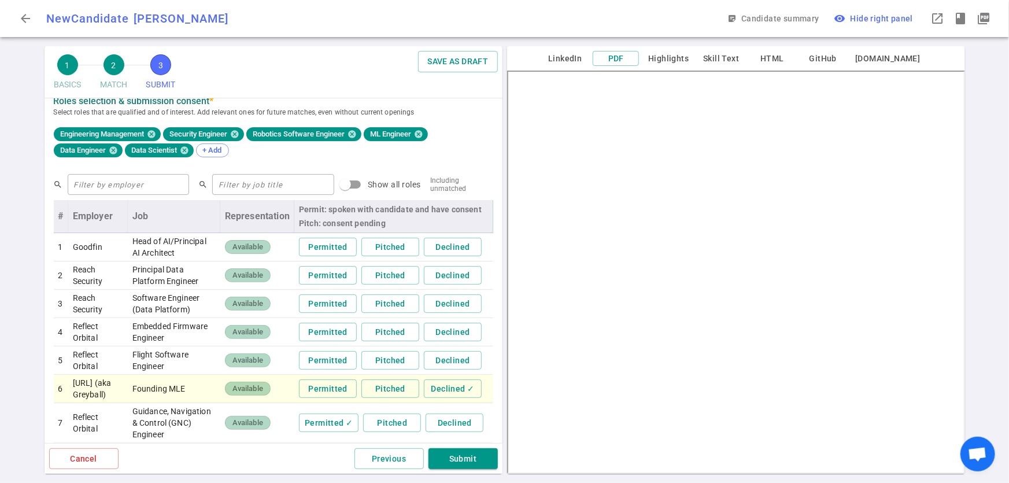
scroll to position [459, 0]
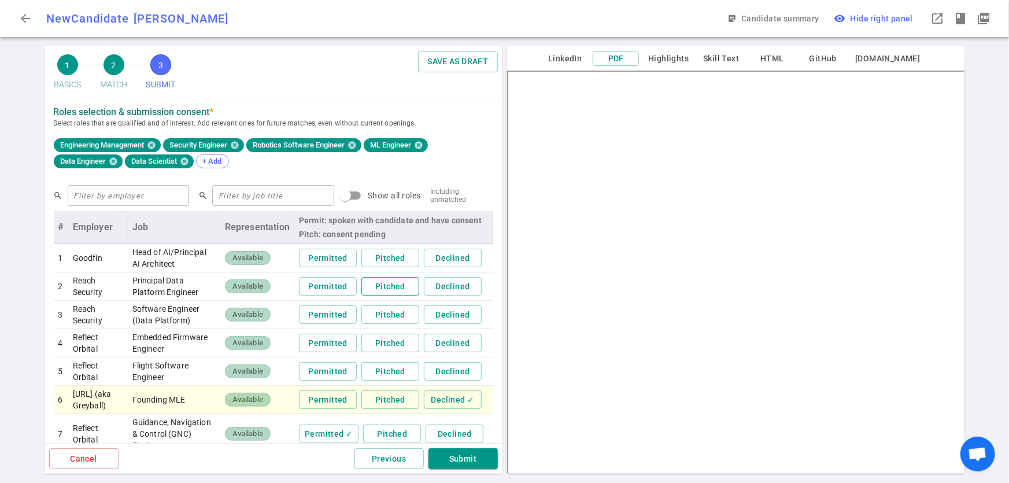
click at [380, 296] on button "Pitched" at bounding box center [390, 286] width 58 height 19
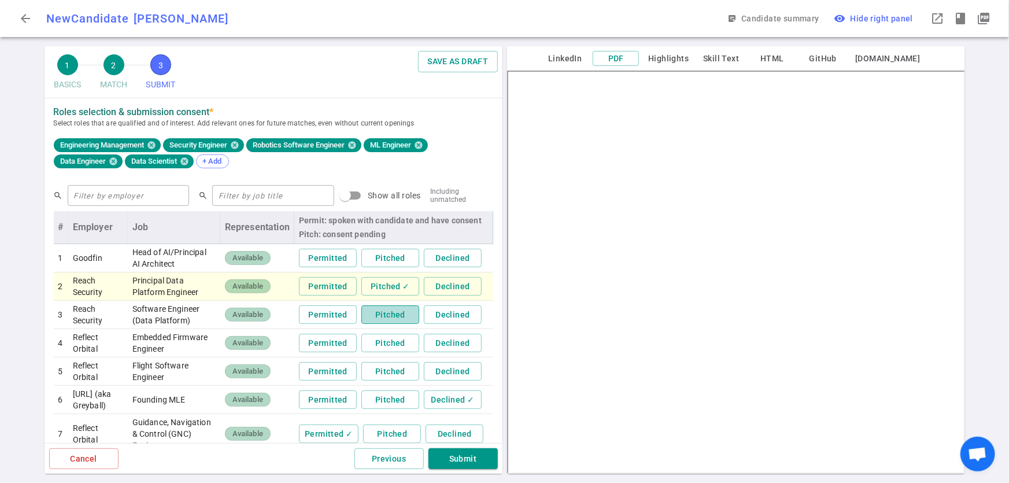
click at [382, 324] on button "Pitched" at bounding box center [390, 314] width 58 height 19
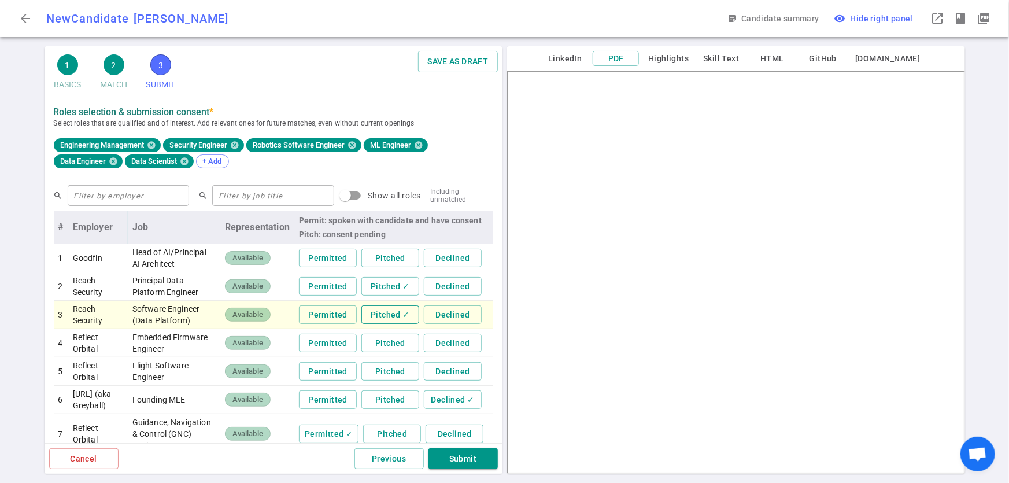
click at [394, 324] on button "Pitched ✓" at bounding box center [390, 314] width 58 height 19
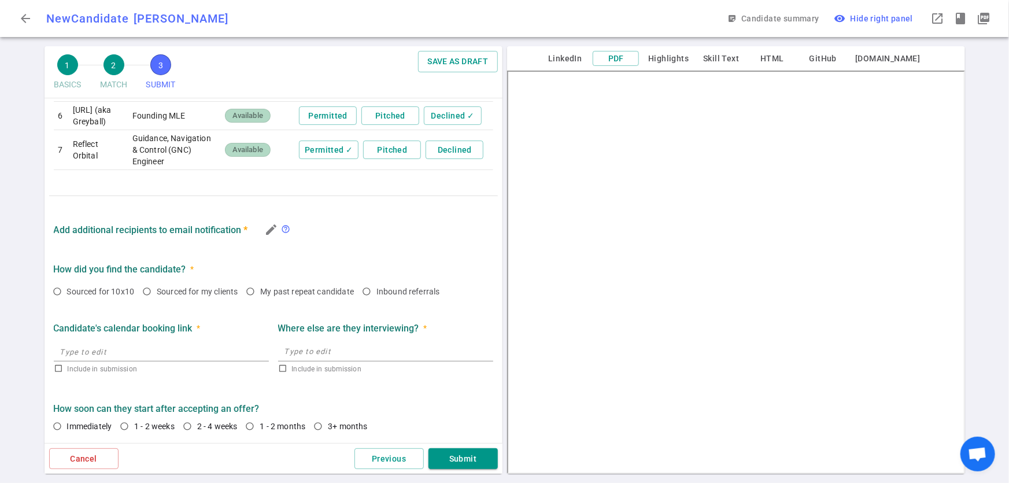
scroll to position [786, 0]
click at [55, 292] on input "Sourced for 10x10" at bounding box center [57, 292] width 20 height 20
radio input "true"
click at [126, 356] on input "text" at bounding box center [161, 351] width 215 height 19
type input "[URL][DOMAIN_NAME]"
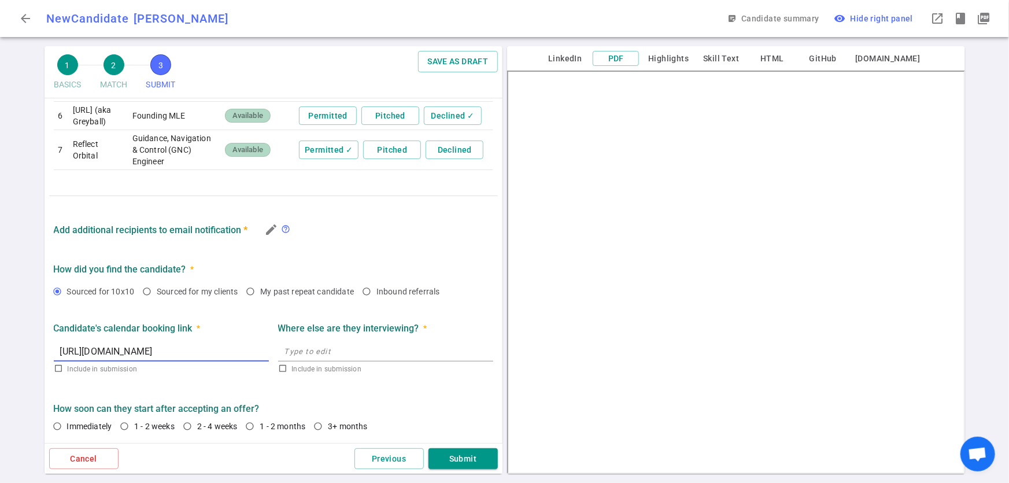
click at [356, 346] on textarea at bounding box center [385, 351] width 202 height 13
checkbox input "true"
type textarea "N/A"
click at [394, 406] on label "How soon can they start after accepting an offer?" at bounding box center [273, 408] width 439 height 11
click at [127, 428] on input "1 - 2 weeks" at bounding box center [124, 426] width 20 height 20
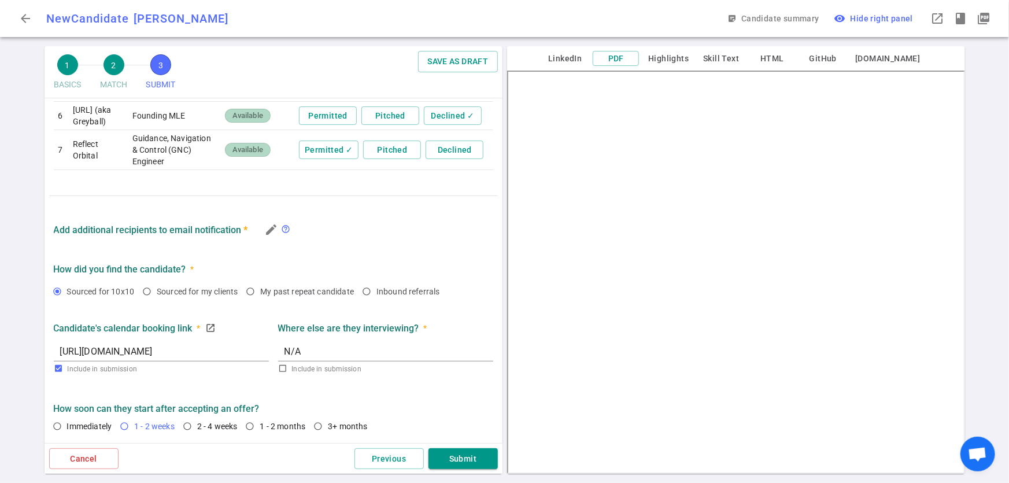
radio input "true"
click at [468, 463] on button "Submit" at bounding box center [462, 458] width 69 height 21
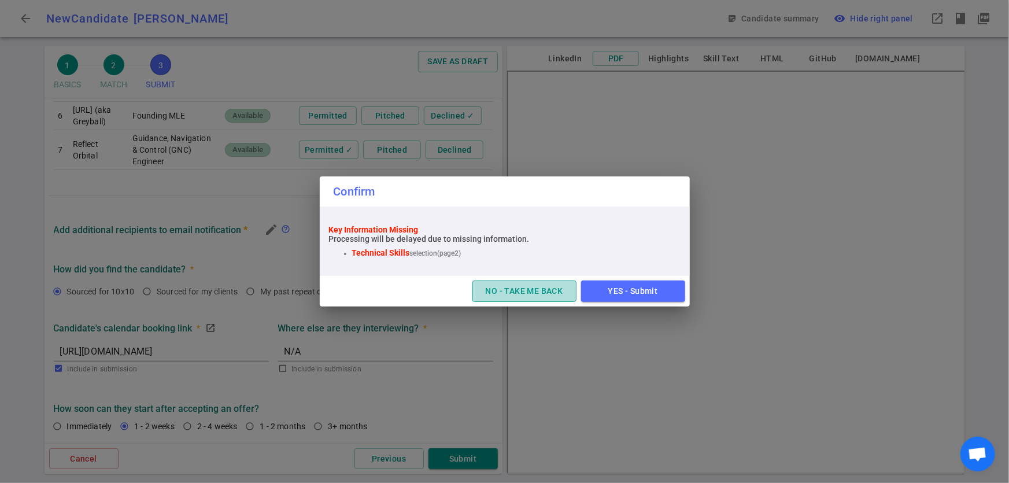
click at [536, 292] on button "NO - TAKE ME BACK" at bounding box center [524, 290] width 104 height 21
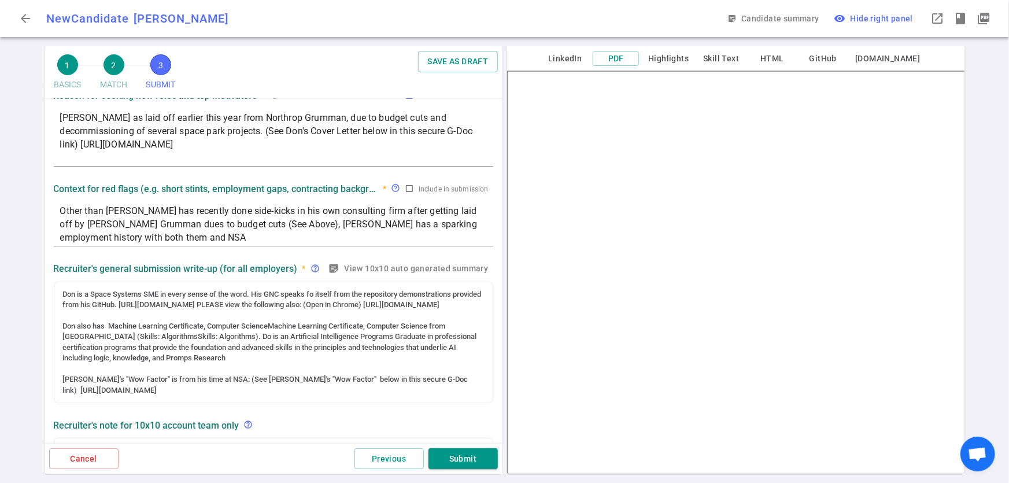
scroll to position [0, 0]
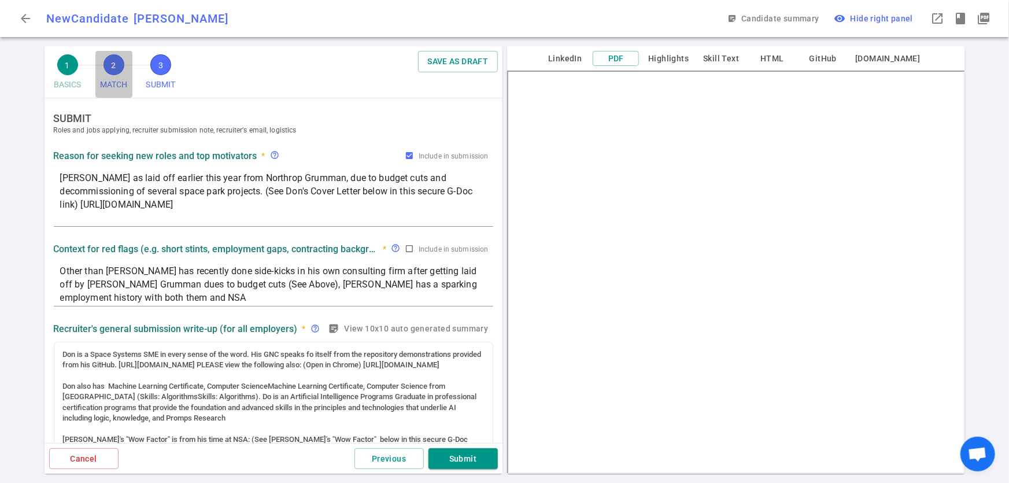
click at [113, 68] on span "2" at bounding box center [114, 64] width 21 height 21
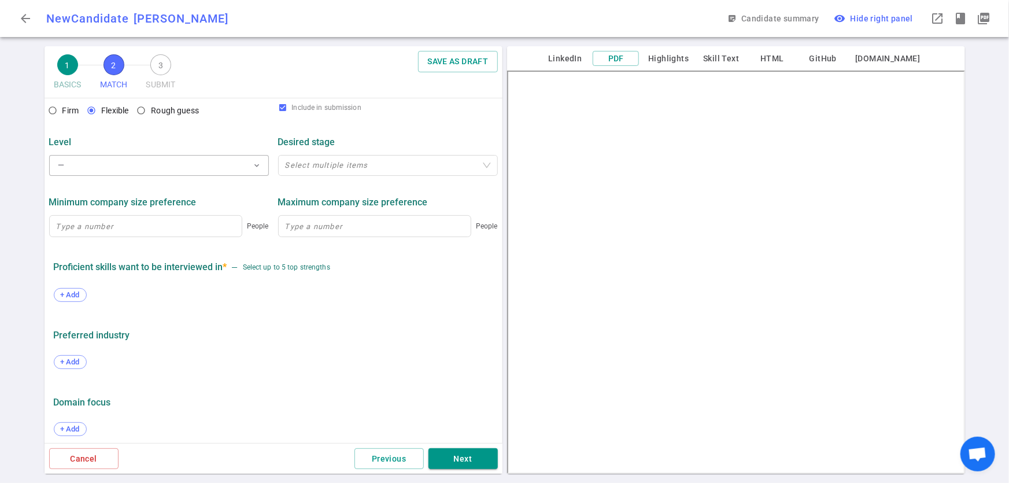
scroll to position [489, 0]
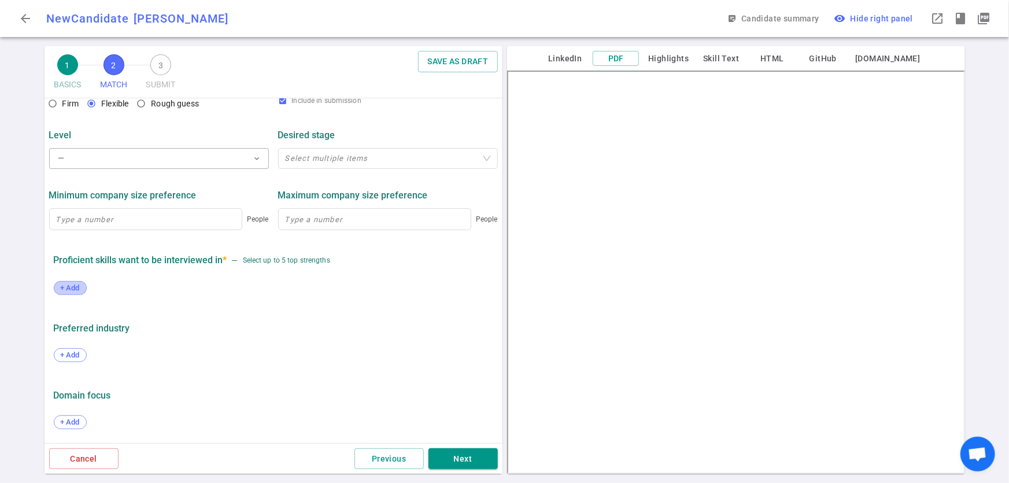
click at [77, 288] on span "+ Add" at bounding box center [70, 287] width 27 height 9
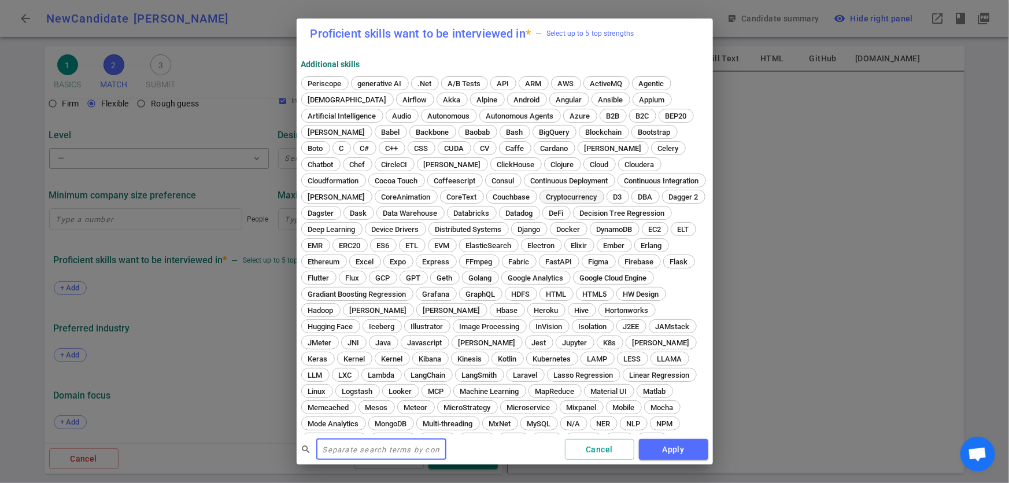
click at [601, 194] on span "Cryptocurrency" at bounding box center [571, 197] width 59 height 9
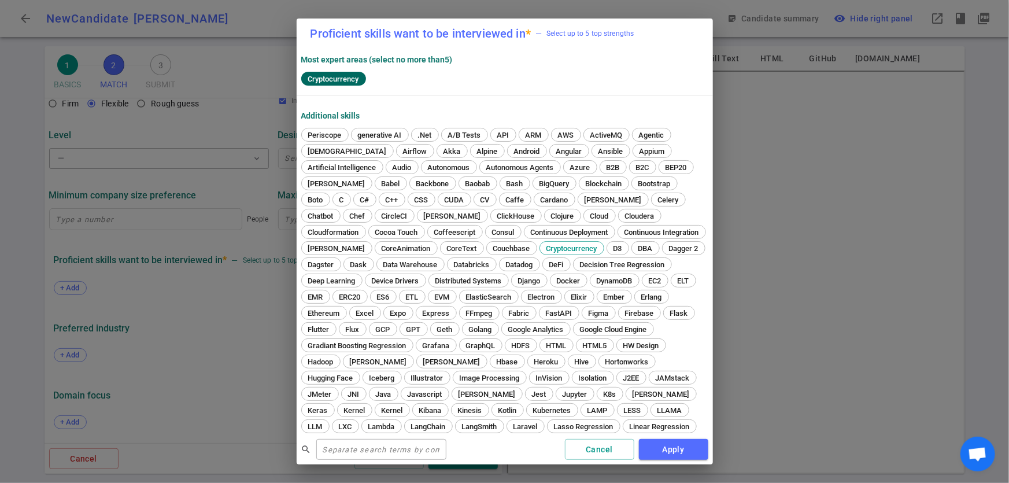
click at [324, 72] on div "Cryptocurrency" at bounding box center [333, 79] width 65 height 14
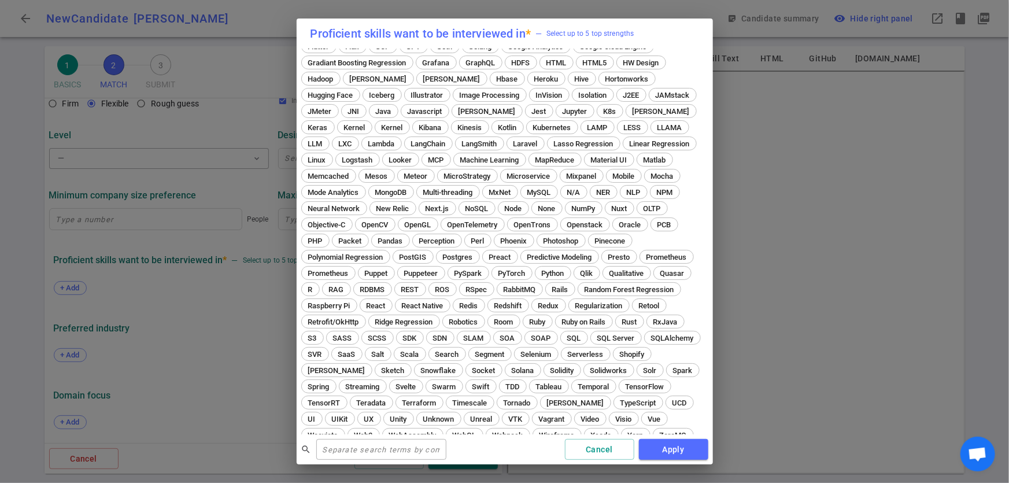
scroll to position [222, 0]
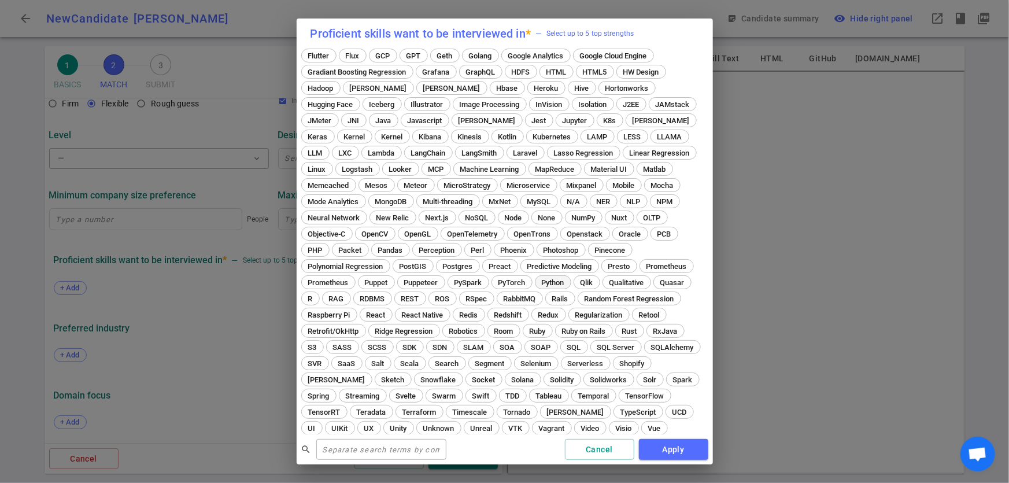
click at [538, 287] on span "Python" at bounding box center [553, 282] width 31 height 9
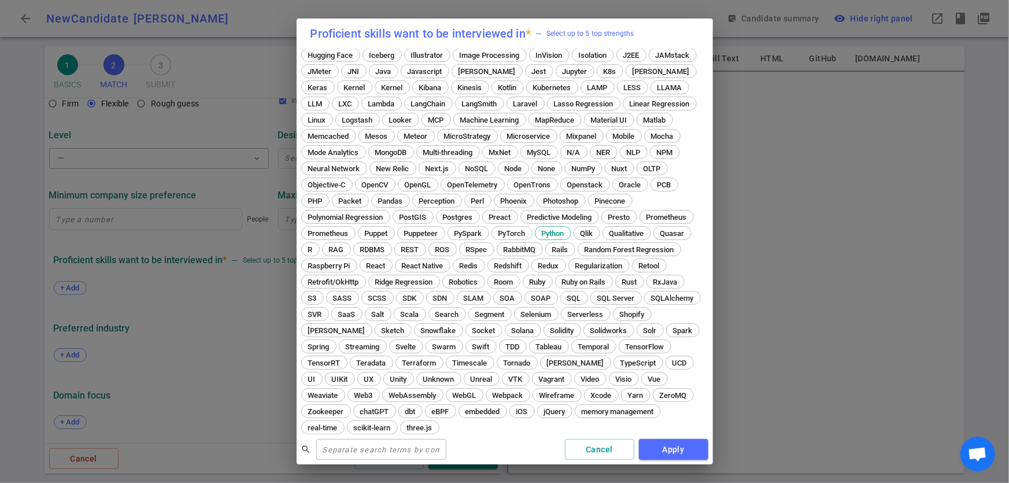
scroll to position [331, 0]
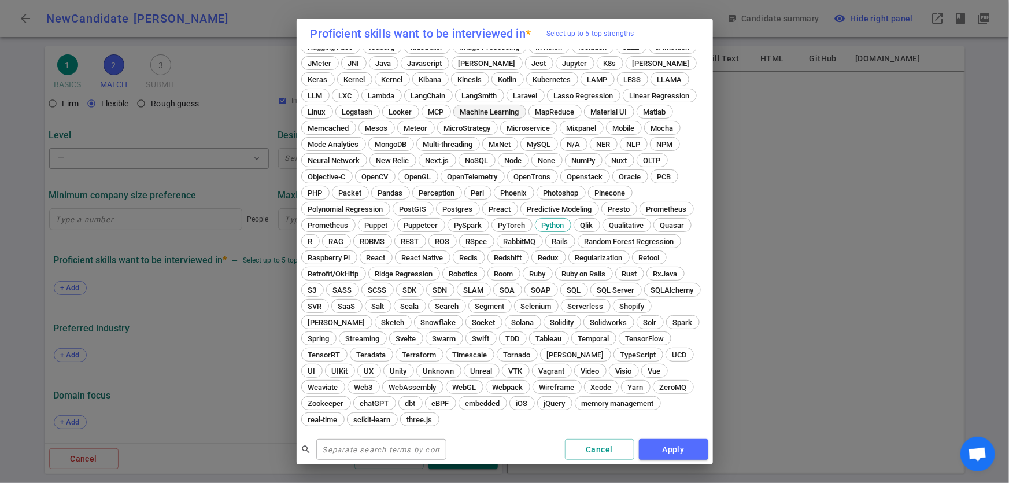
click at [523, 114] on span "Machine Learning" at bounding box center [489, 112] width 67 height 9
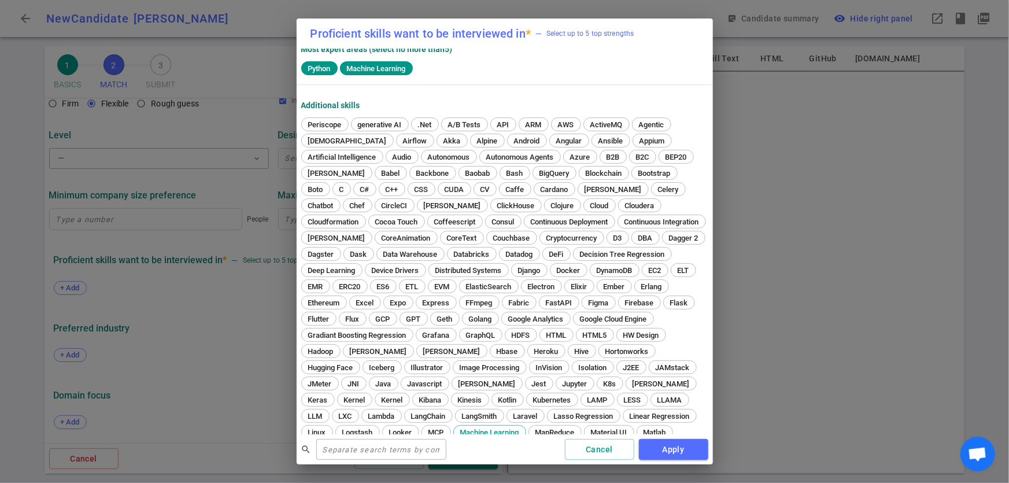
scroll to position [6, 0]
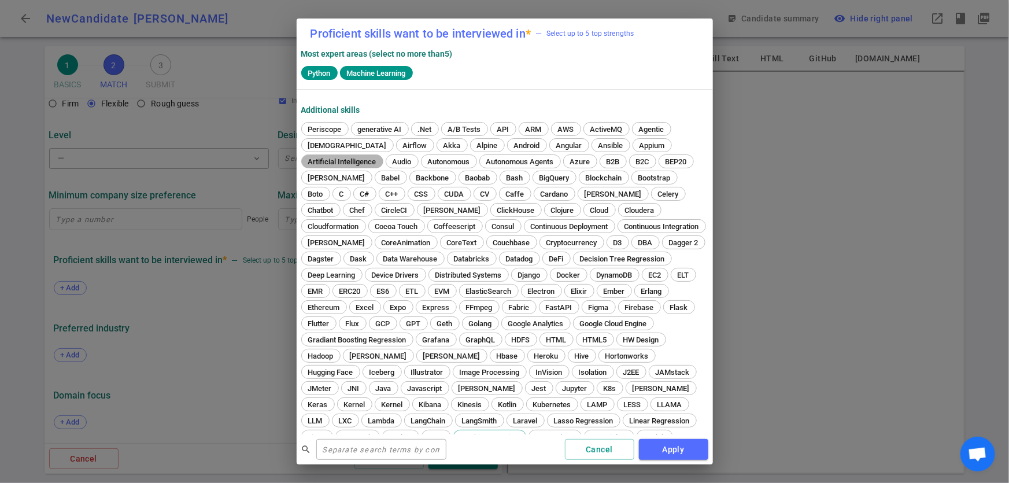
click at [320, 154] on div "Artificial Intelligence" at bounding box center [342, 161] width 82 height 14
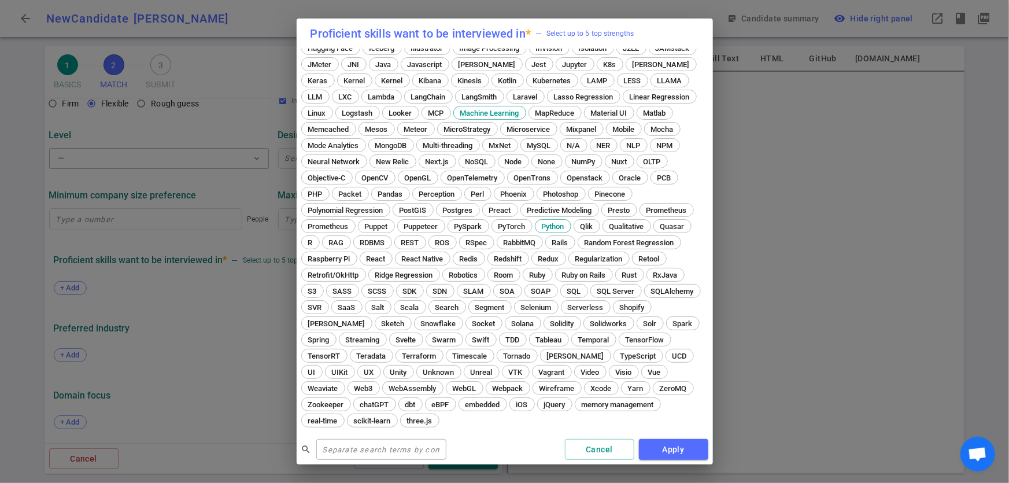
scroll to position [331, 0]
click at [354, 258] on span "Raspberry Pi" at bounding box center [329, 257] width 50 height 9
click at [502, 176] on span "OpenTelemetry" at bounding box center [473, 176] width 58 height 9
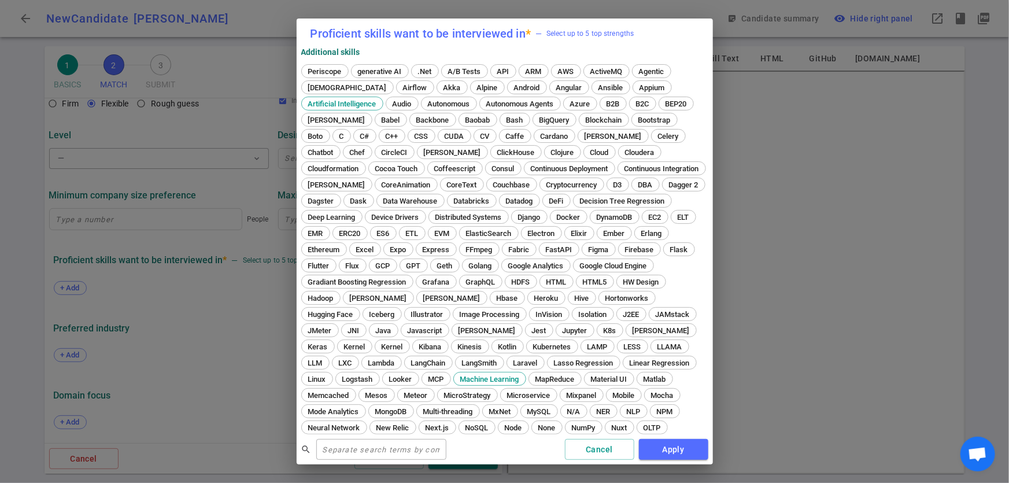
scroll to position [62, 0]
click at [382, 69] on span "generative AI" at bounding box center [380, 72] width 52 height 9
click at [353, 106] on span "Artificial Intelligence" at bounding box center [342, 105] width 76 height 9
click at [671, 454] on button "Apply" at bounding box center [673, 449] width 69 height 21
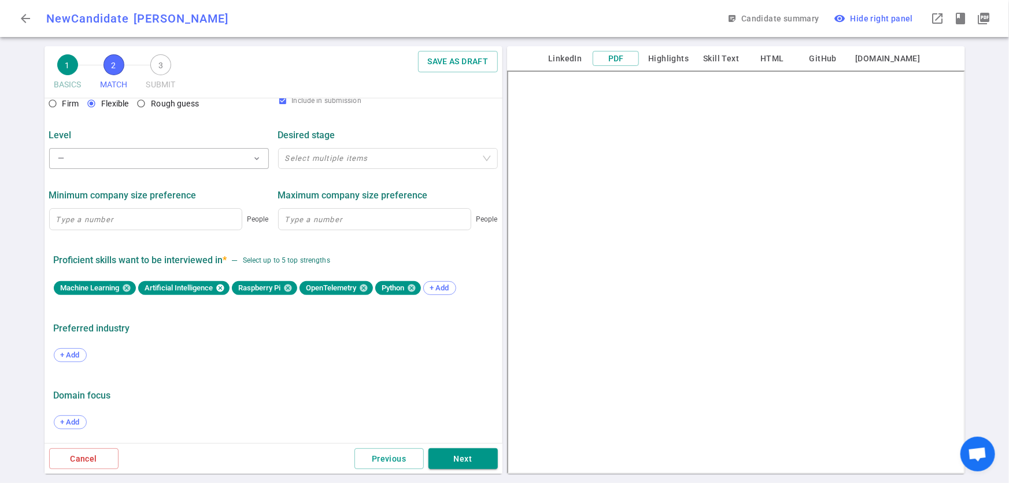
click at [222, 287] on icon at bounding box center [220, 288] width 8 height 8
click at [346, 287] on span "+ Add" at bounding box center [345, 287] width 27 height 9
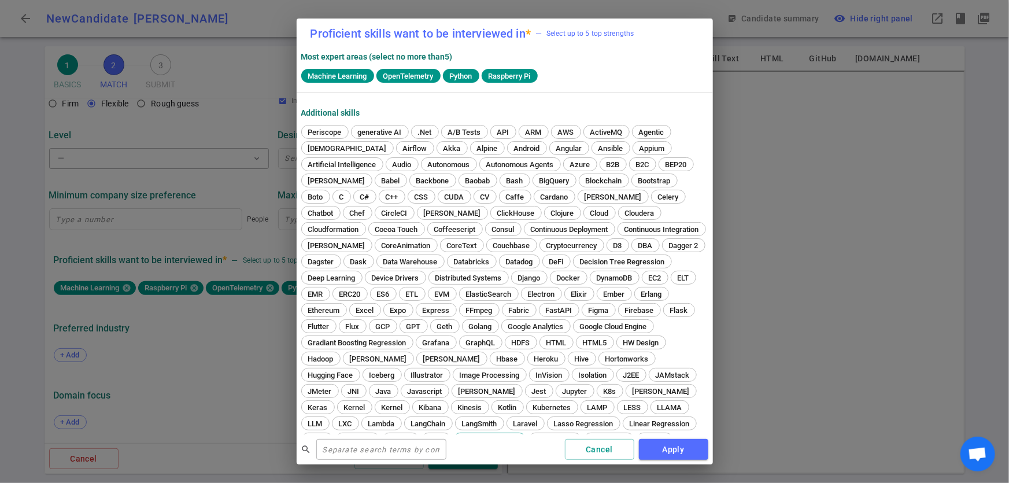
scroll to position [0, 0]
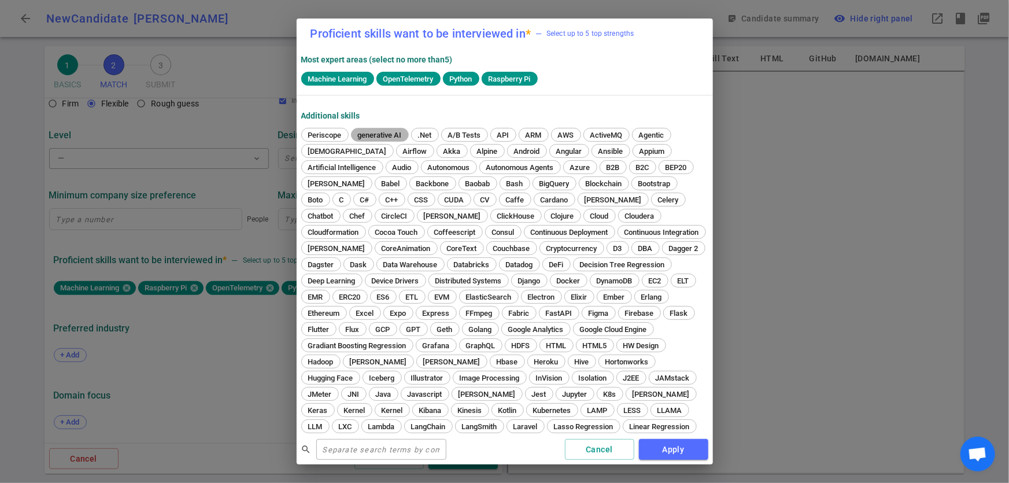
click at [393, 138] on span "generative AI" at bounding box center [380, 135] width 52 height 9
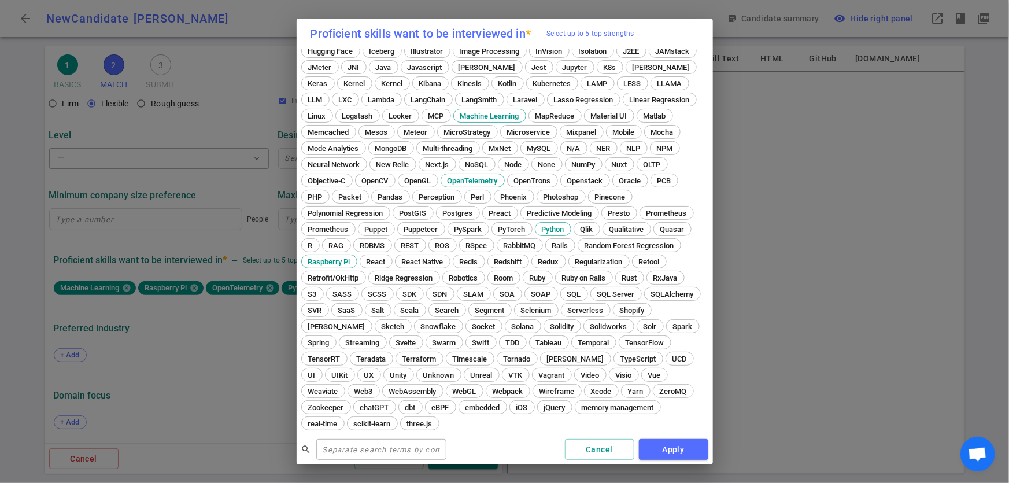
scroll to position [331, 0]
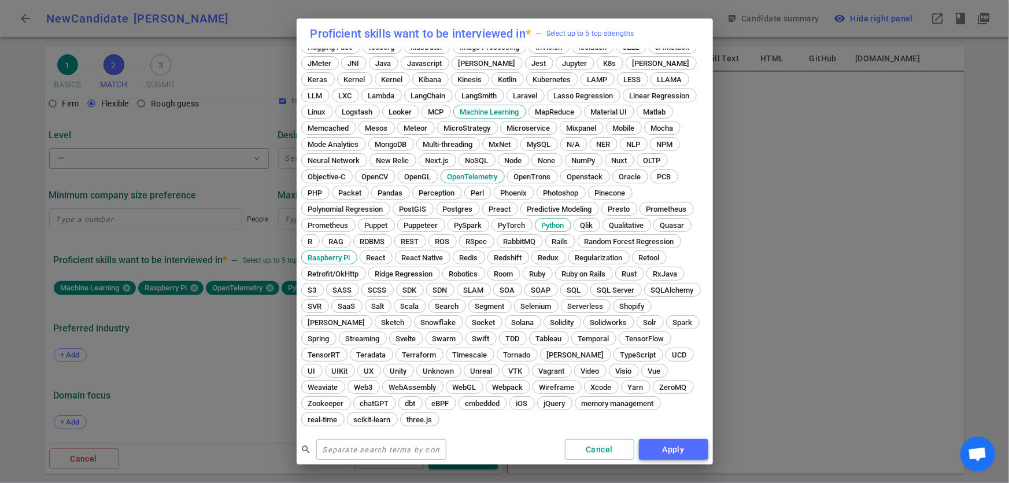
click at [677, 454] on button "Apply" at bounding box center [673, 449] width 69 height 21
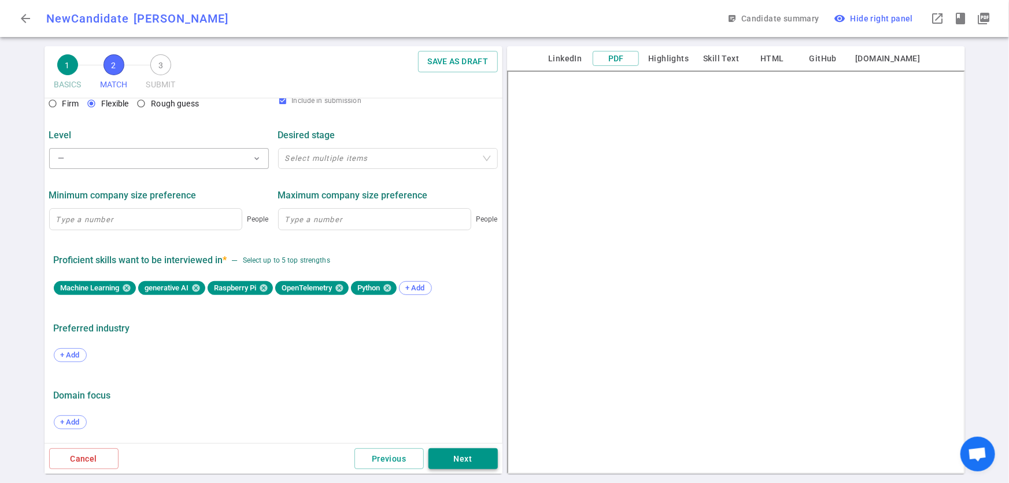
click at [463, 465] on button "Next" at bounding box center [462, 458] width 69 height 21
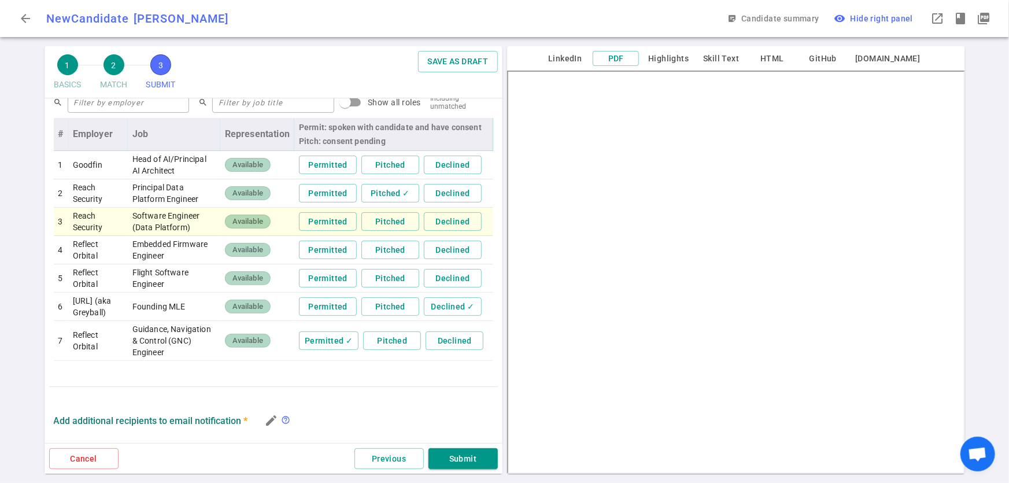
scroll to position [573, 0]
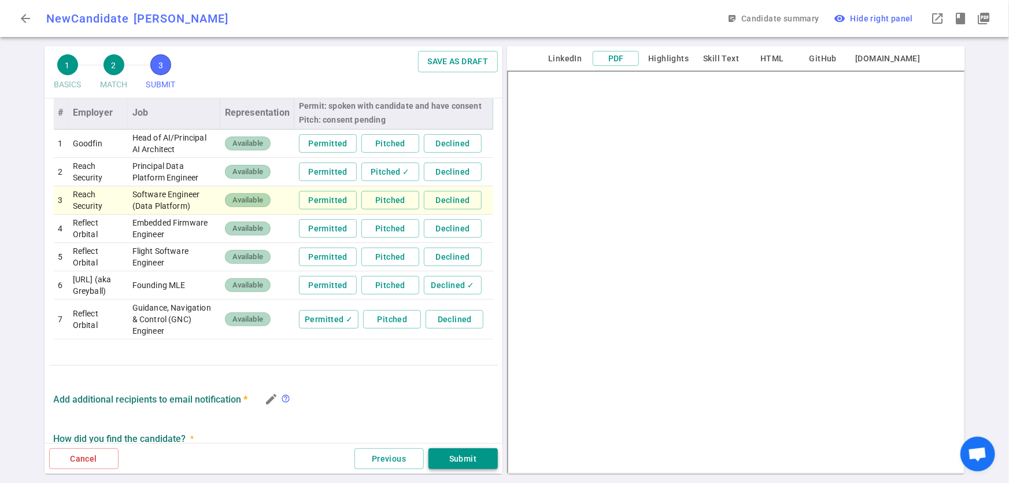
click at [460, 460] on button "Submit" at bounding box center [462, 458] width 69 height 21
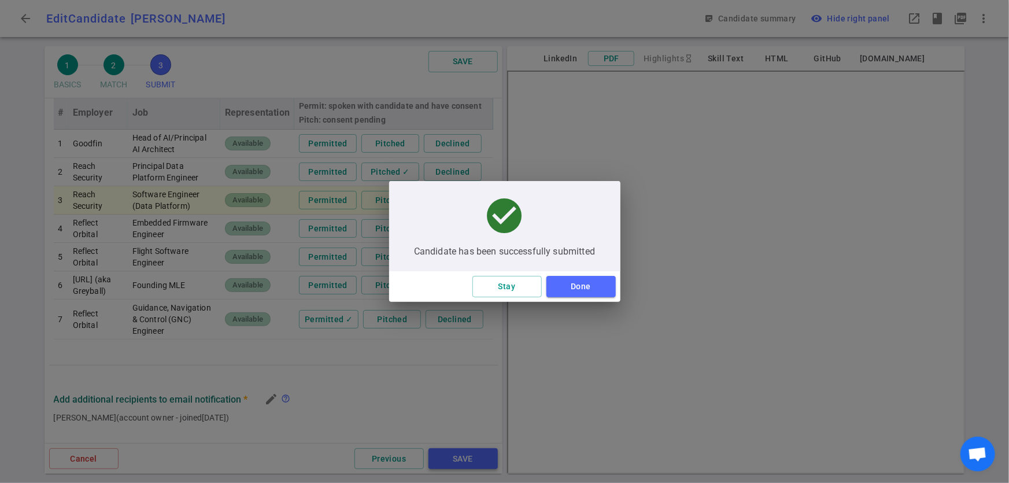
type textarea "Other than [PERSON_NAME] has recently done side-kicks in his own consulting fir…"
click at [596, 286] on button "Done" at bounding box center [580, 286] width 69 height 21
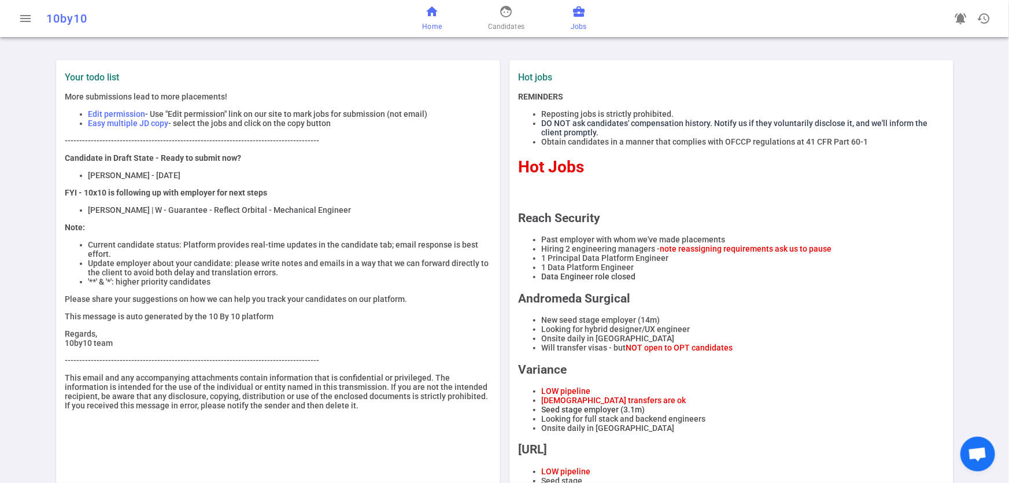
click at [573, 27] on span "Jobs" at bounding box center [579, 27] width 16 height 12
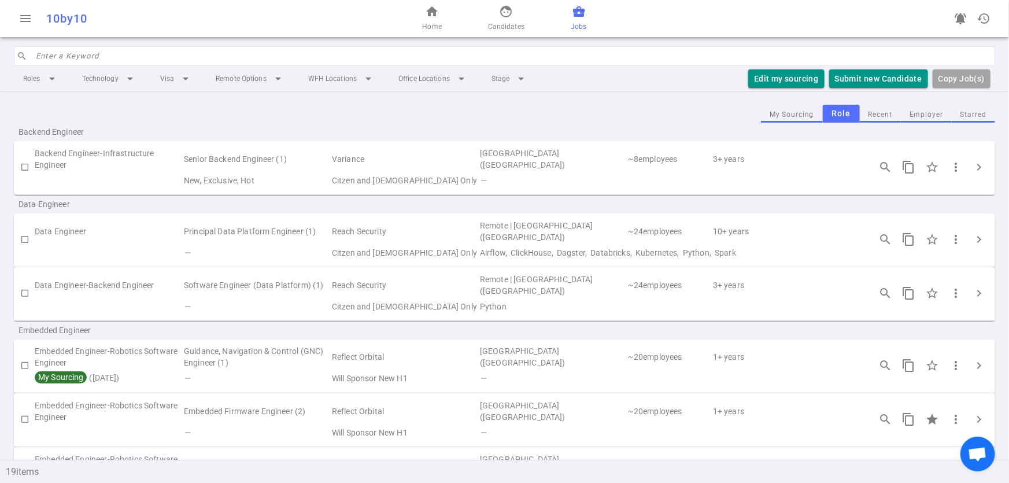
click at [919, 117] on button "Employer" at bounding box center [926, 115] width 51 height 16
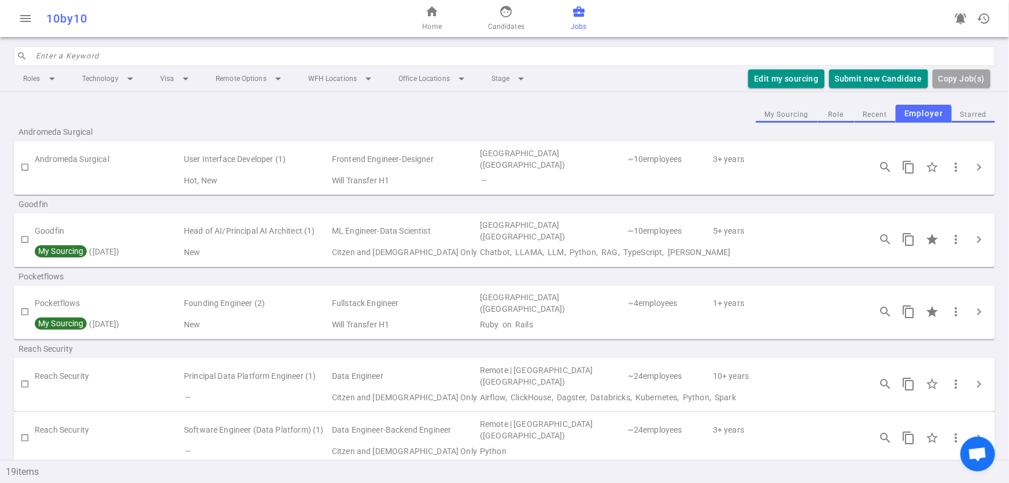
scroll to position [342, 0]
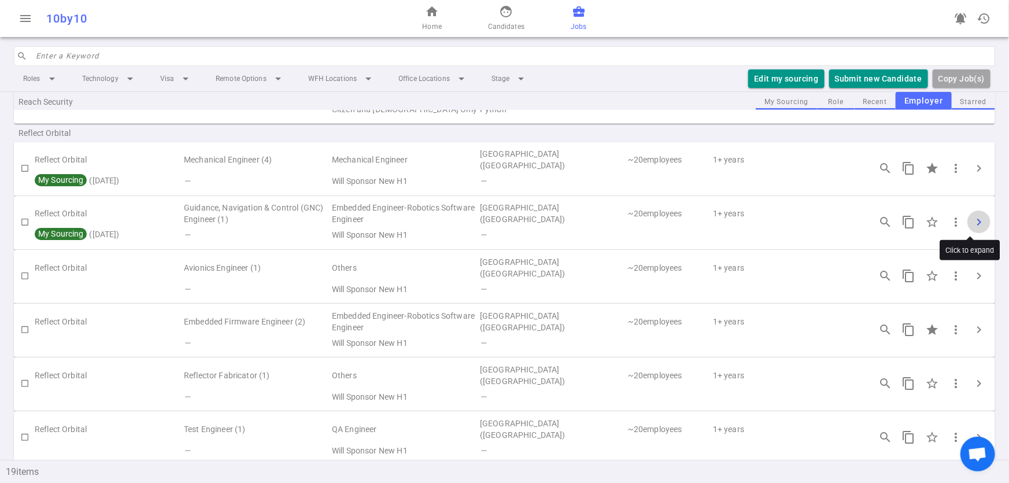
click at [972, 218] on span "chevron_right" at bounding box center [979, 222] width 14 height 14
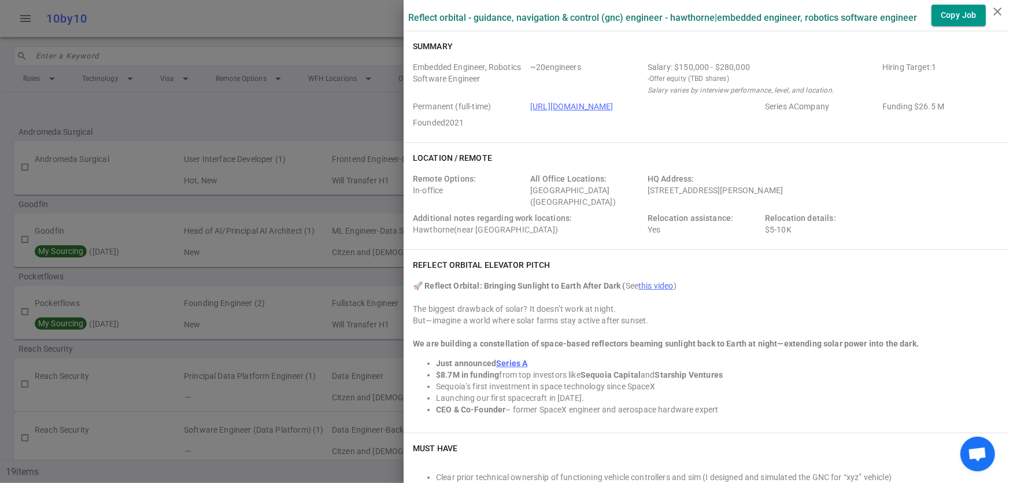
scroll to position [342, 0]
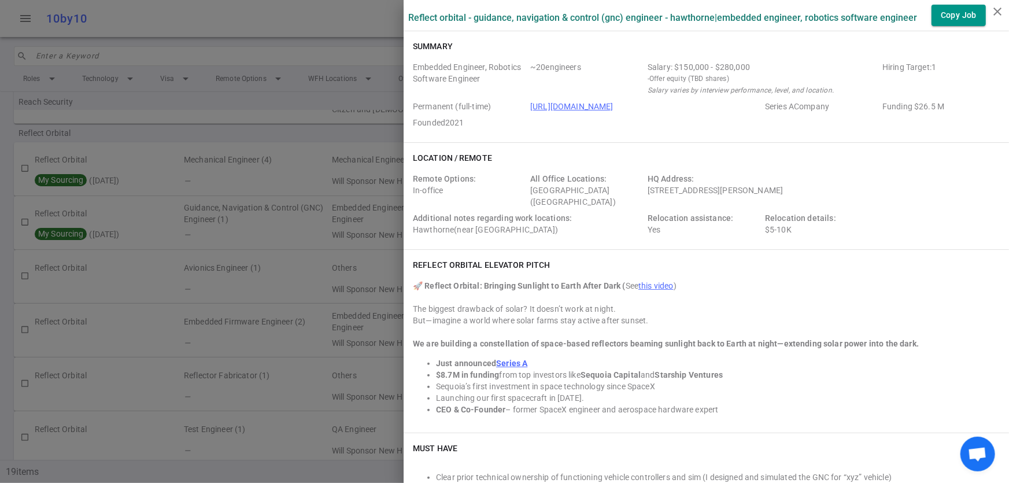
click at [129, 361] on div at bounding box center [504, 241] width 1009 height 483
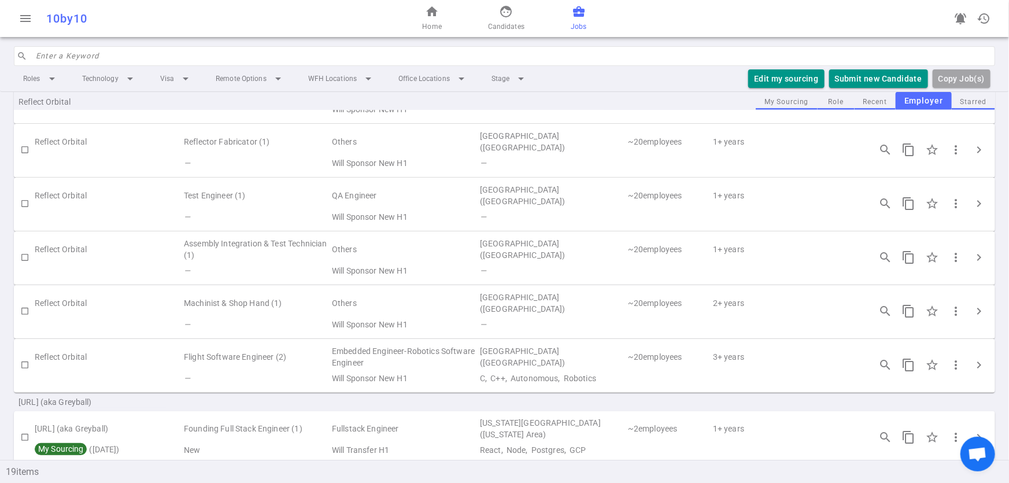
scroll to position [657, 0]
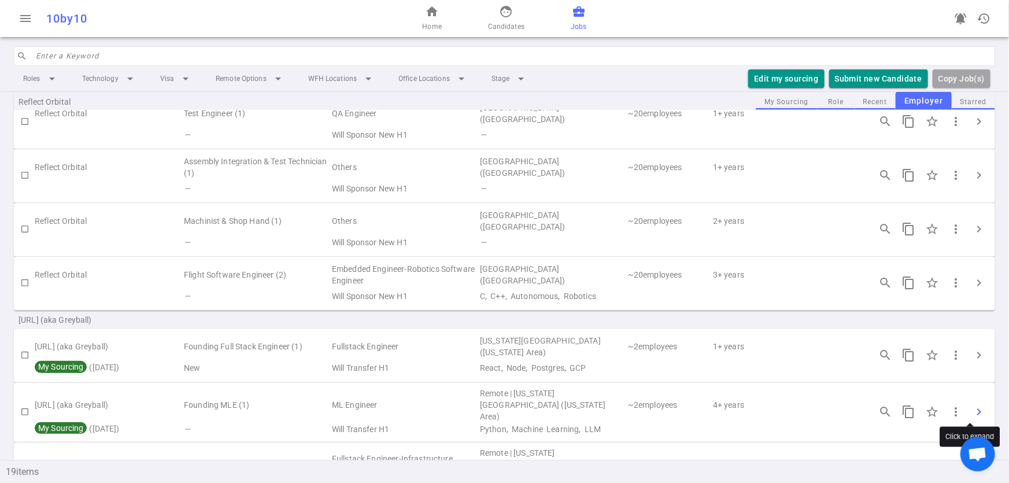
click at [972, 410] on span "chevron_right" at bounding box center [979, 412] width 14 height 14
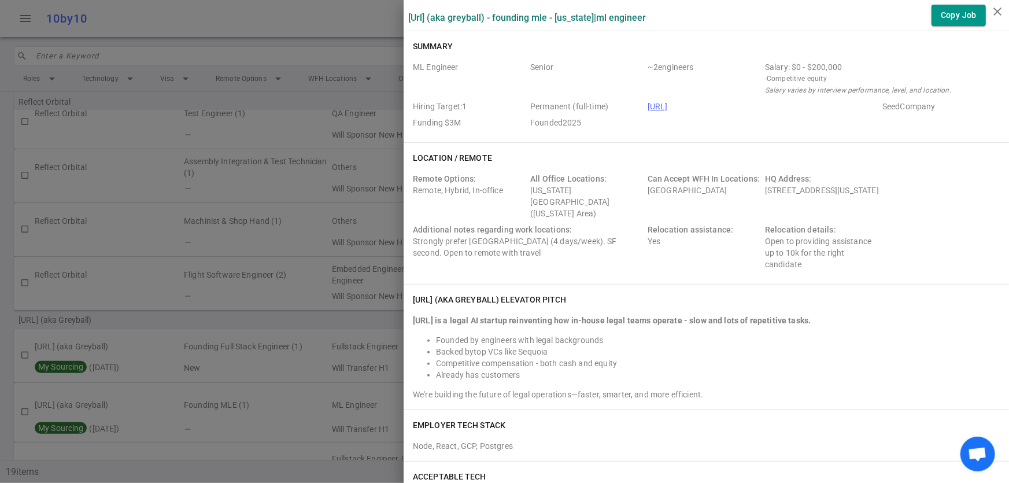
click at [288, 131] on div at bounding box center [504, 241] width 1009 height 483
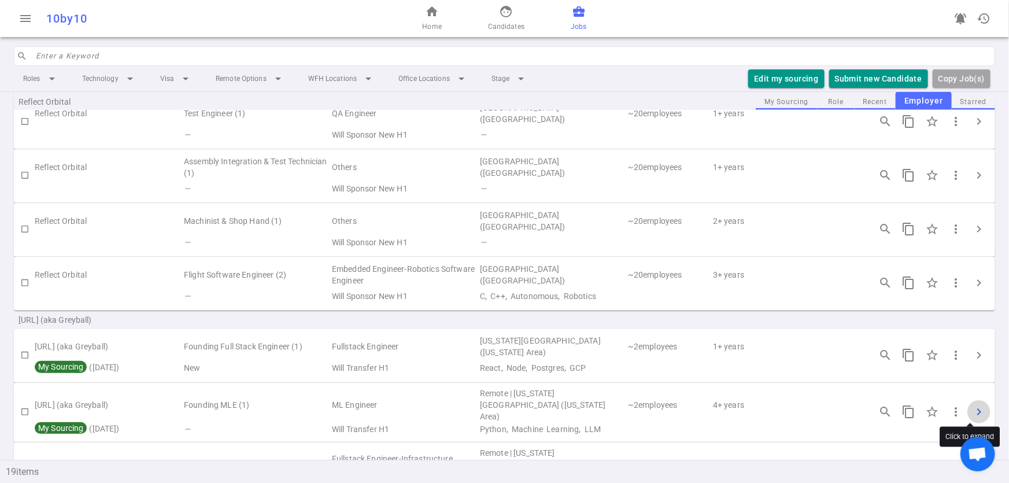
click at [975, 406] on span "chevron_right" at bounding box center [979, 412] width 14 height 14
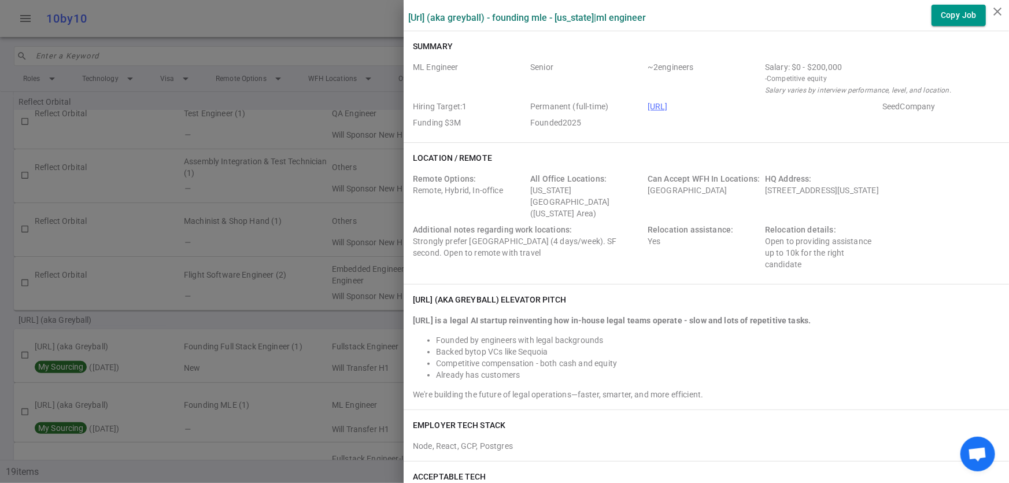
click at [123, 290] on div at bounding box center [504, 241] width 1009 height 483
